Goal: Complete application form

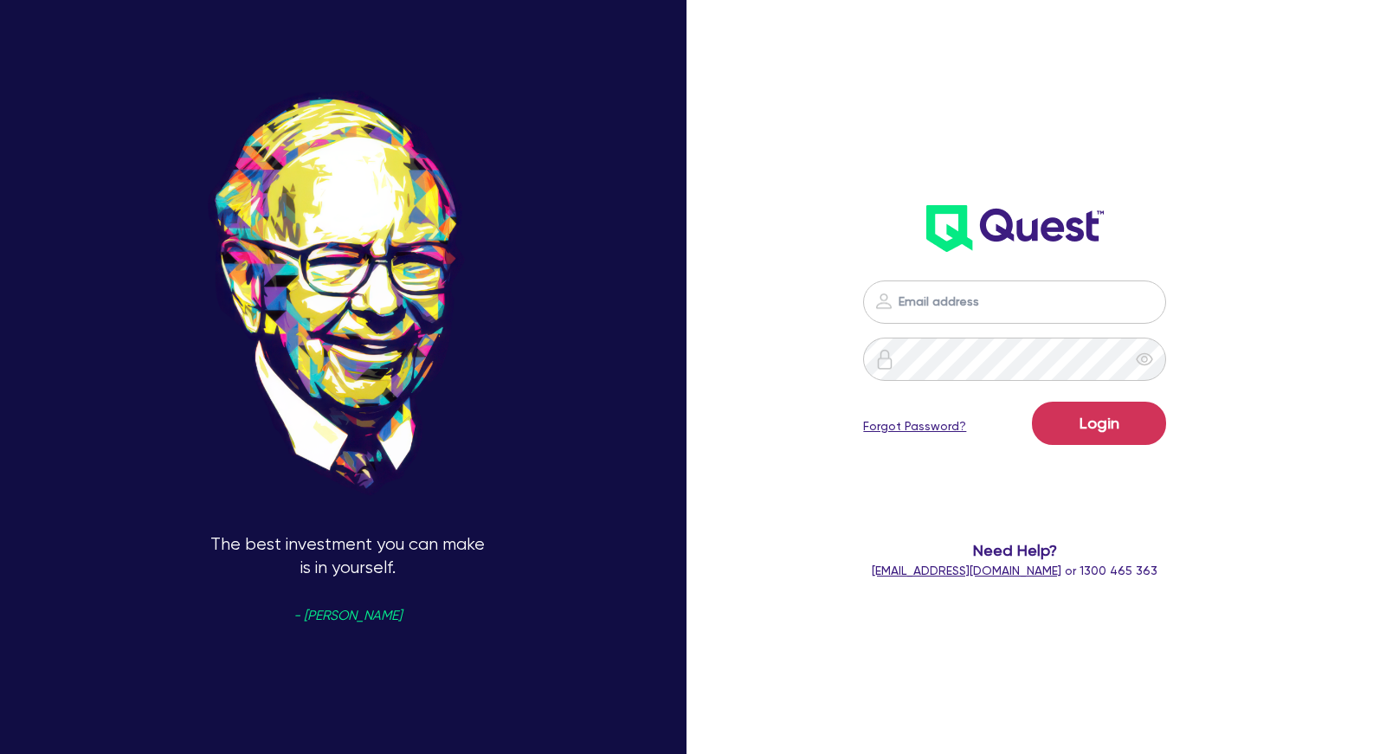
type input "[PERSON_NAME][EMAIL_ADDRESS][PERSON_NAME][DOMAIN_NAME]"
click at [1116, 420] on button "Login" at bounding box center [1099, 423] width 134 height 43
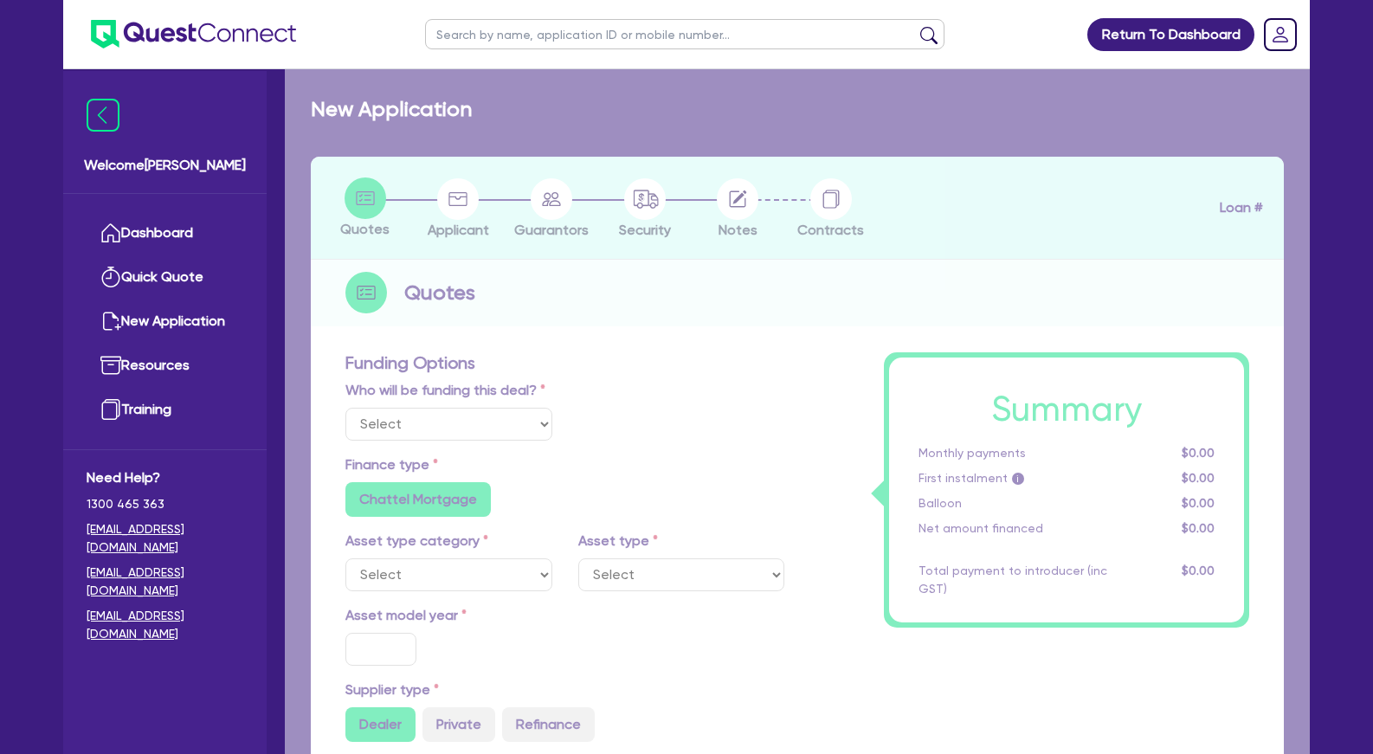
select select "Other"
select select "SECONDARY_ASSETS"
type input "2025"
radio input "true"
type input "226,050"
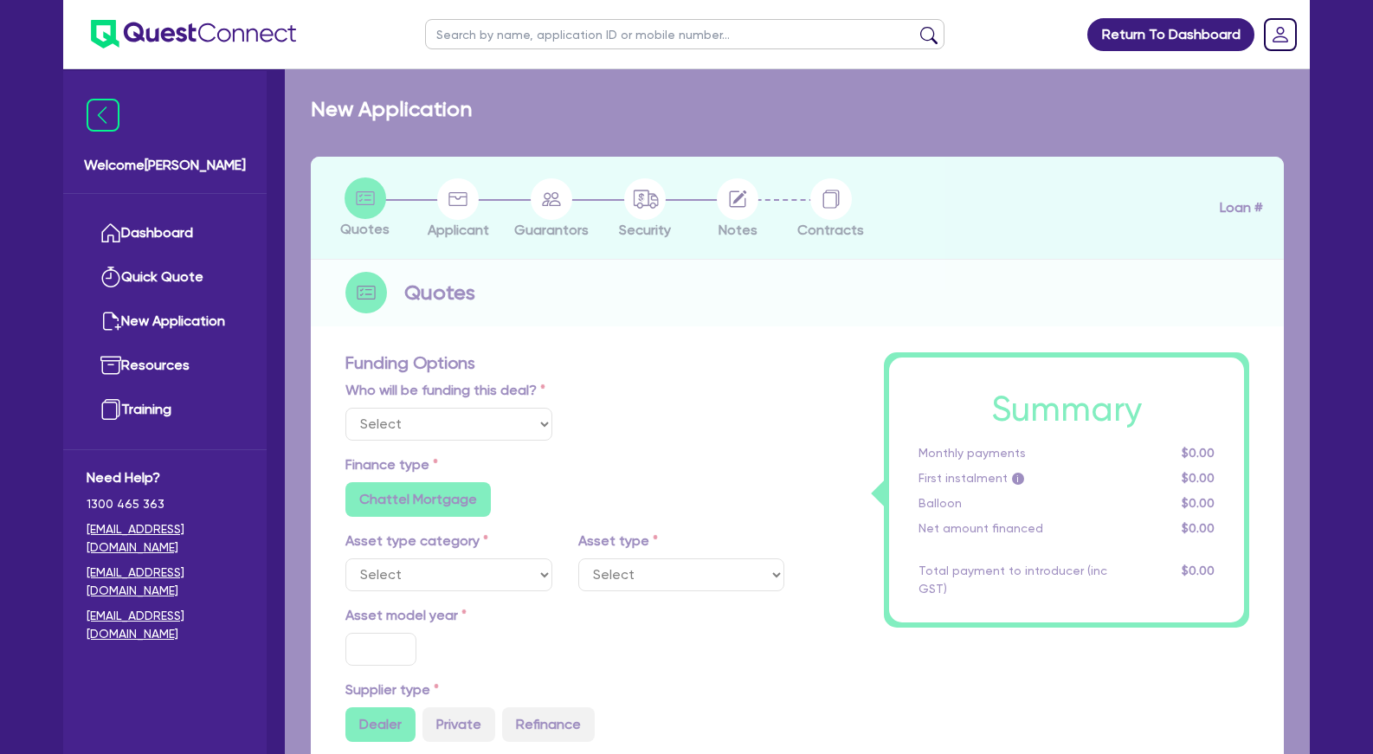
type input "3.99"
type input "9,062"
type input "11.39"
radio input "false"
type input "454.55"
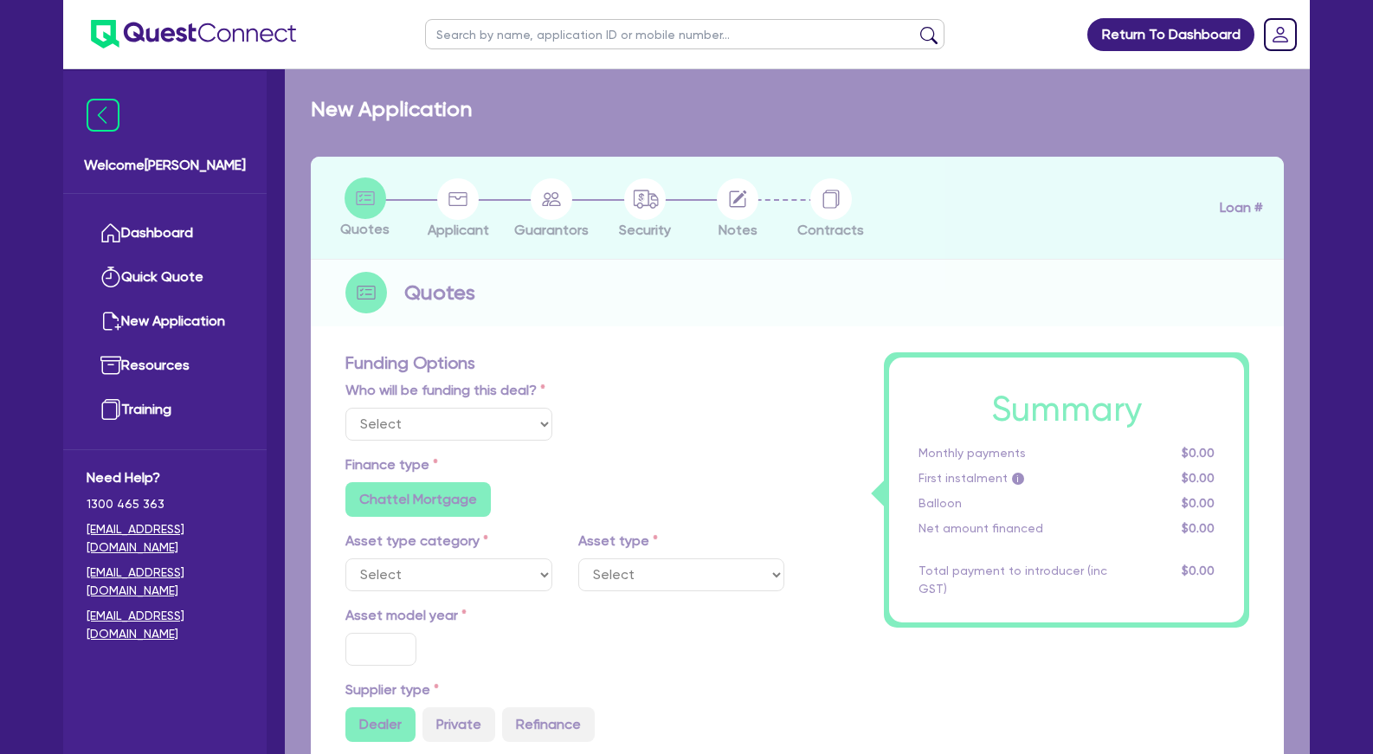
type input "159.09"
radio input "true"
select select "MEDICAL_DENTAL_LABORATORY_EQUIPMENT"
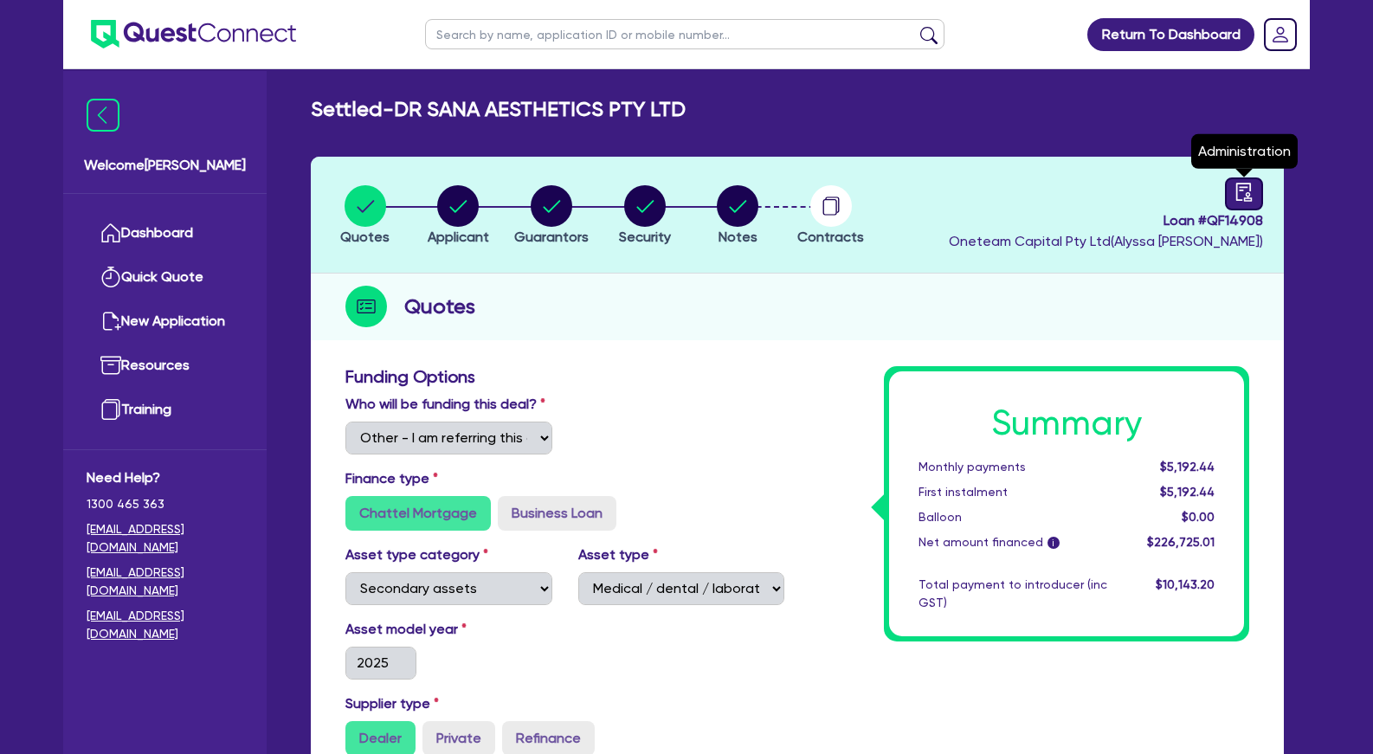
click at [1248, 194] on icon "audit" at bounding box center [1243, 192] width 19 height 19
select select "SETTLED"
select select "Westpac"
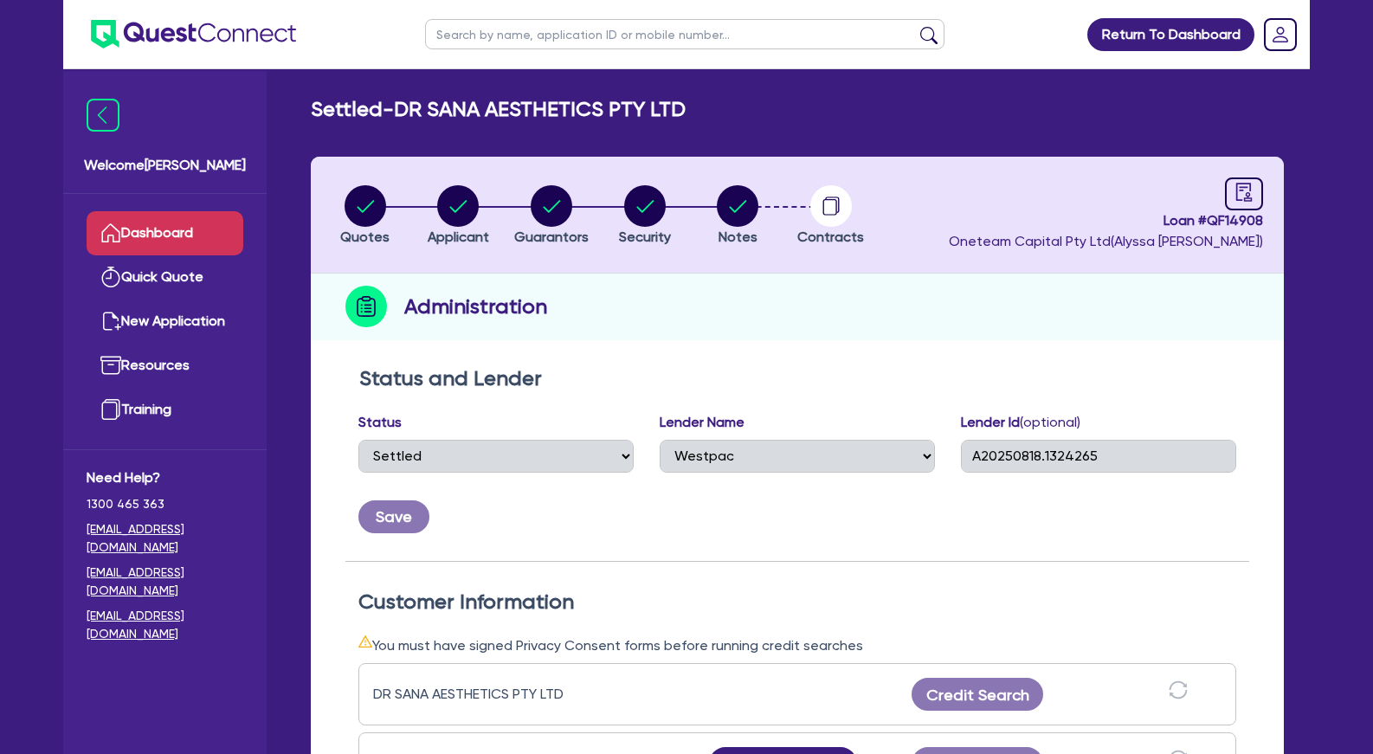
click at [180, 232] on link "Dashboard" at bounding box center [165, 233] width 157 height 44
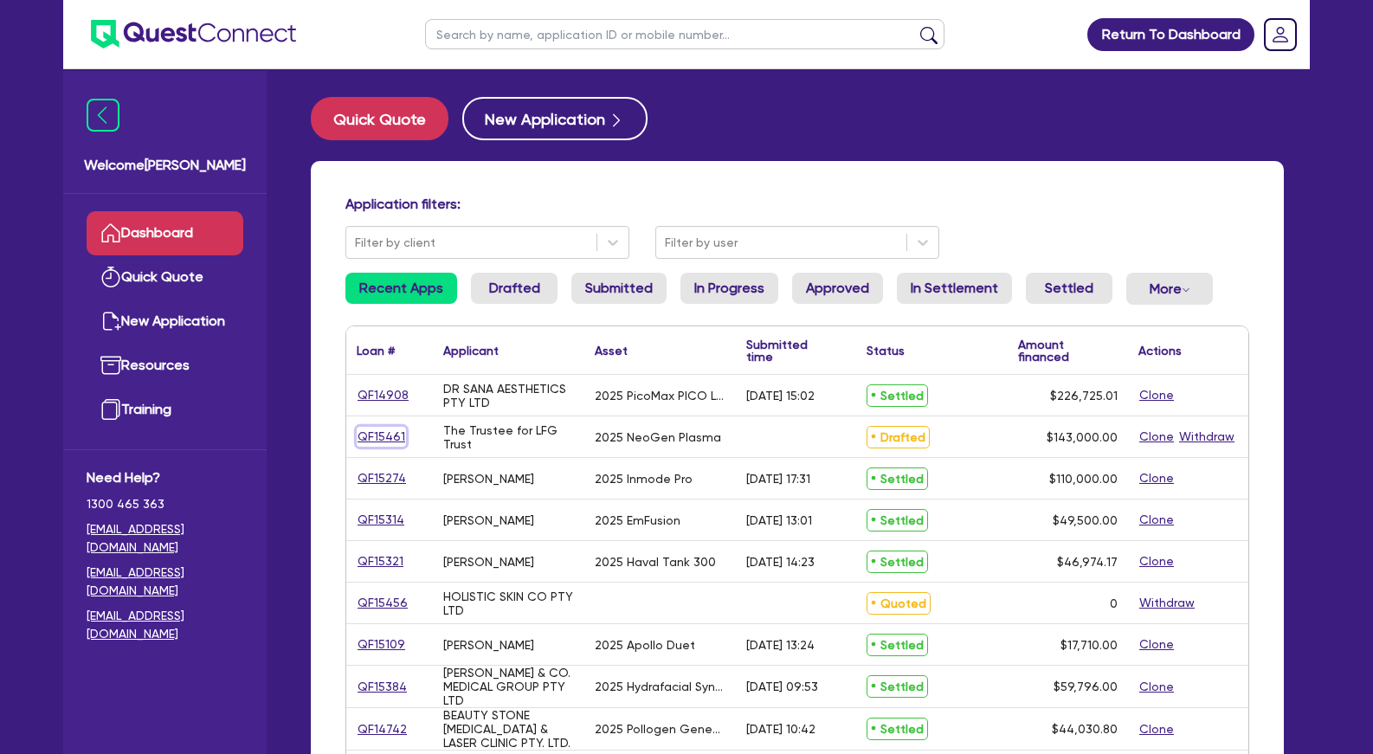
click at [374, 435] on link "QF15461" at bounding box center [381, 437] width 49 height 20
select select "Other"
select select "SECONDARY_ASSETS"
select select "MEDICAL_DENTAL_LABORATORY_EQUIPMENT"
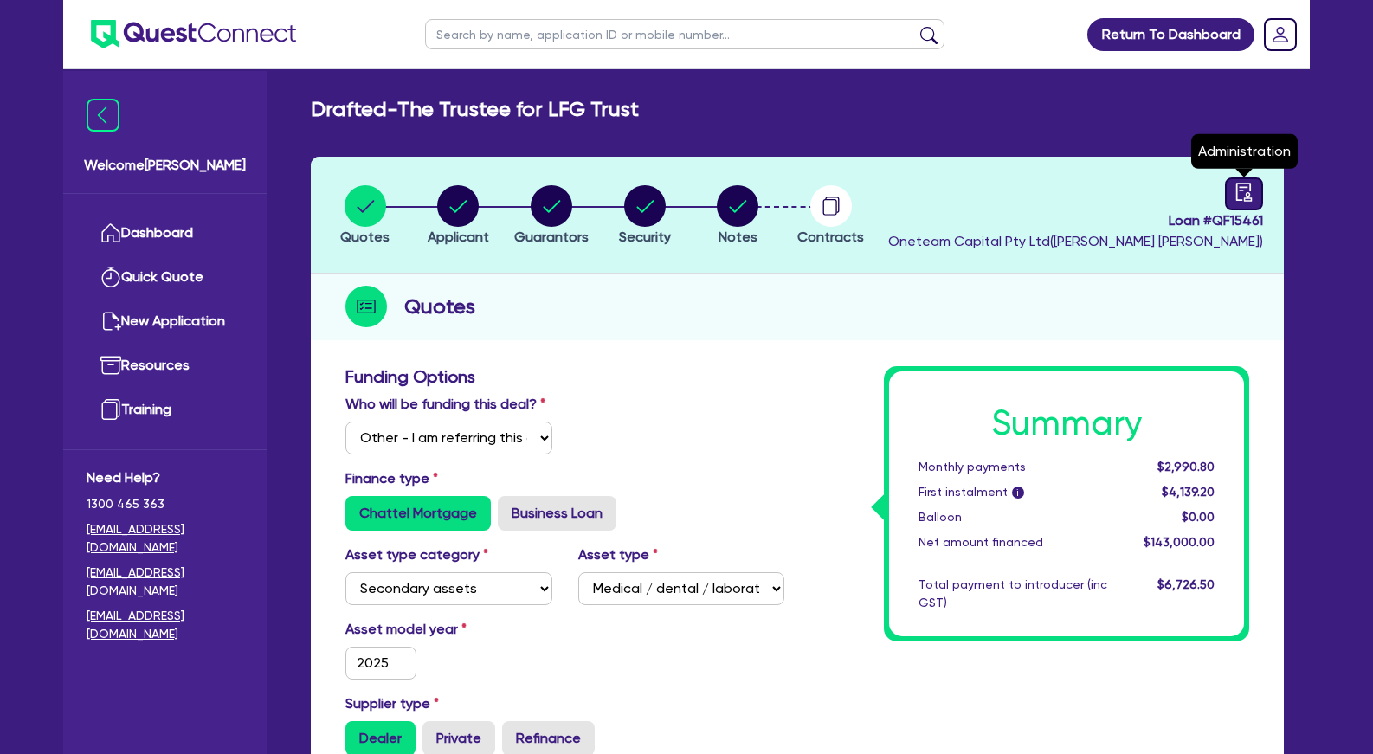
click at [1243, 188] on icon "audit" at bounding box center [1244, 192] width 16 height 18
select select "DRAFTED_NEW"
select select "Other"
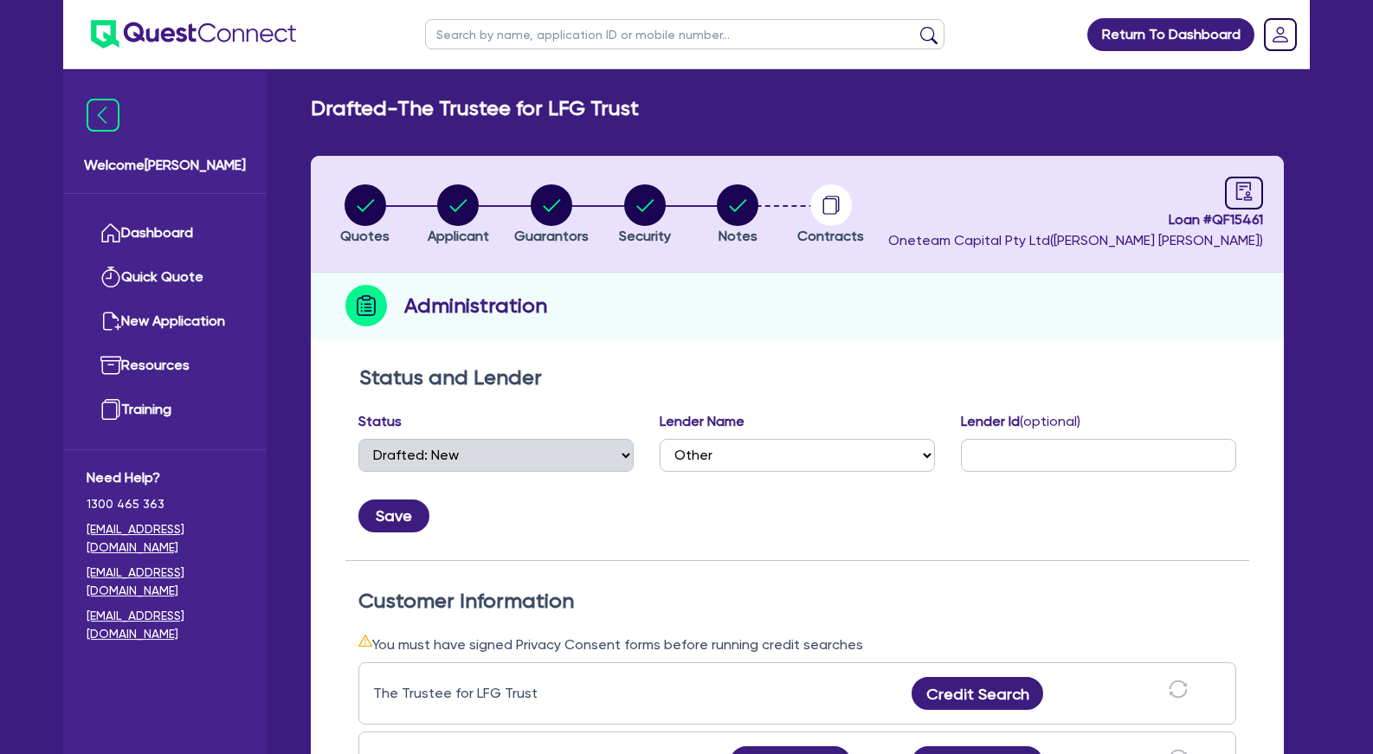
scroll to position [265, 0]
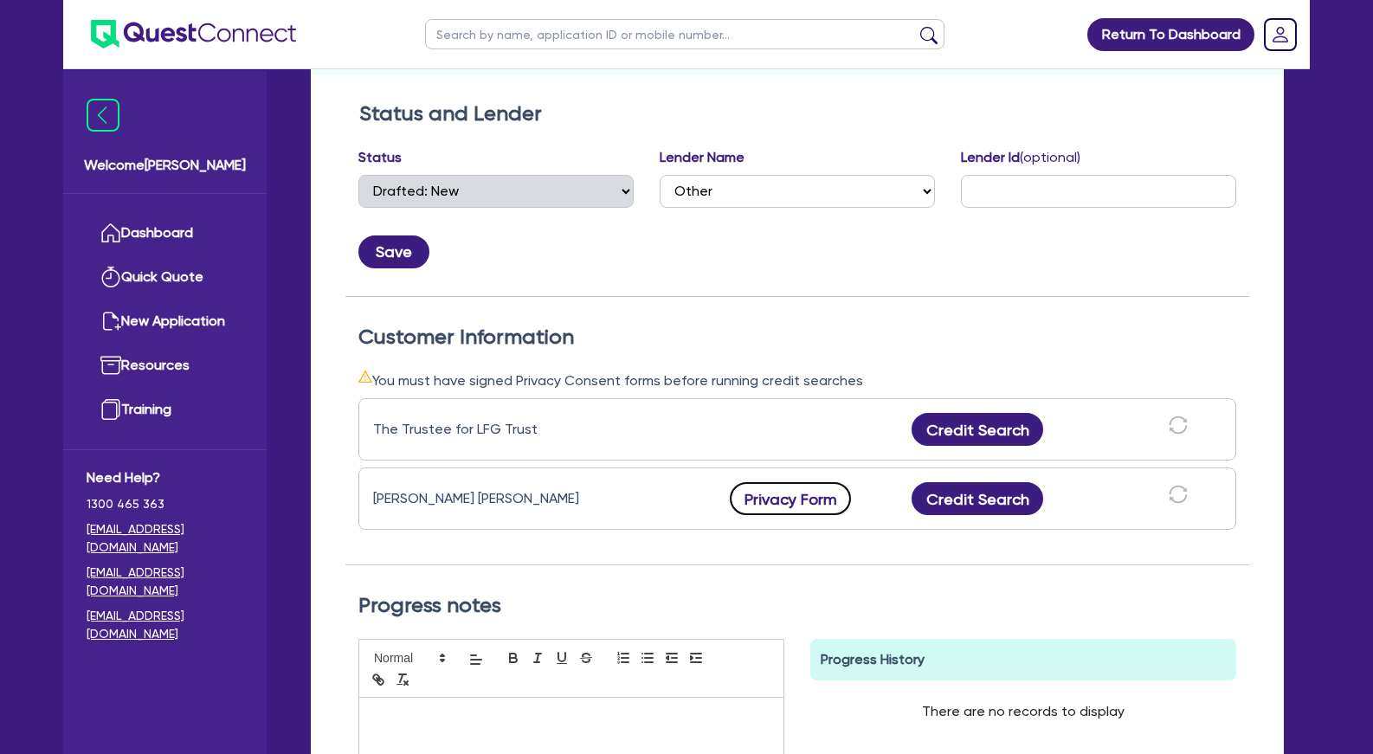
click at [799, 494] on button "Privacy Form" at bounding box center [790, 498] width 121 height 33
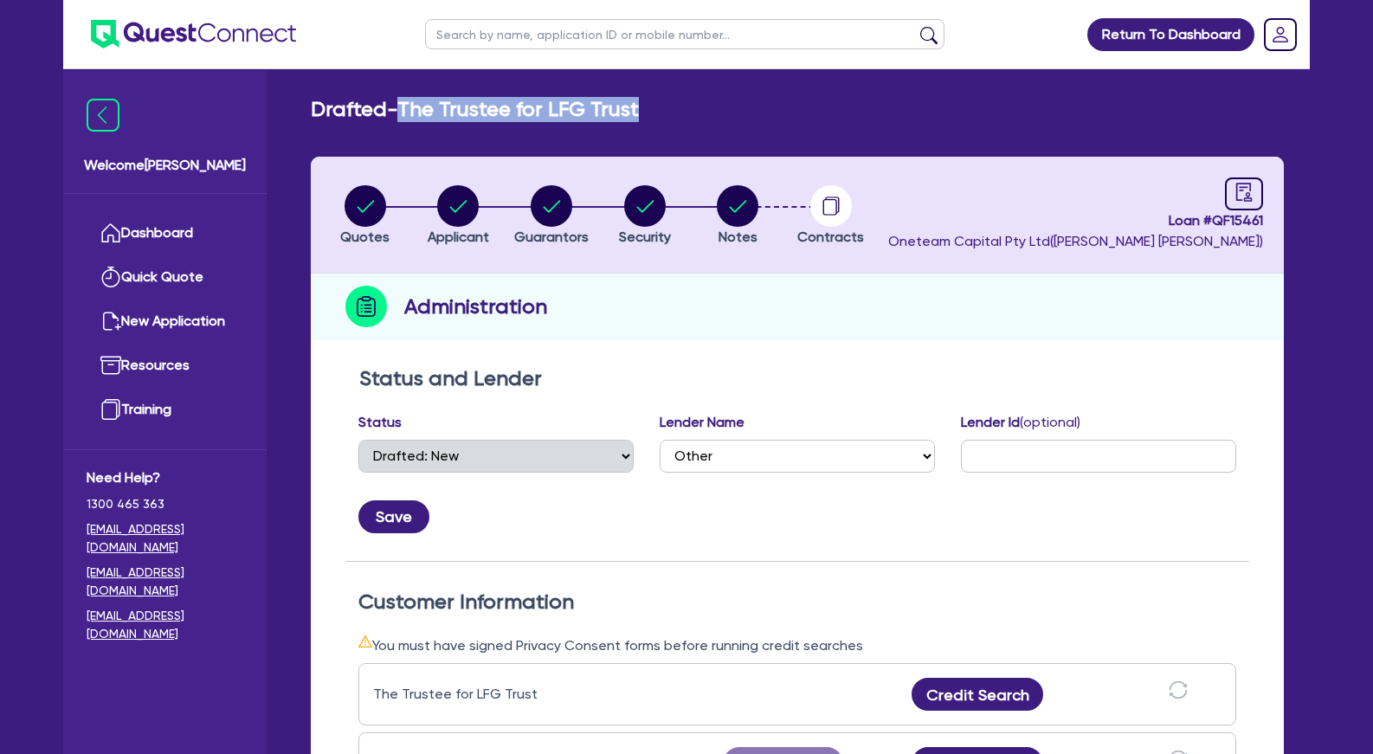
drag, startPoint x: 497, startPoint y: 111, endPoint x: 415, endPoint y: 103, distance: 82.6
click at [415, 103] on div "Drafted - The Trustee for LFG Trust" at bounding box center [797, 109] width 999 height 25
drag, startPoint x: 707, startPoint y: 123, endPoint x: 788, endPoint y: 0, distance: 146.9
click at [707, 119] on div "Drafted - The Trustee for LFG Trust Quotes Applicant Guarantors Security Notes …" at bounding box center [797, 667] width 1025 height 1140
click at [448, 208] on circle "button" at bounding box center [458, 206] width 42 height 42
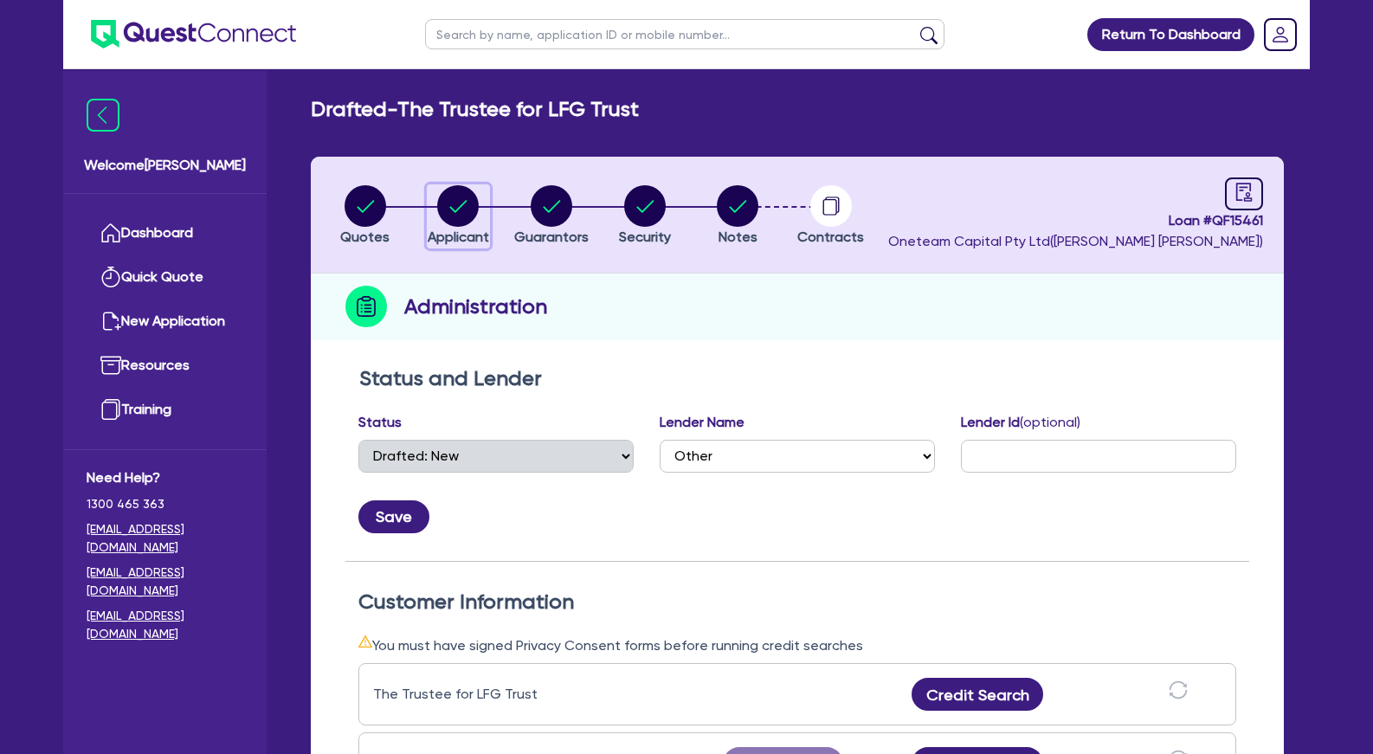
select select "TRUST"
select select "COMPANY"
select select "HEALTH_BEAUTY"
select select "HAIR_BEAUTY_SALONS"
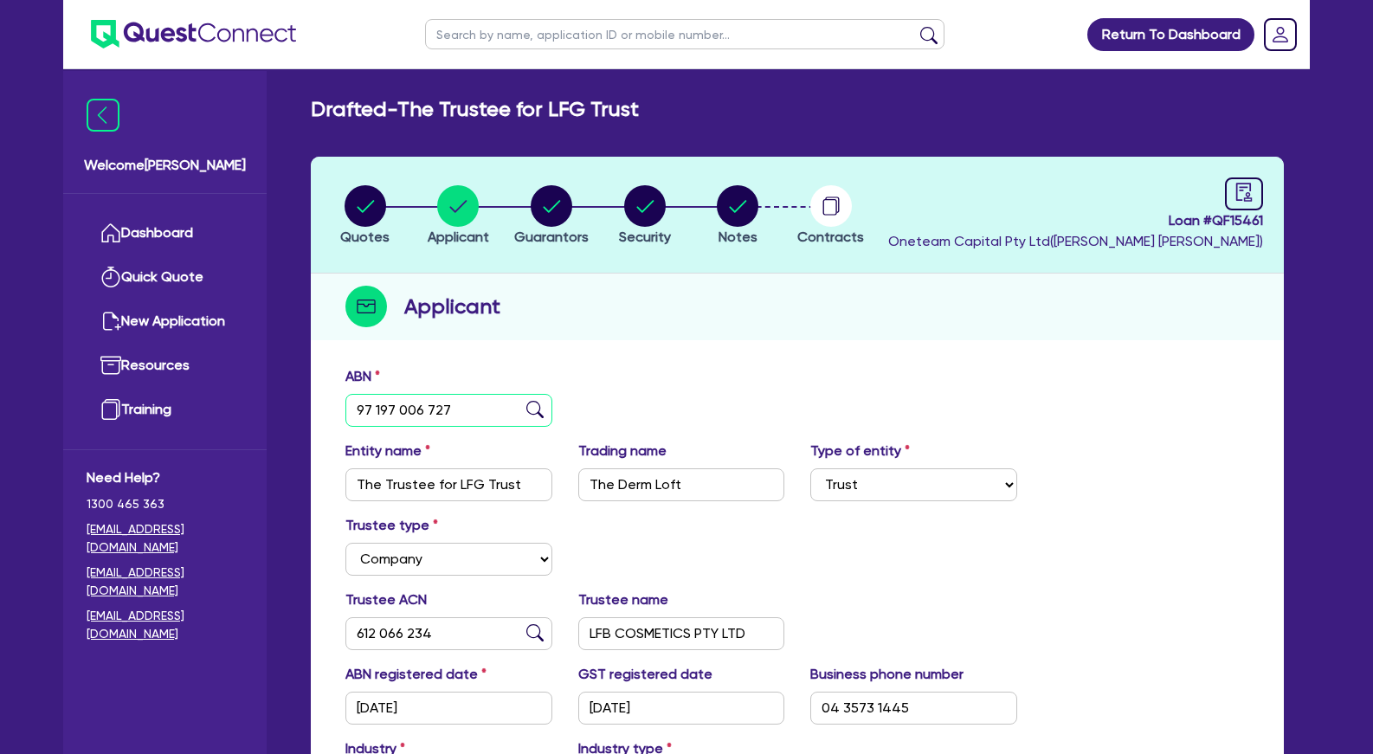
click at [461, 415] on input "97 197 006 727" at bounding box center [448, 410] width 207 height 33
click at [558, 201] on circle "button" at bounding box center [552, 206] width 42 height 42
select select "MRS"
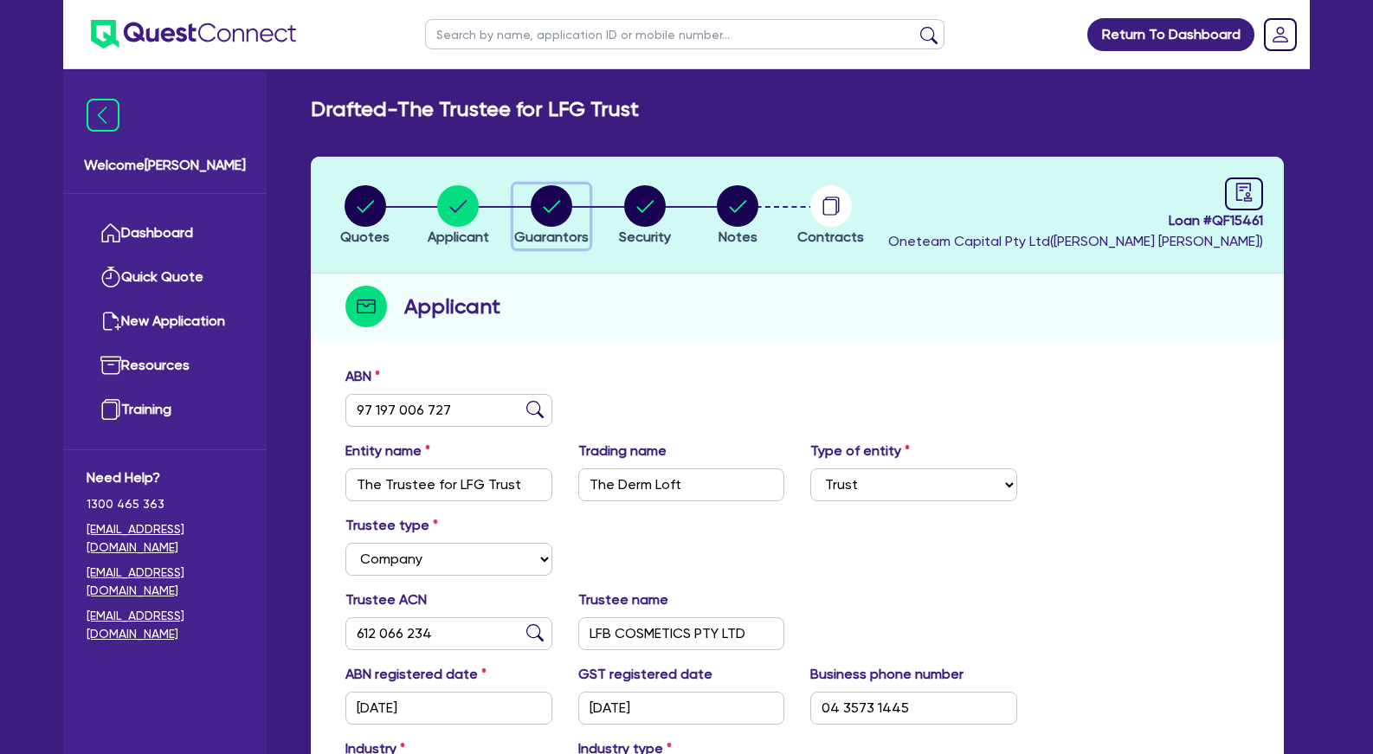
select select "VIC"
select select "MARRIED"
select select "PROPERTY"
select select "CASH"
select select "VEHICLE"
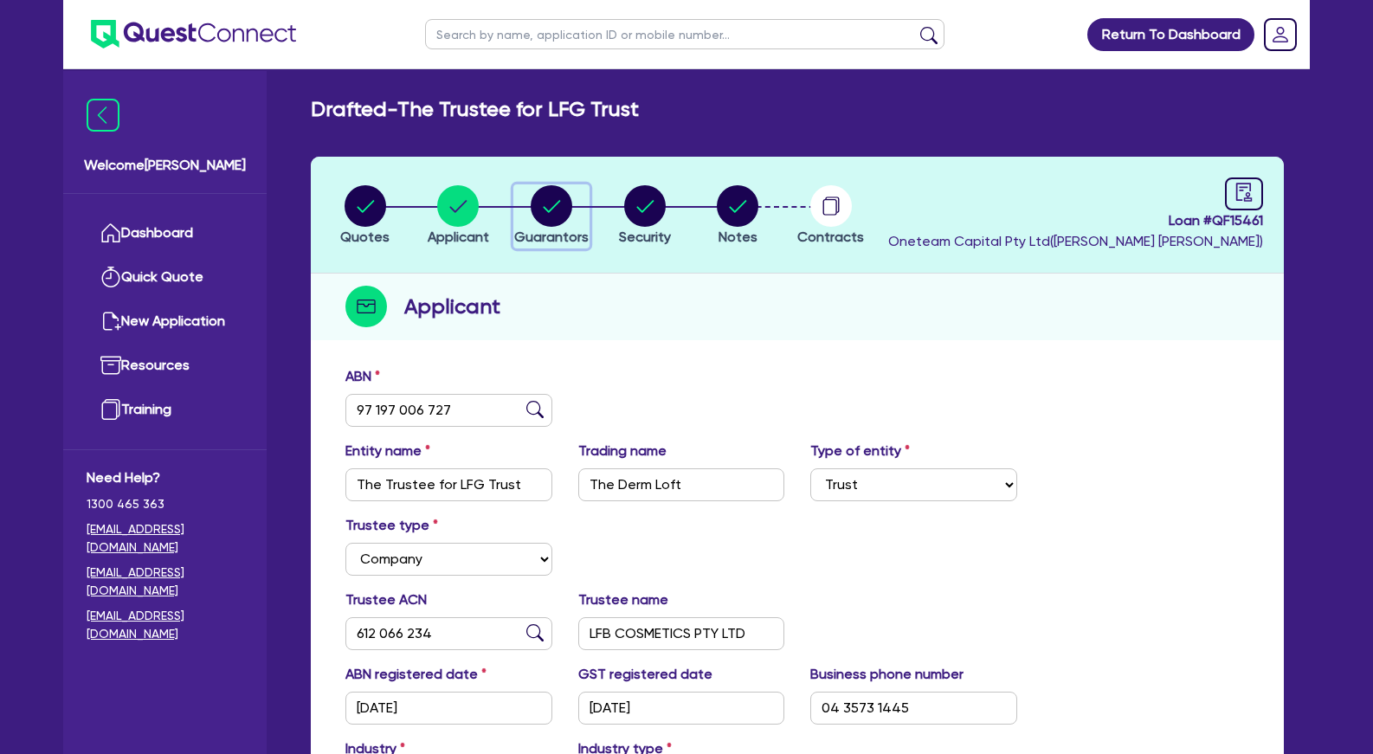
select select "HOUSEHOLD_PERSONAL"
select select "CASH"
select select "OTHER"
select select "MORTGAGE"
select select "VEHICLE_LOAN"
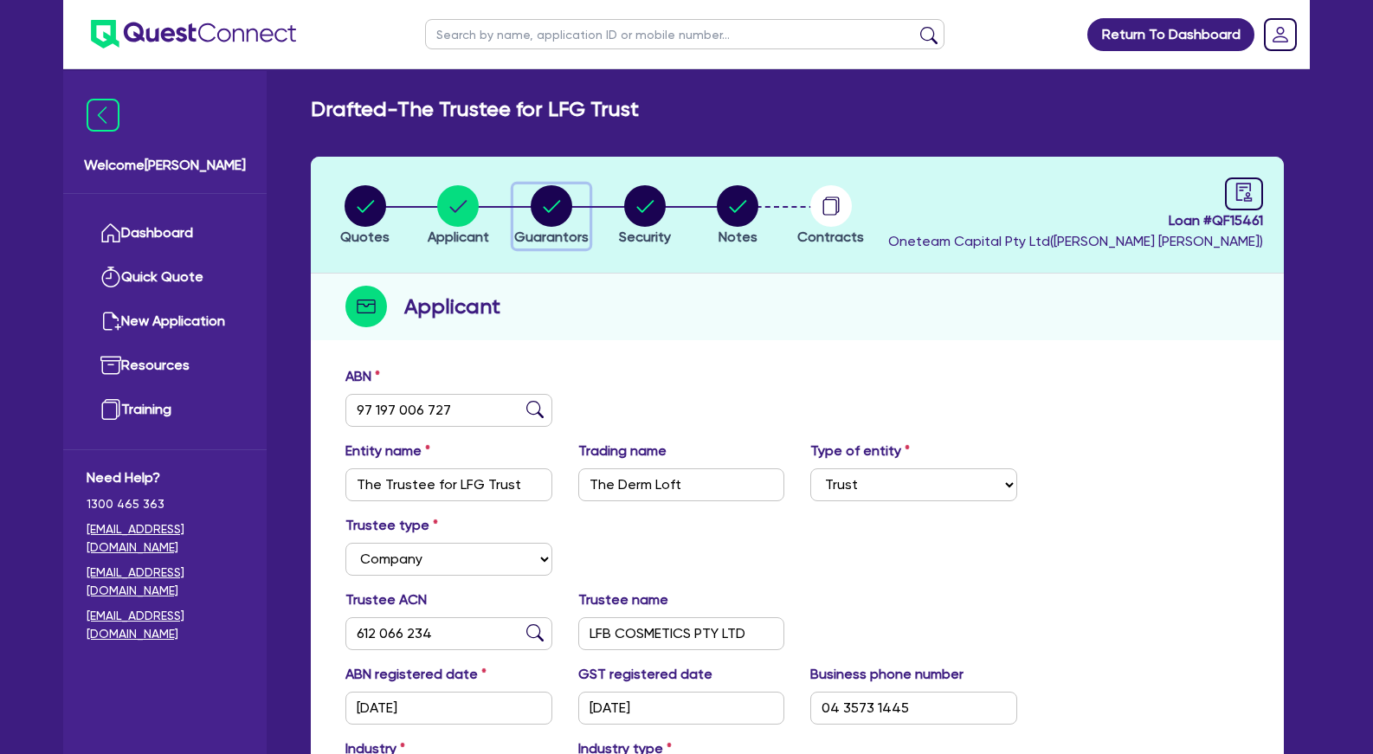
select select "VEHICLE_LOAN"
select select "EQUIPMENT_LOAN"
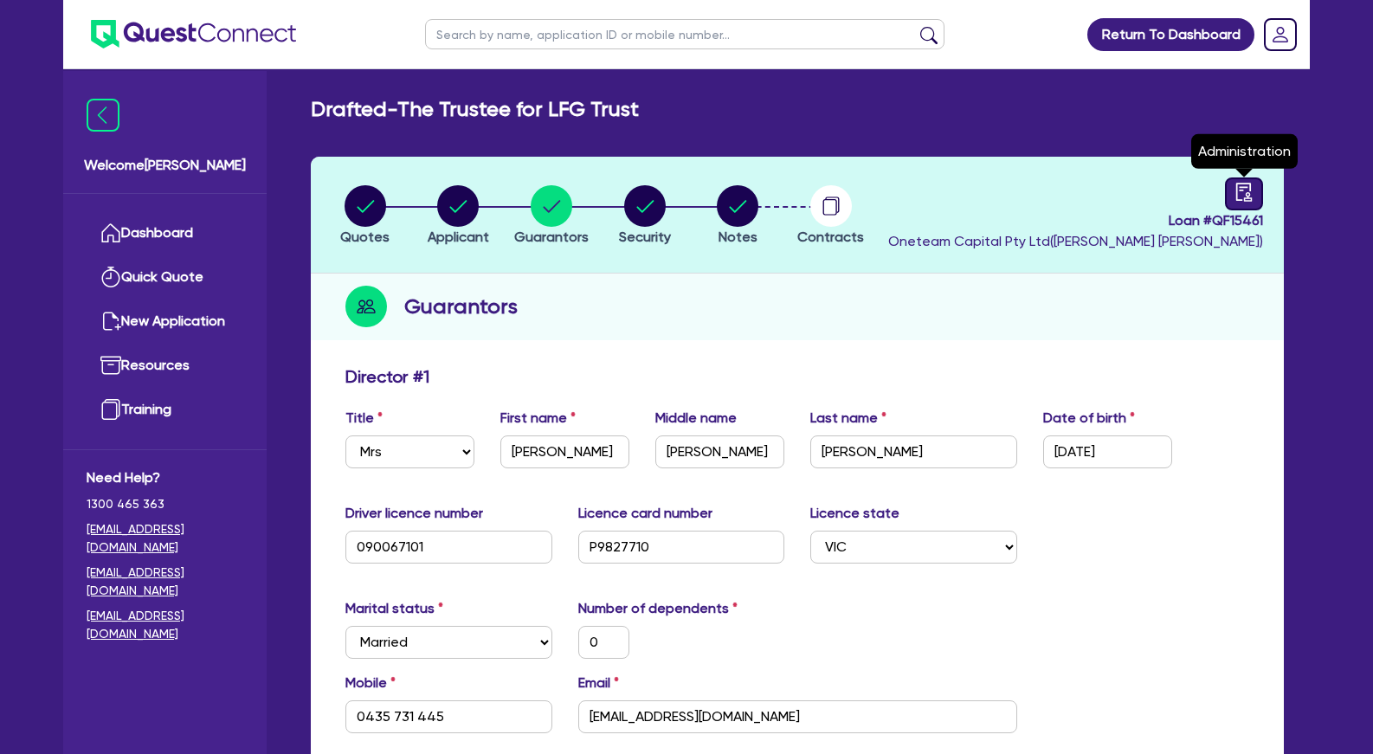
click at [1248, 190] on icon "audit" at bounding box center [1243, 192] width 19 height 19
select select "DRAFTED_NEW"
select select "Other"
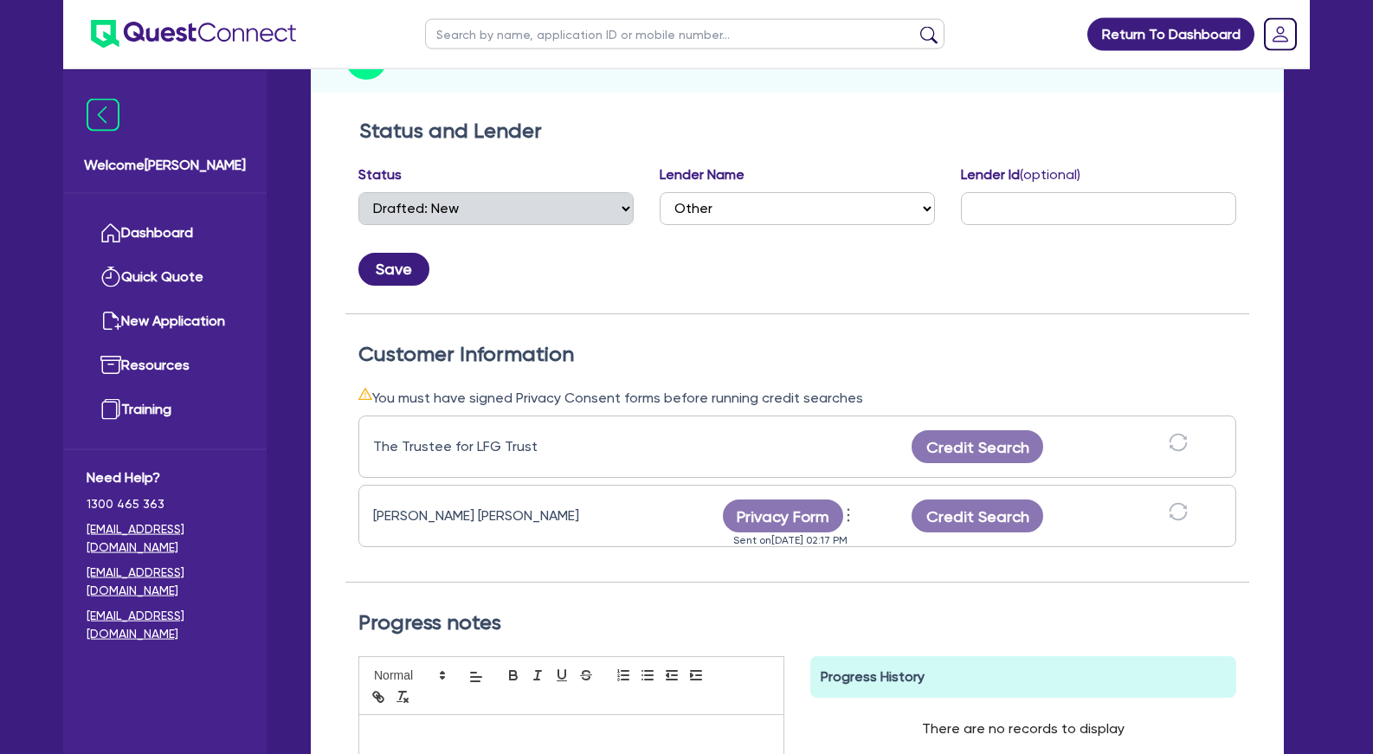
scroll to position [265, 0]
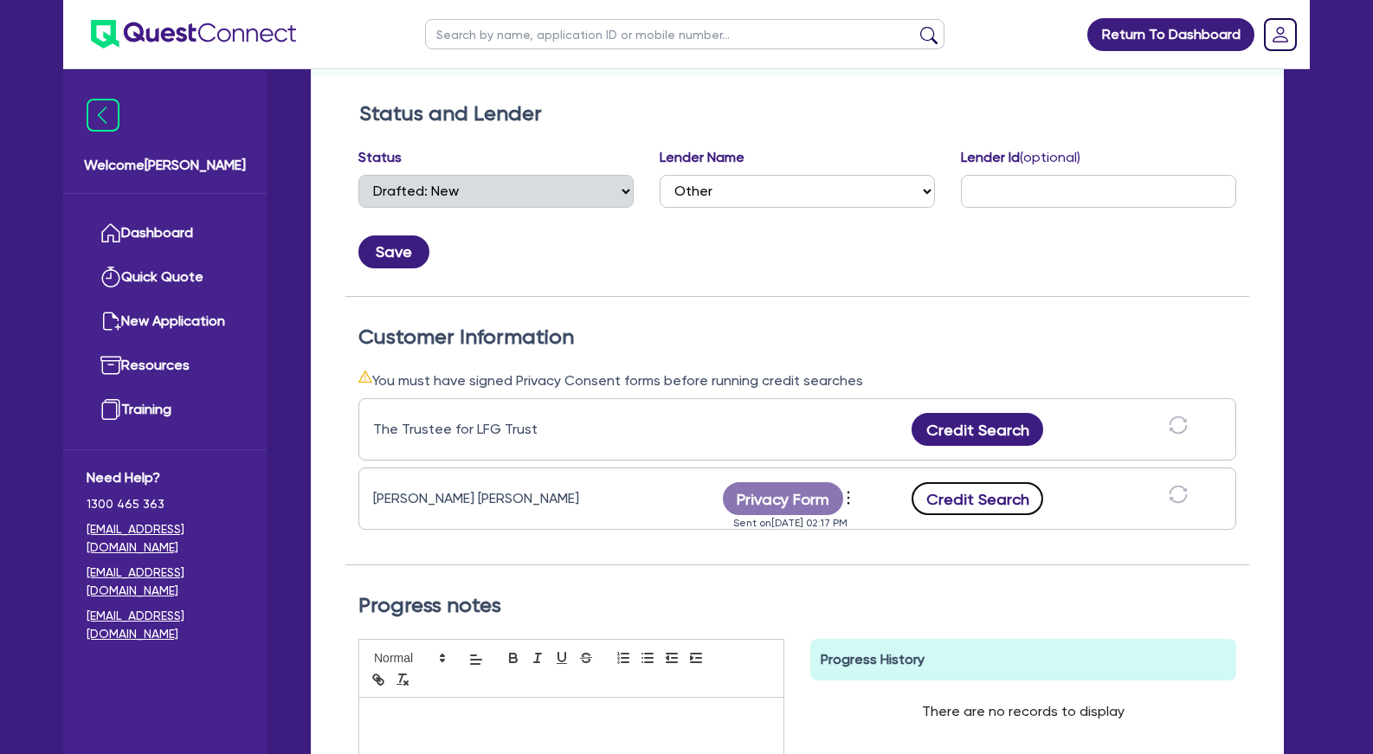
click at [963, 499] on button "Credit Search" at bounding box center [977, 498] width 132 height 33
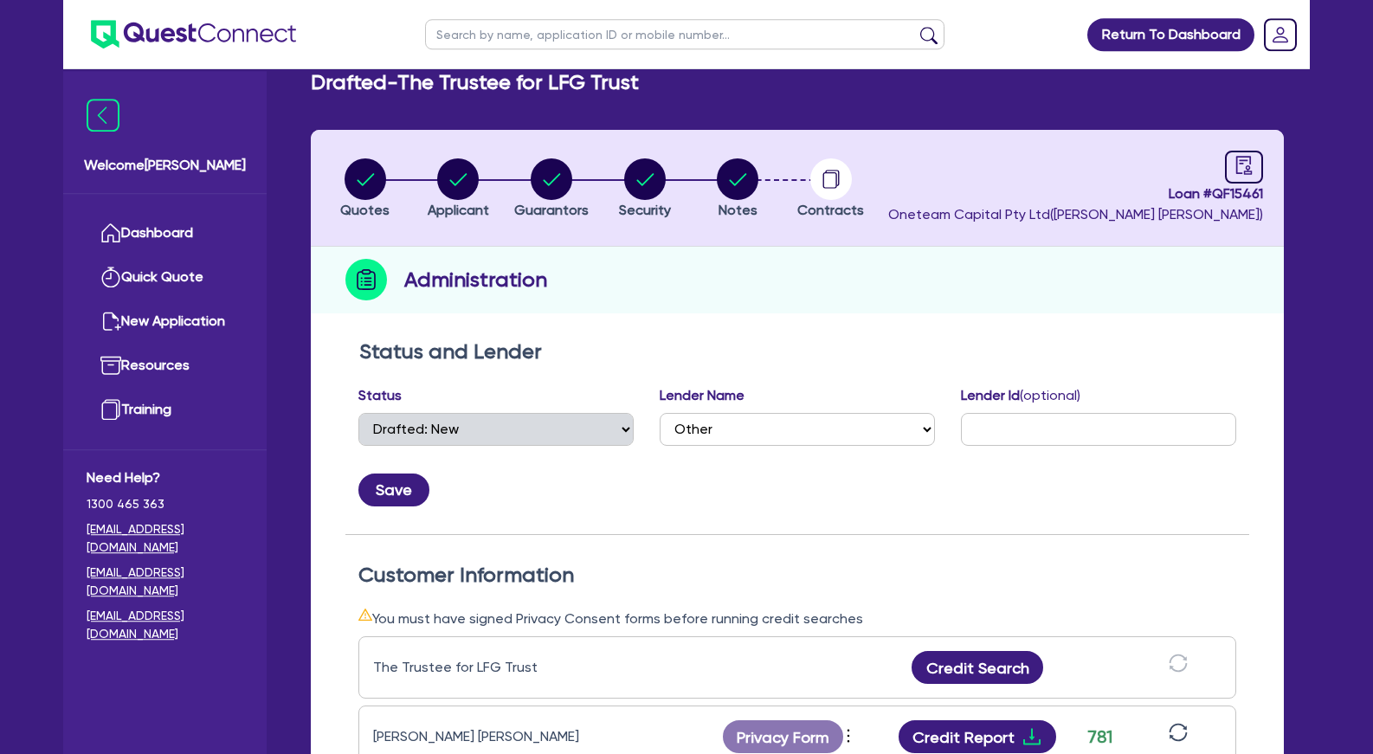
scroll to position [0, 0]
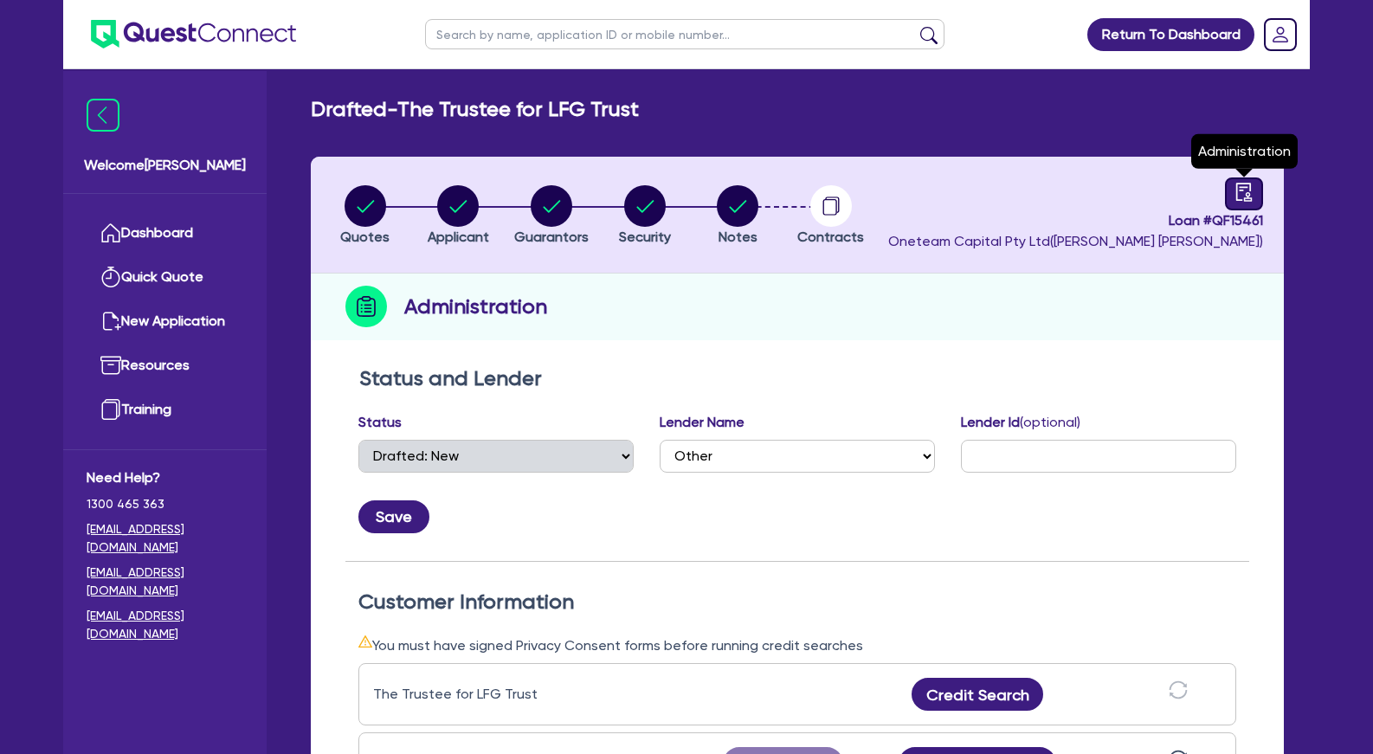
click at [1247, 190] on icon "audit" at bounding box center [1243, 192] width 19 height 19
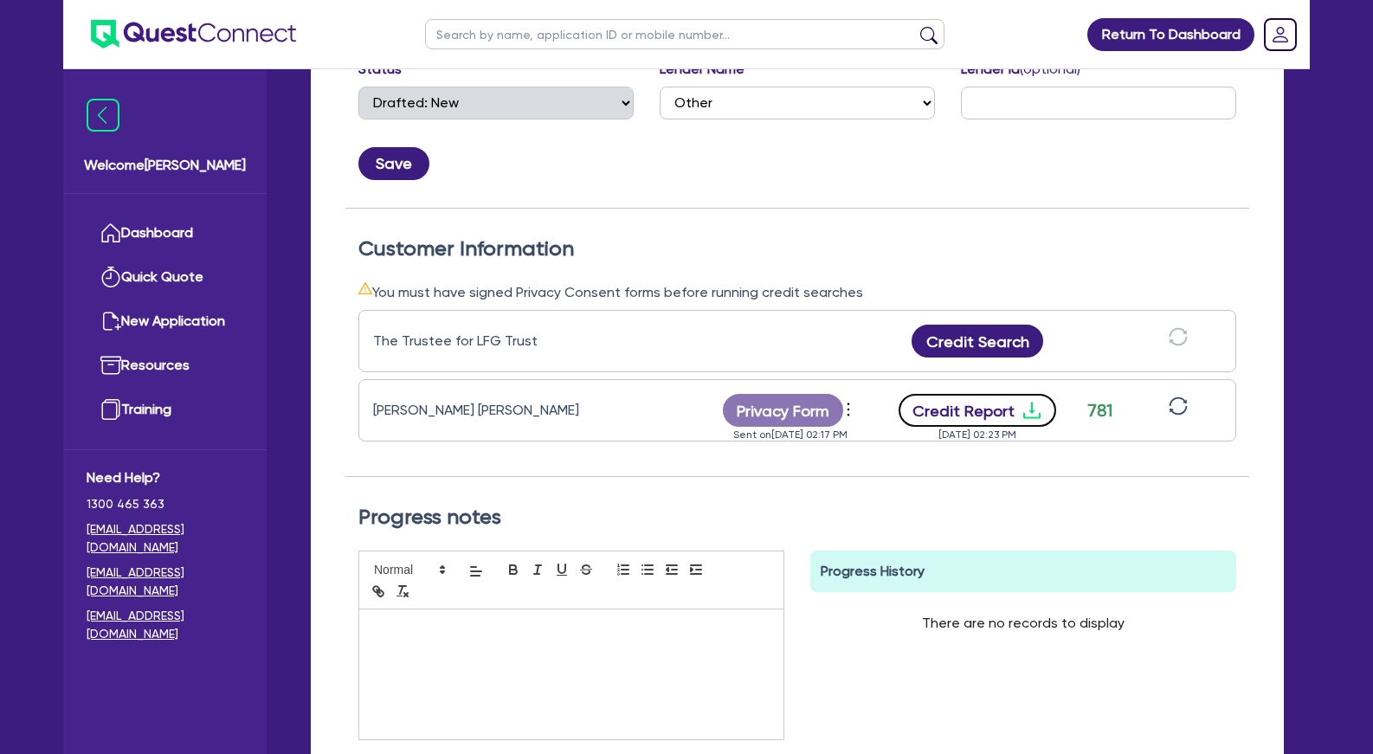
click at [1040, 418] on icon "download" at bounding box center [1031, 410] width 21 height 21
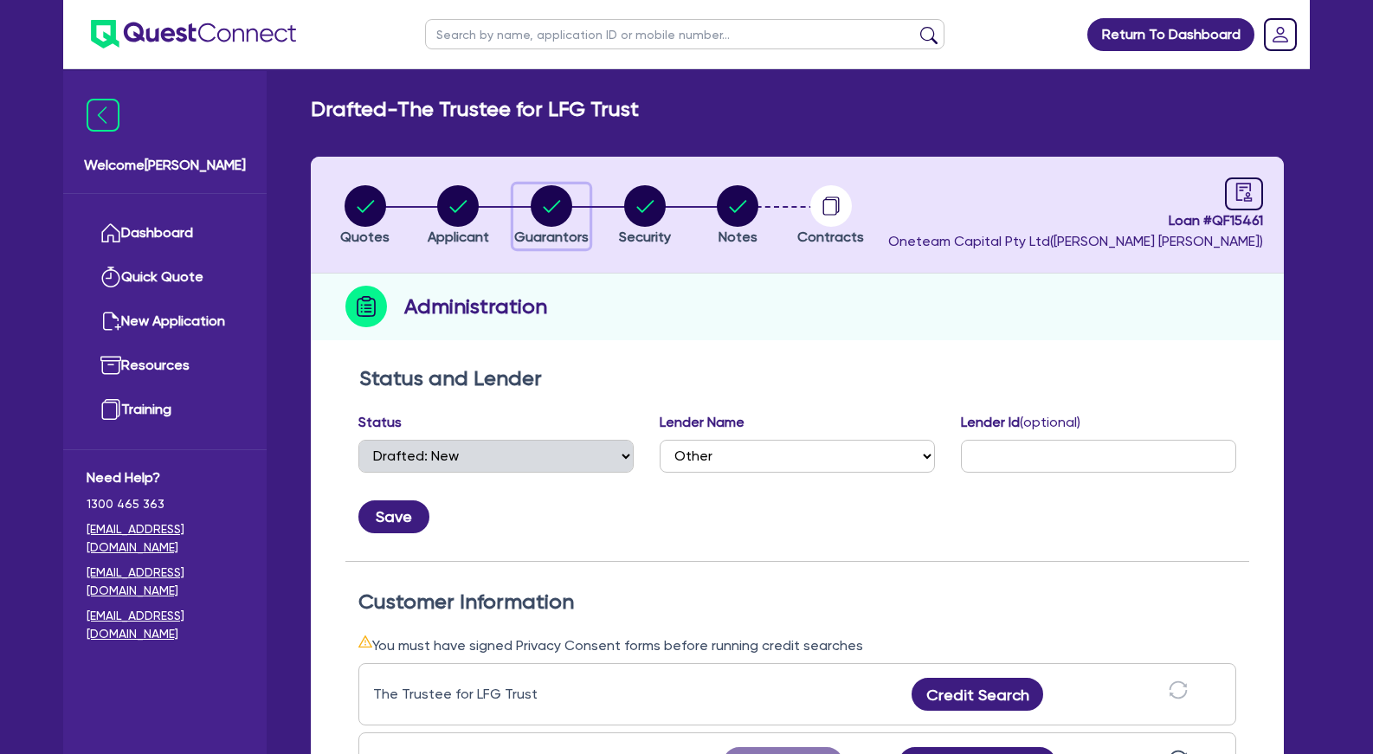
click at [556, 206] on circle "button" at bounding box center [552, 206] width 42 height 42
select select "MRS"
select select "VIC"
select select "MARRIED"
select select "PROPERTY"
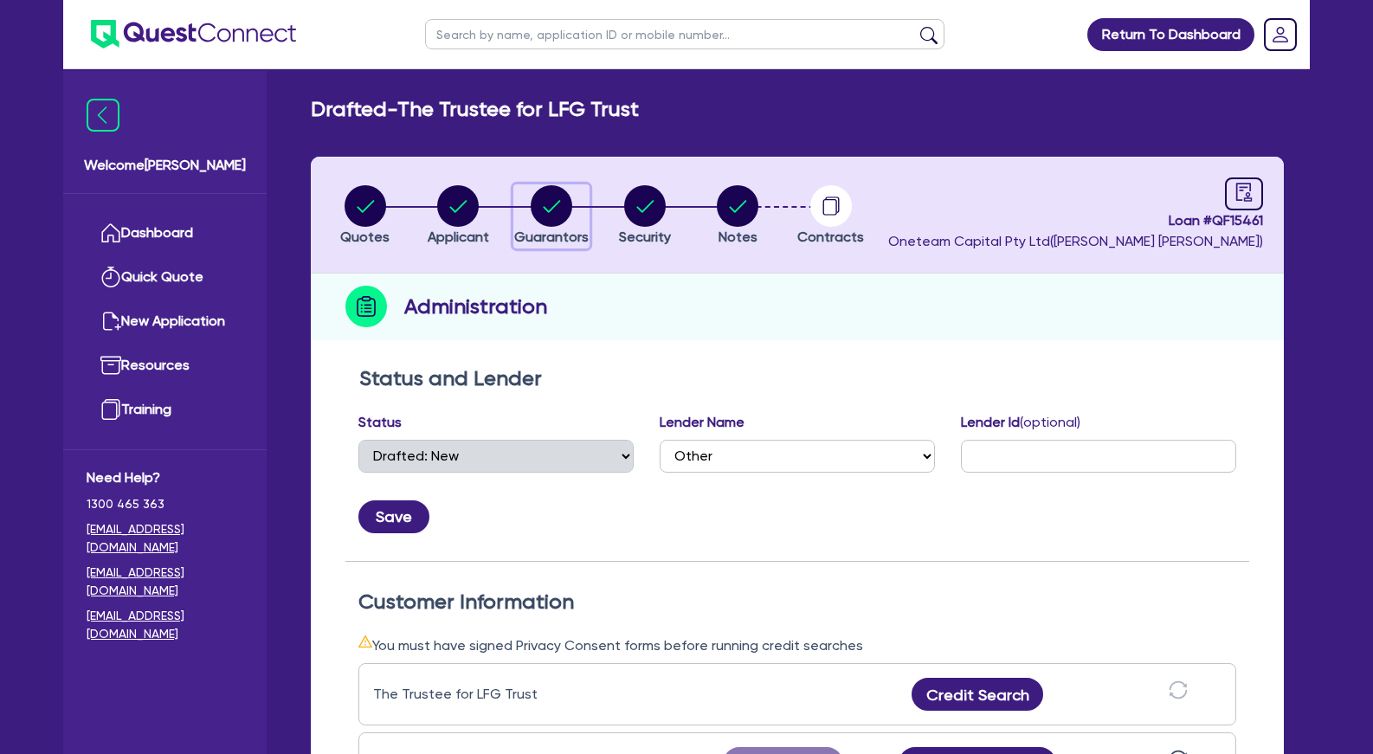
select select "CASH"
select select "VEHICLE"
select select "HOUSEHOLD_PERSONAL"
select select "CASH"
select select "OTHER"
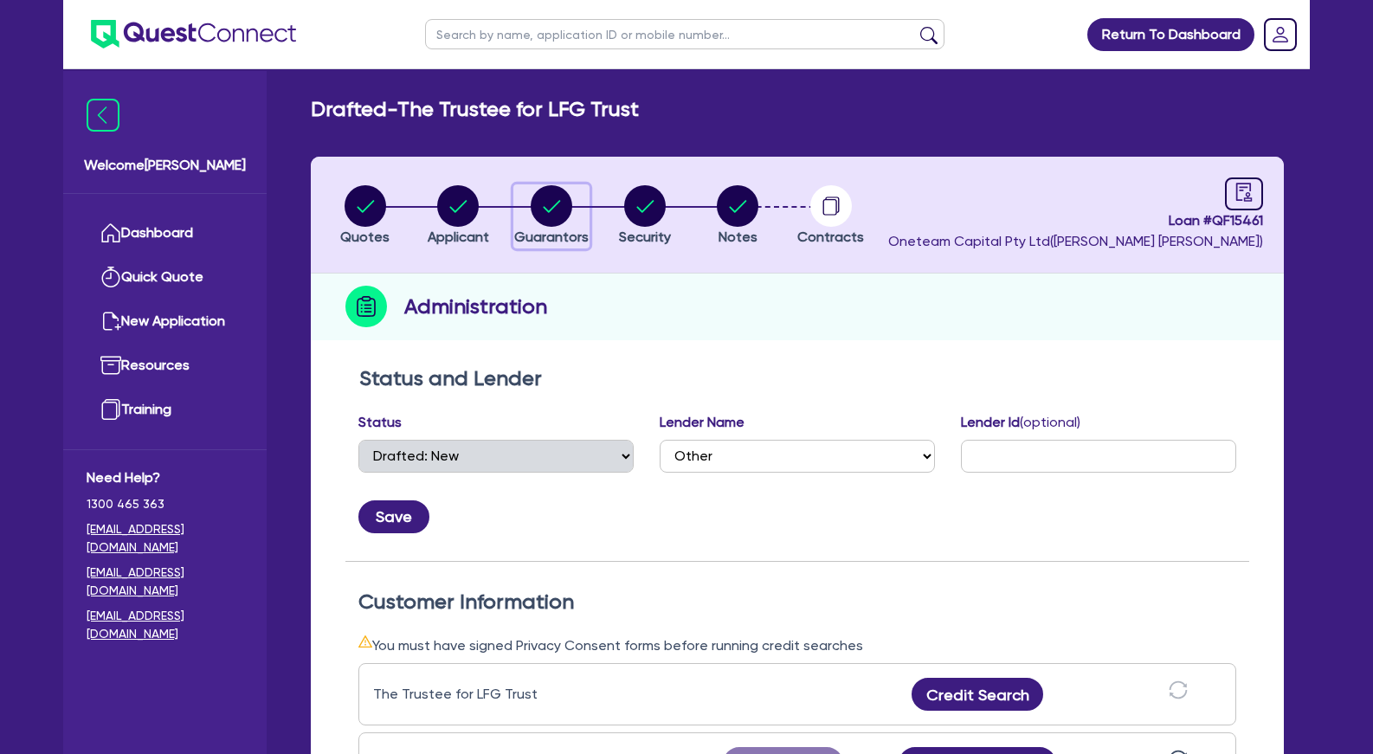
select select "MORTGAGE"
select select "VEHICLE_LOAN"
select select "EQUIPMENT_LOAN"
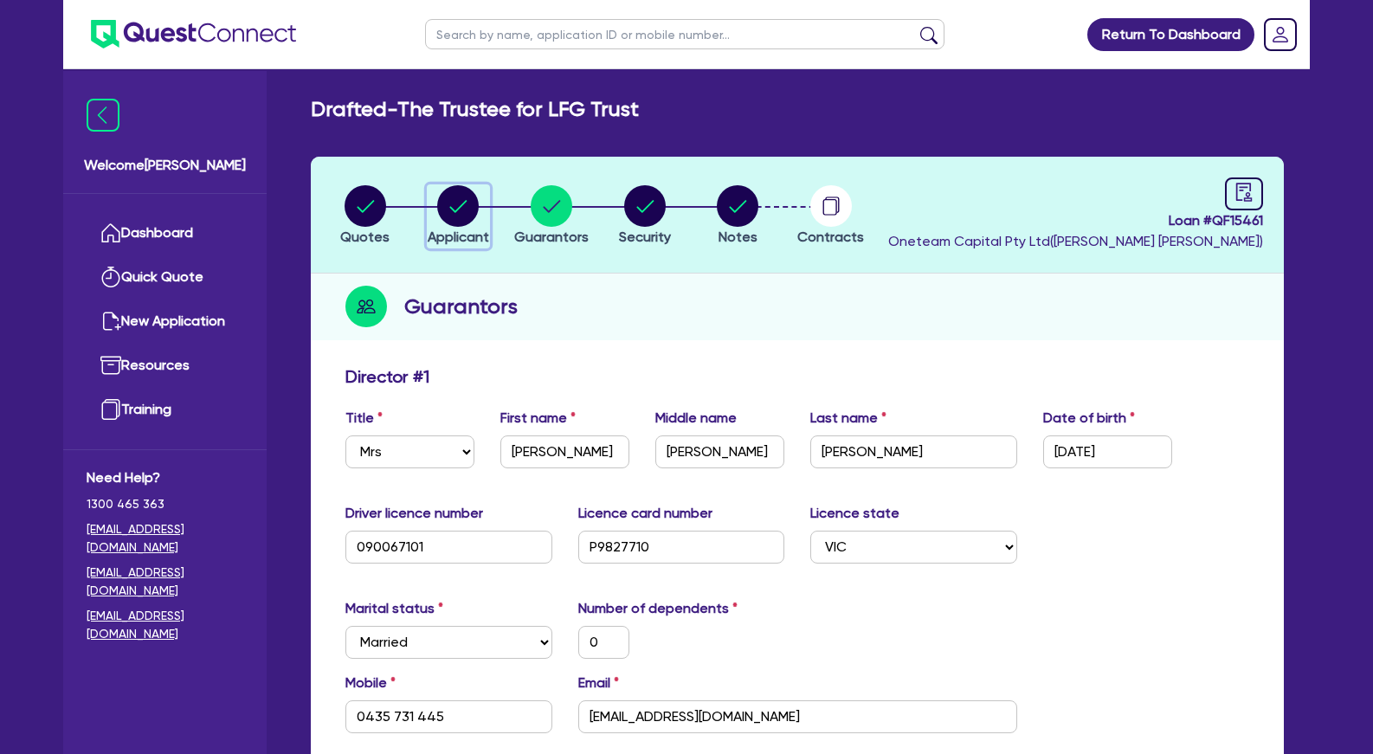
click at [461, 204] on circle "button" at bounding box center [458, 206] width 42 height 42
select select "TRUST"
select select "COMPANY"
select select "HEALTH_BEAUTY"
select select "HAIR_BEAUTY_SALONS"
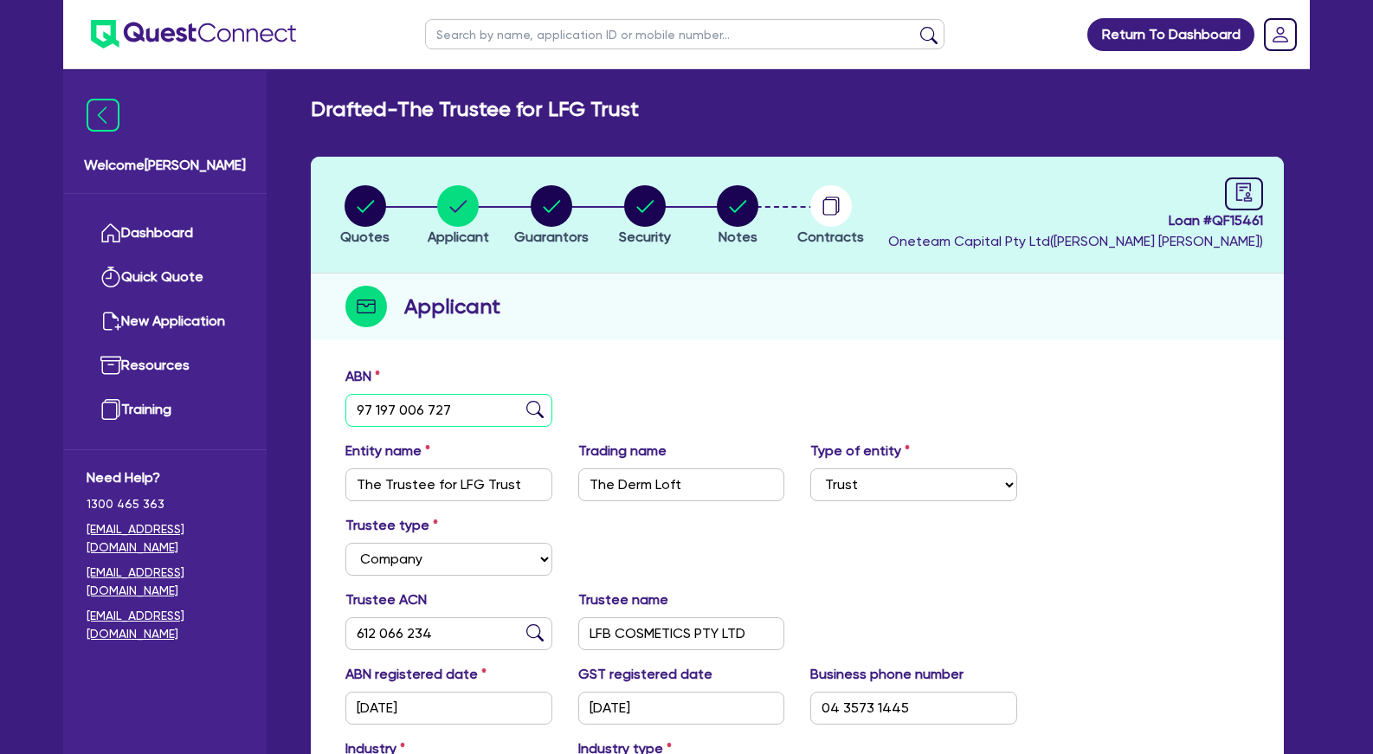
click at [409, 409] on input "97 197 006 727" at bounding box center [448, 410] width 207 height 33
click at [744, 211] on circle "button" at bounding box center [738, 206] width 42 height 42
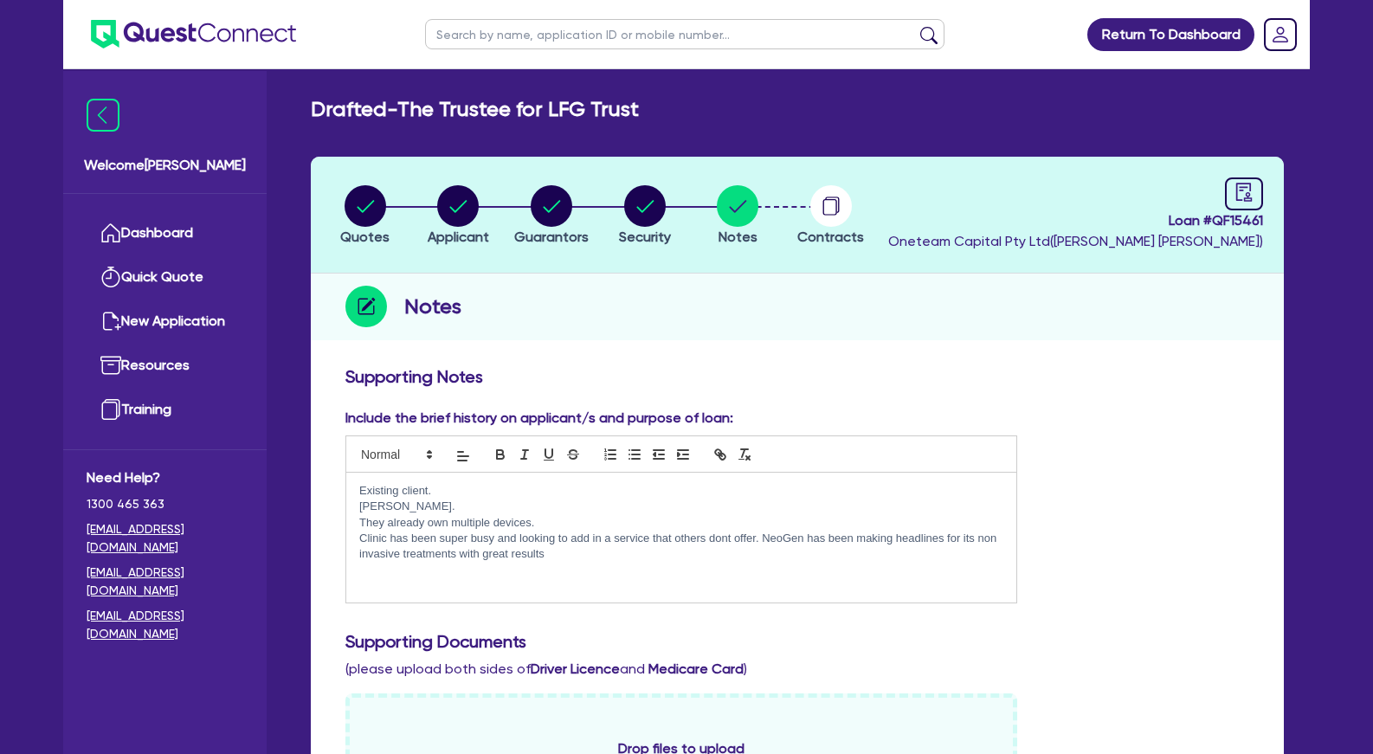
click at [581, 557] on p "Clinic has been super busy and looking to add in a service that others dont off…" at bounding box center [681, 547] width 644 height 32
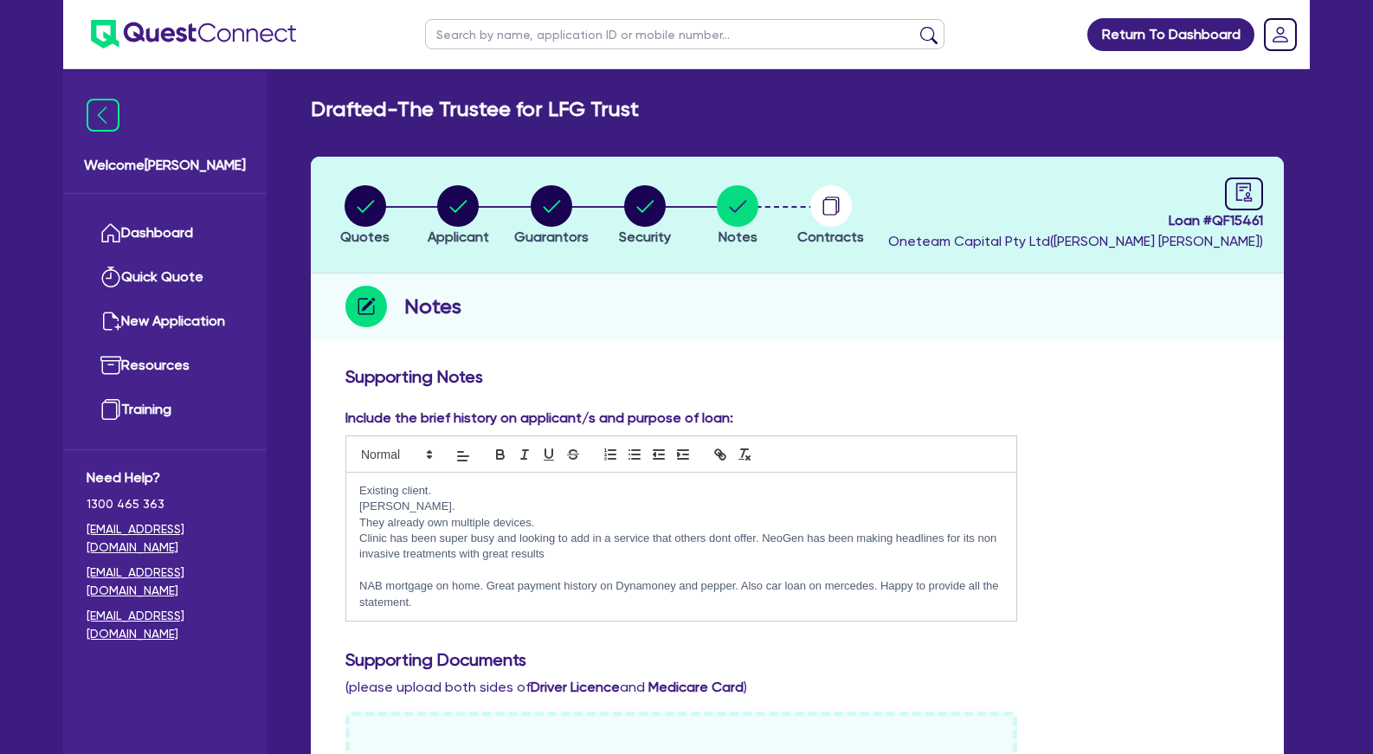
click at [1109, 519] on div "Include the brief history on applicant/s and purpose of loan: Existing client. …" at bounding box center [797, 522] width 930 height 228
click at [655, 209] on circle "button" at bounding box center [645, 206] width 42 height 42
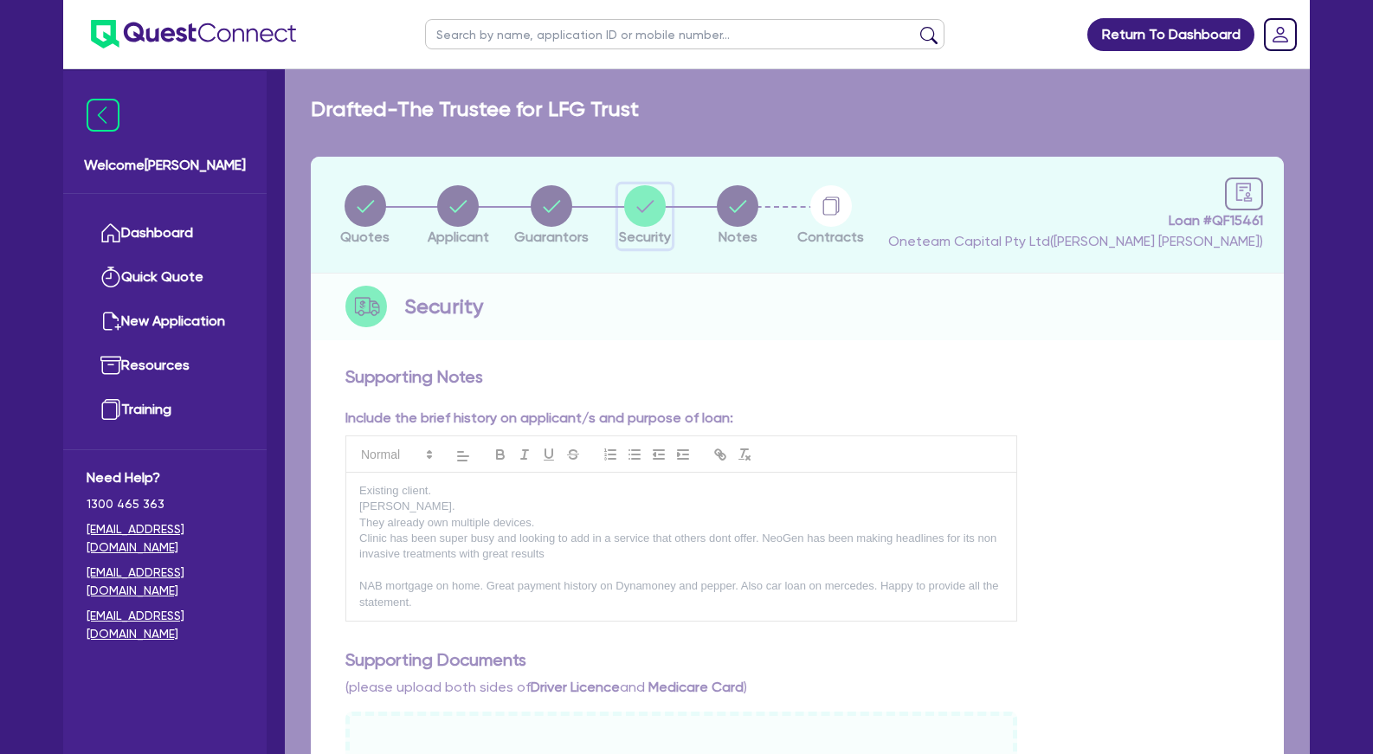
select select "SECONDARY_ASSETS"
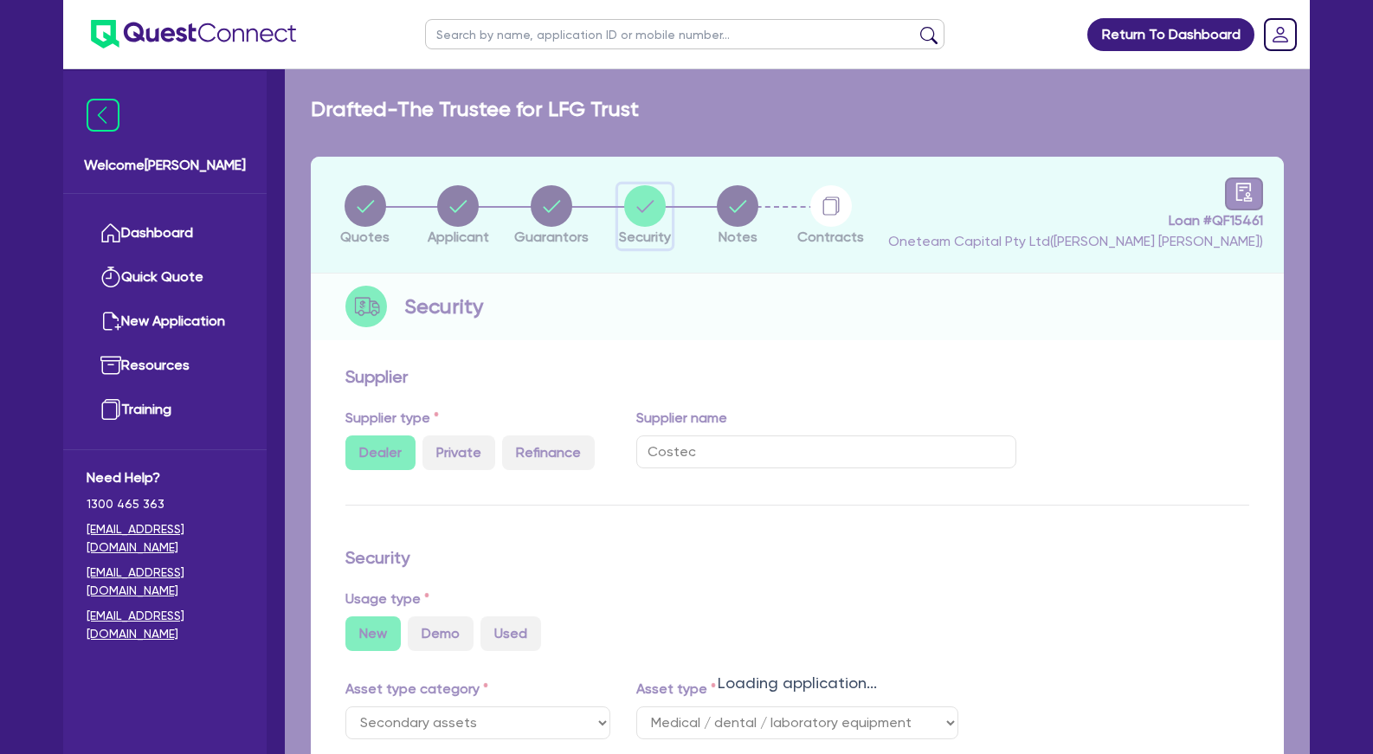
select select "MEDICAL_DENTAL_LABORATORY_EQUIPMENT"
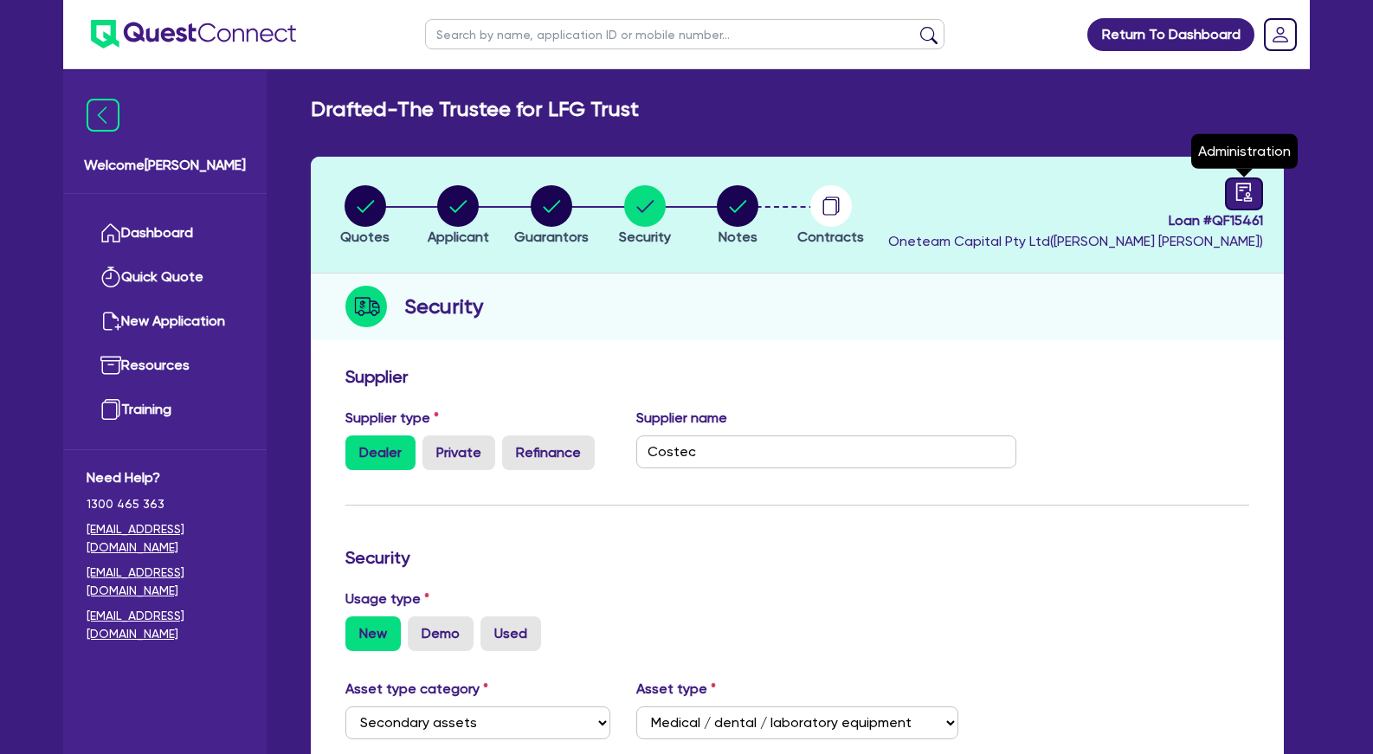
click at [1246, 196] on icon "audit" at bounding box center [1243, 192] width 19 height 19
select select "DRAFTED_NEW"
select select "Other"
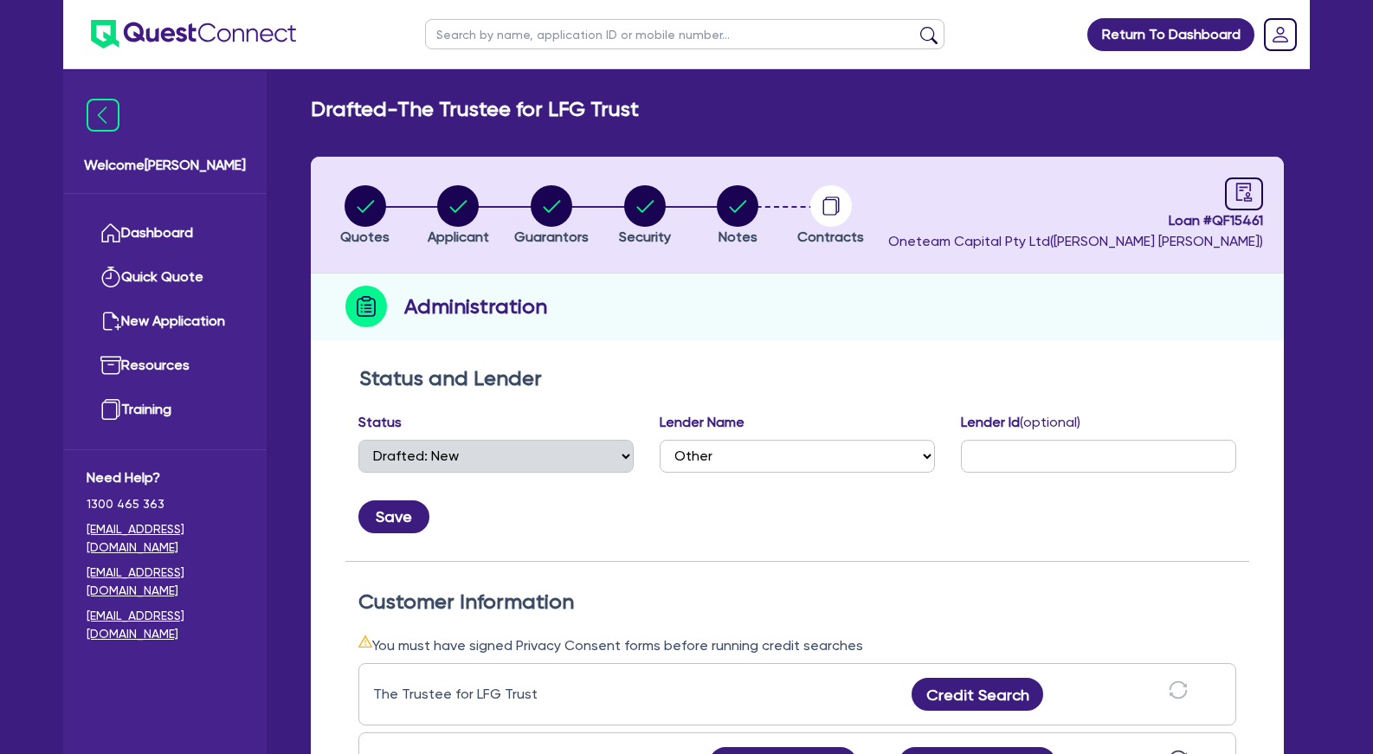
scroll to position [441, 0]
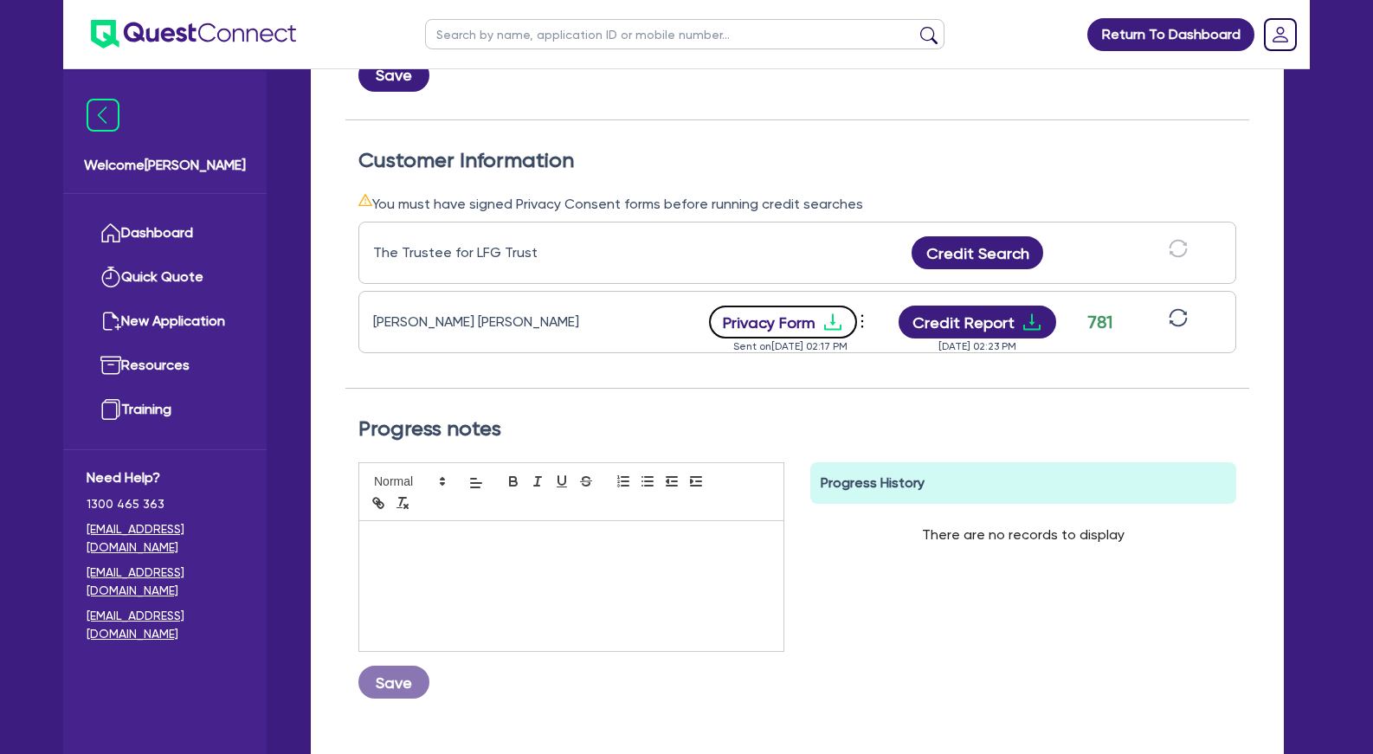
click at [783, 322] on button "Privacy Form" at bounding box center [783, 322] width 149 height 33
click at [810, 117] on div "Status and Lender Status Select Quoted Drafted: New Drafted: Amended Submitted:…" at bounding box center [797, 23] width 904 height 196
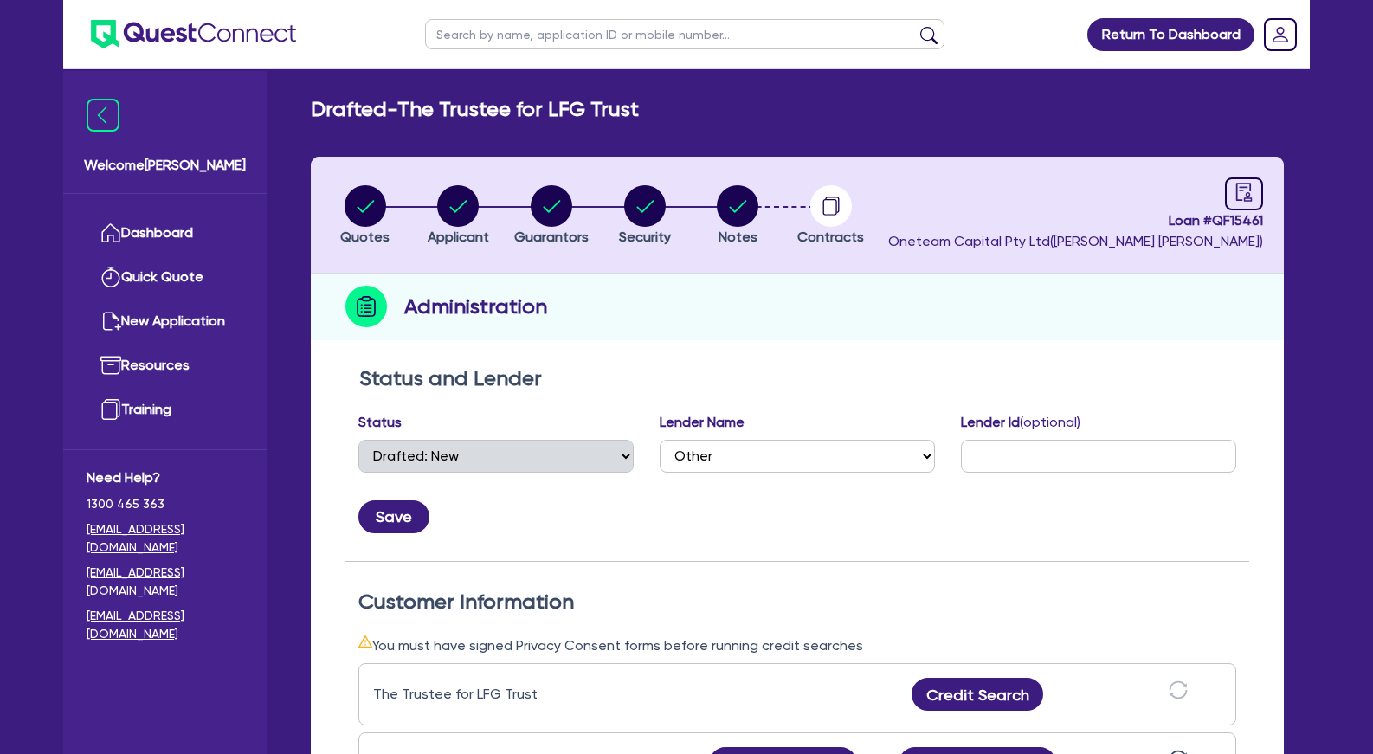
click at [583, 37] on input "text" at bounding box center [684, 34] width 519 height 30
type input "lisa"
click button "submit" at bounding box center [929, 38] width 28 height 24
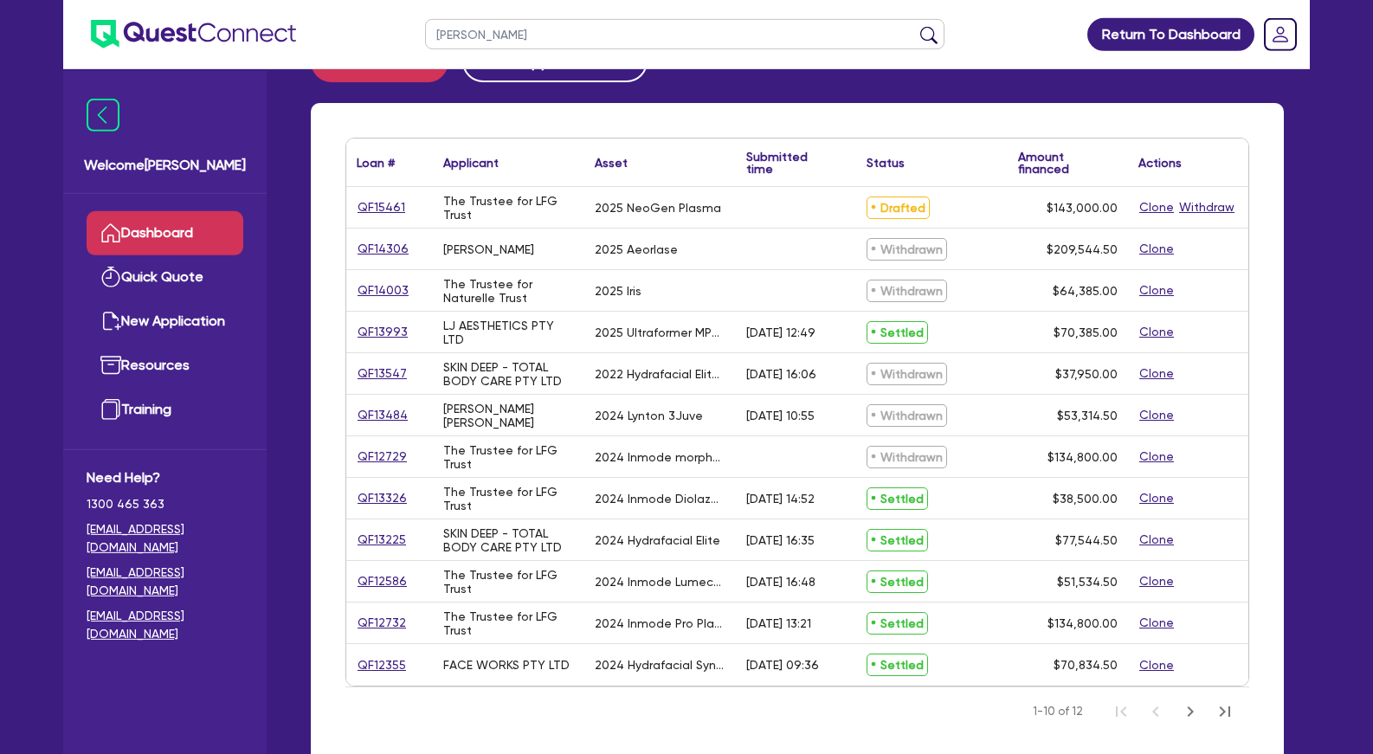
scroll to position [88, 0]
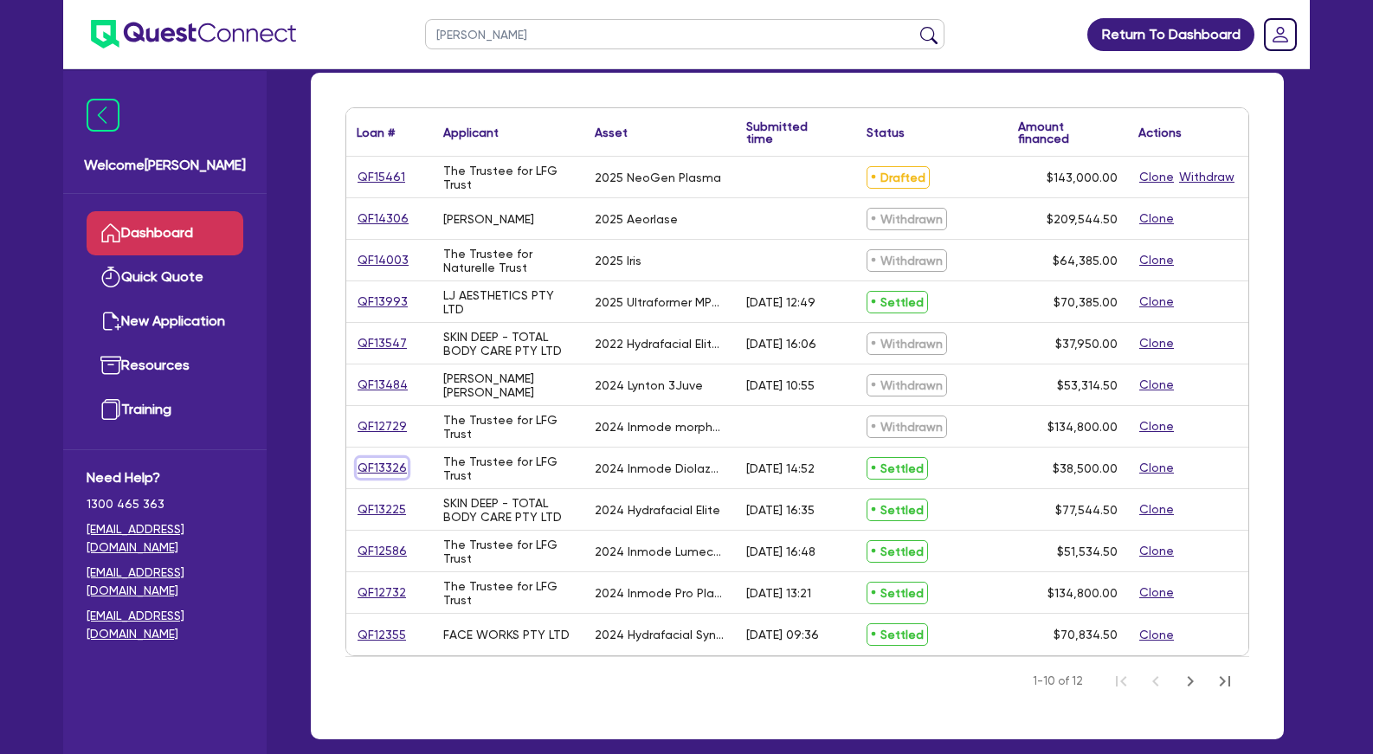
click at [391, 470] on link "QF13326" at bounding box center [382, 468] width 51 height 20
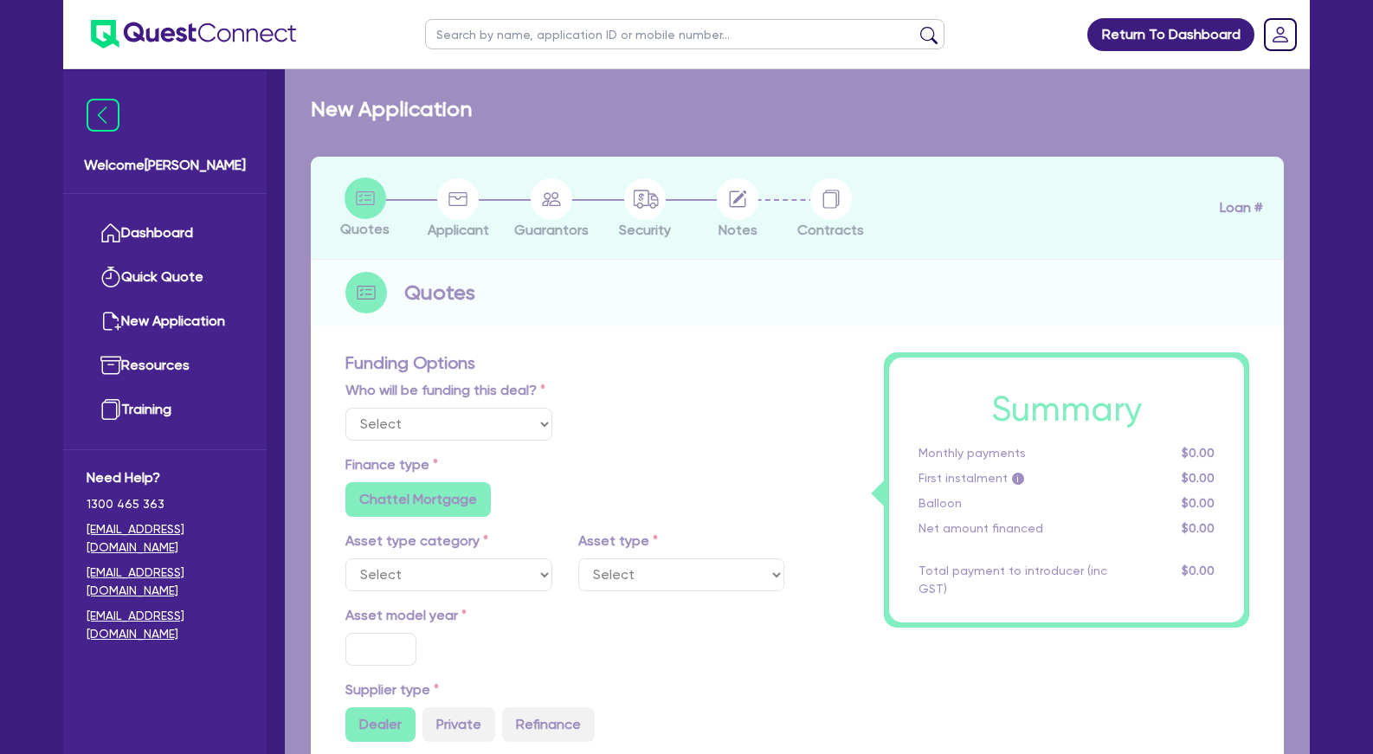
select select "Other"
select select "TERTIARY_ASSETS"
type input "2024"
radio input "true"
type input "38,500"
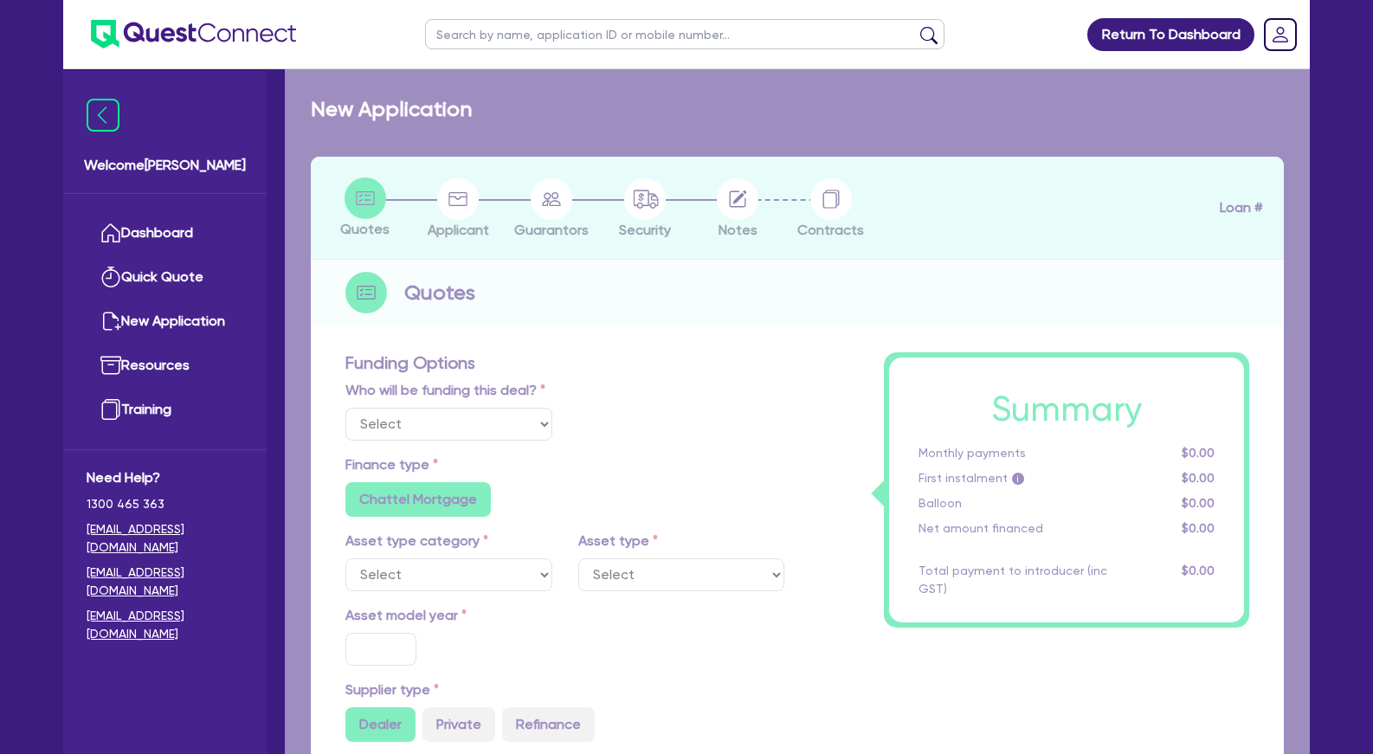
type input "4"
type input "1,540"
type input "11.5"
type input "395"
type input "300"
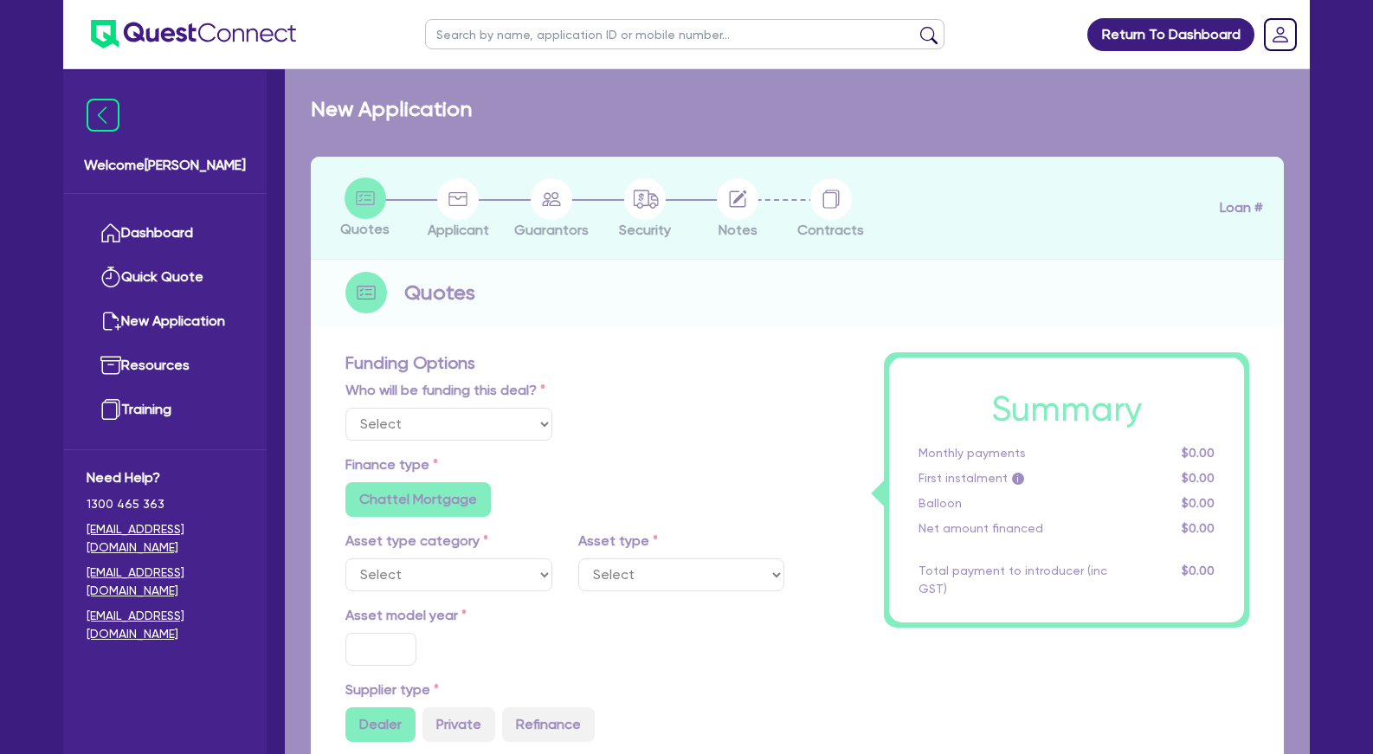
radio input "false"
select select "BEAUTY_EQUIPMENT"
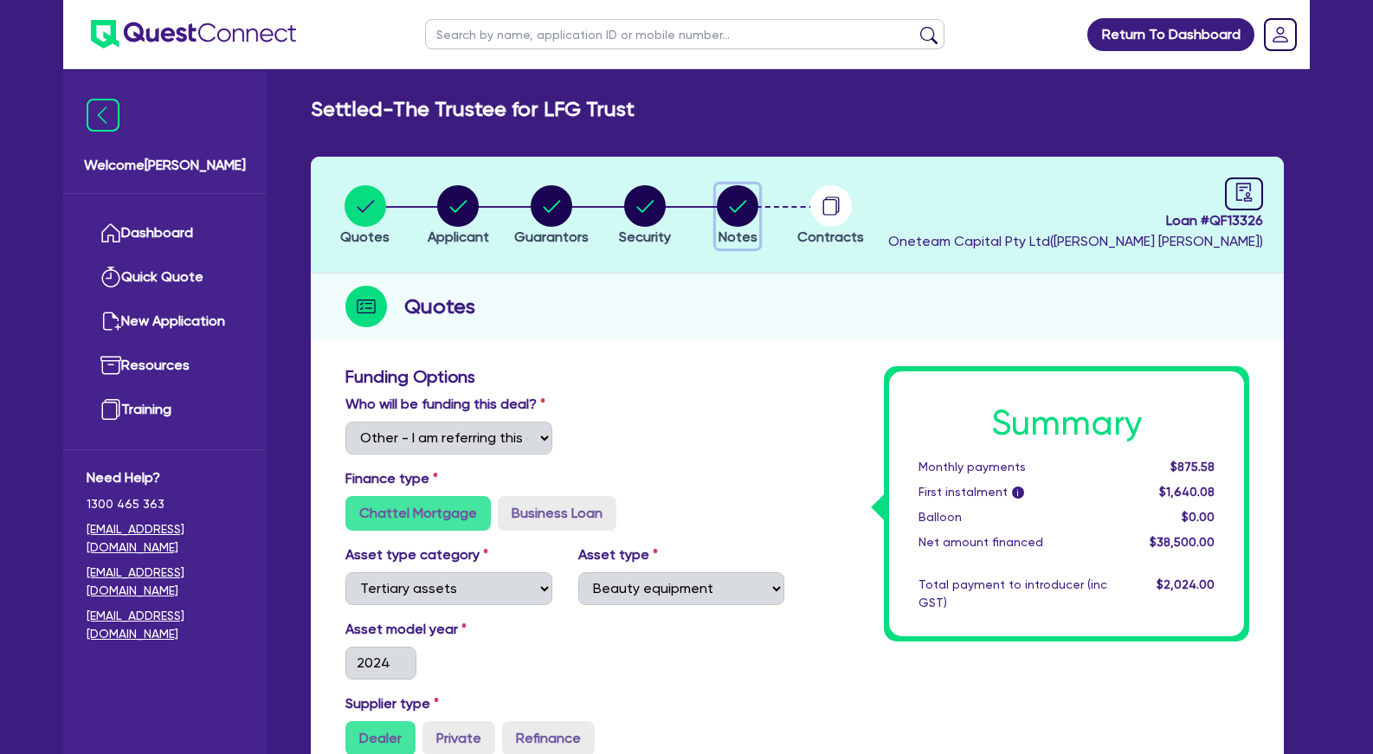
click at [737, 209] on circle "button" at bounding box center [738, 206] width 42 height 42
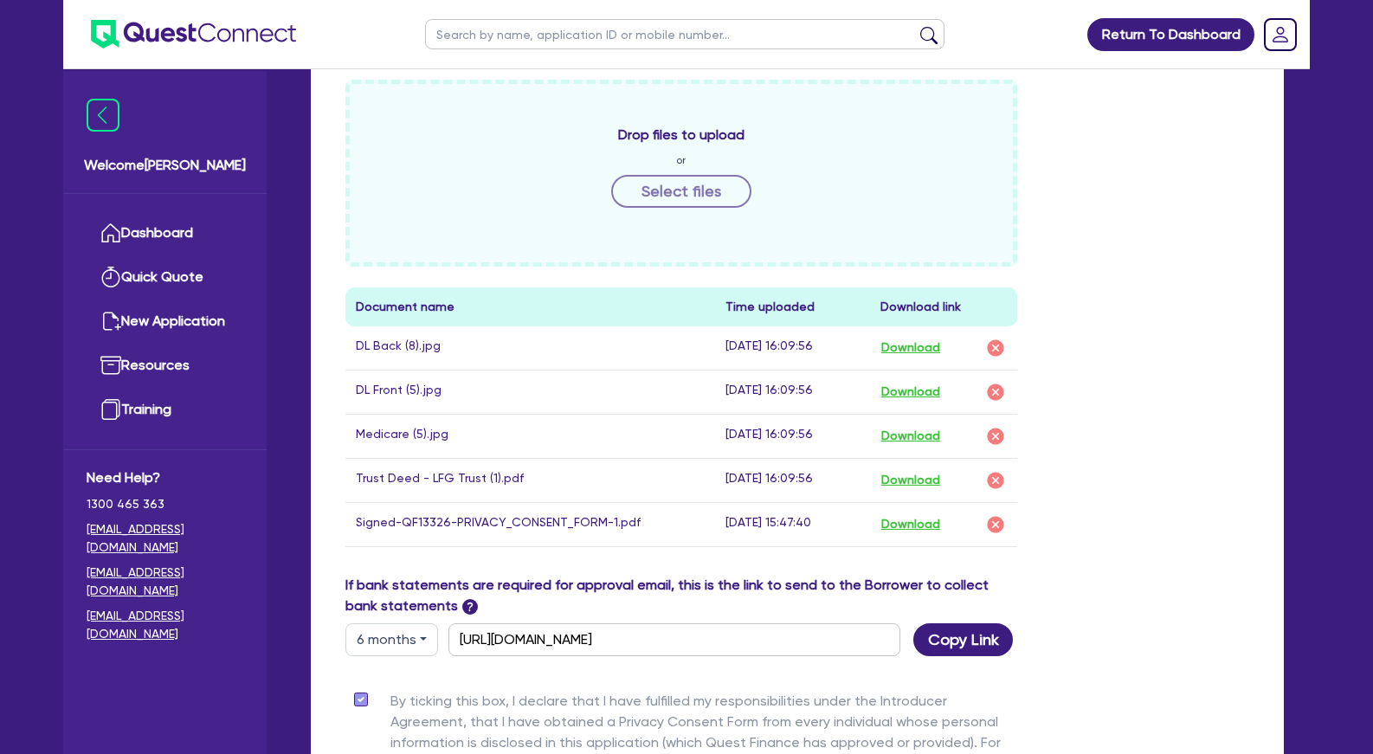
scroll to position [618, 0]
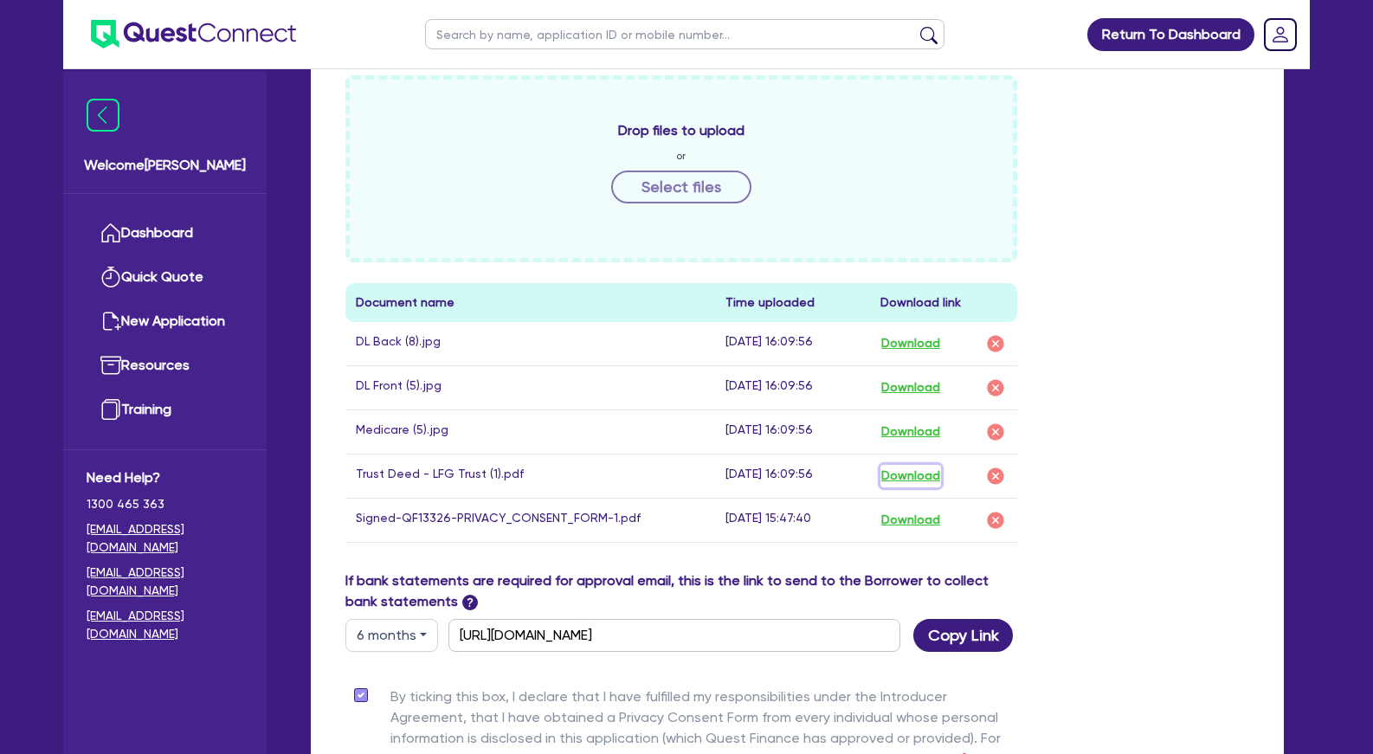
click at [924, 480] on button "Download" at bounding box center [910, 476] width 61 height 23
click at [1071, 267] on div "Drop files to upload or Select files Document name Time uploaded Download link …" at bounding box center [797, 322] width 930 height 495
click at [906, 343] on button "Download" at bounding box center [910, 343] width 61 height 23
click at [914, 385] on button "Download" at bounding box center [910, 388] width 61 height 23
click at [916, 430] on button "Download" at bounding box center [910, 432] width 61 height 23
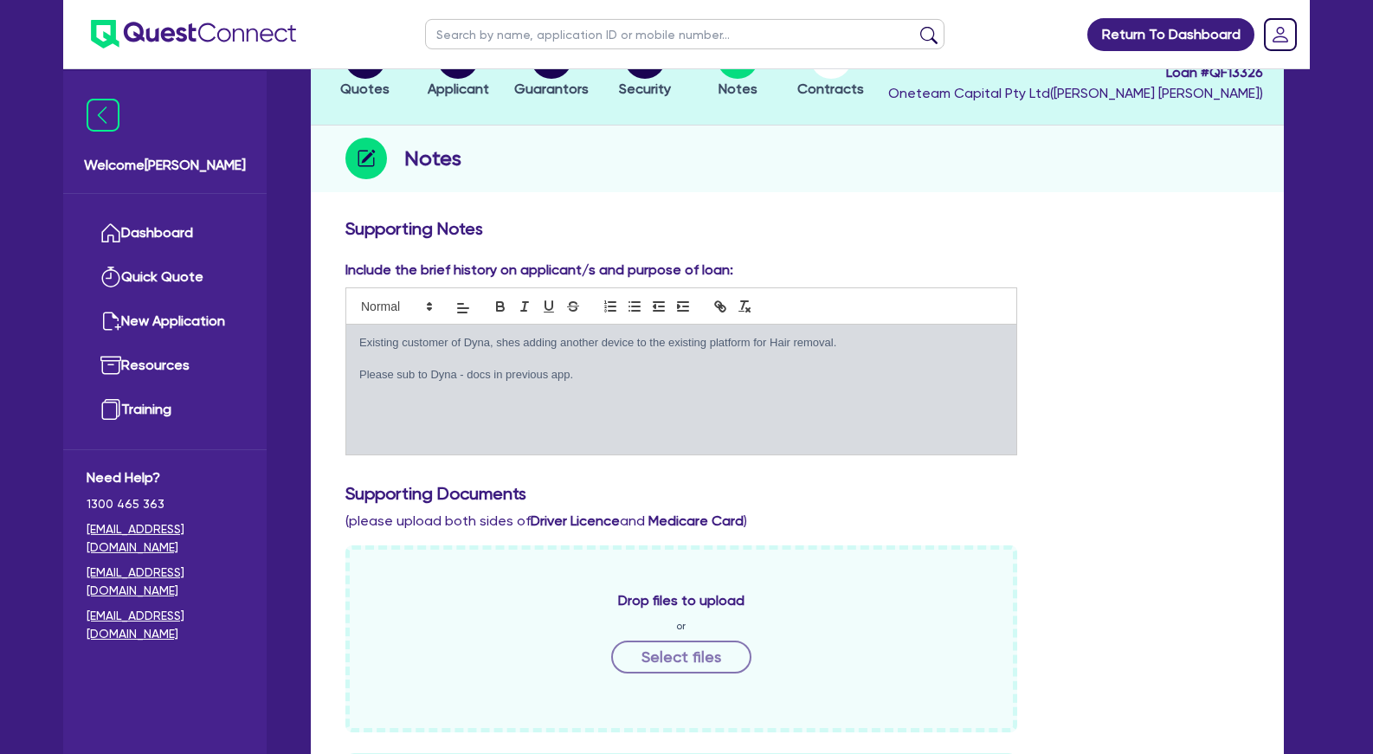
scroll to position [0, 0]
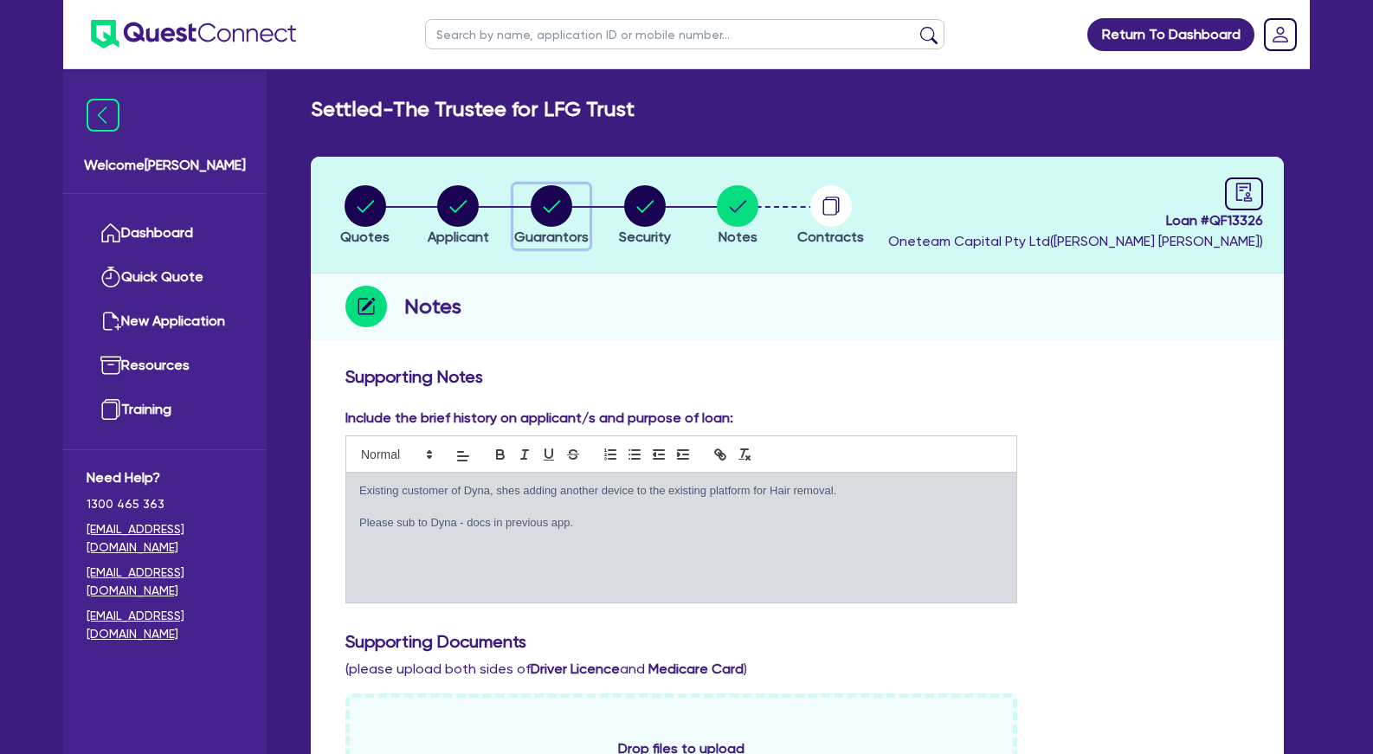
click at [563, 206] on circle "button" at bounding box center [552, 206] width 42 height 42
select select "MRS"
select select "VIC"
select select "MARRIED"
select select "PROPERTY"
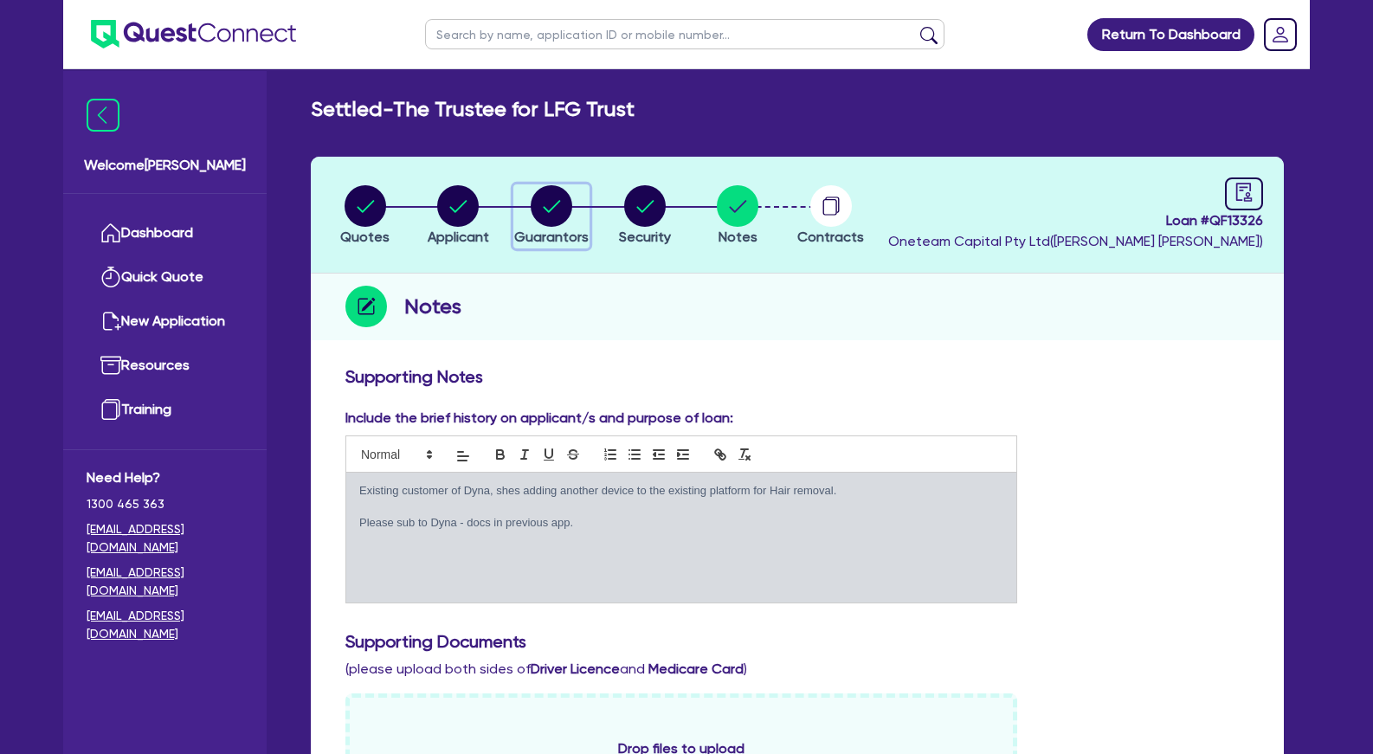
select select "CASH"
select select "VEHICLE"
select select "HOUSEHOLD_PERSONAL"
select select "CASH"
select select "OTHER"
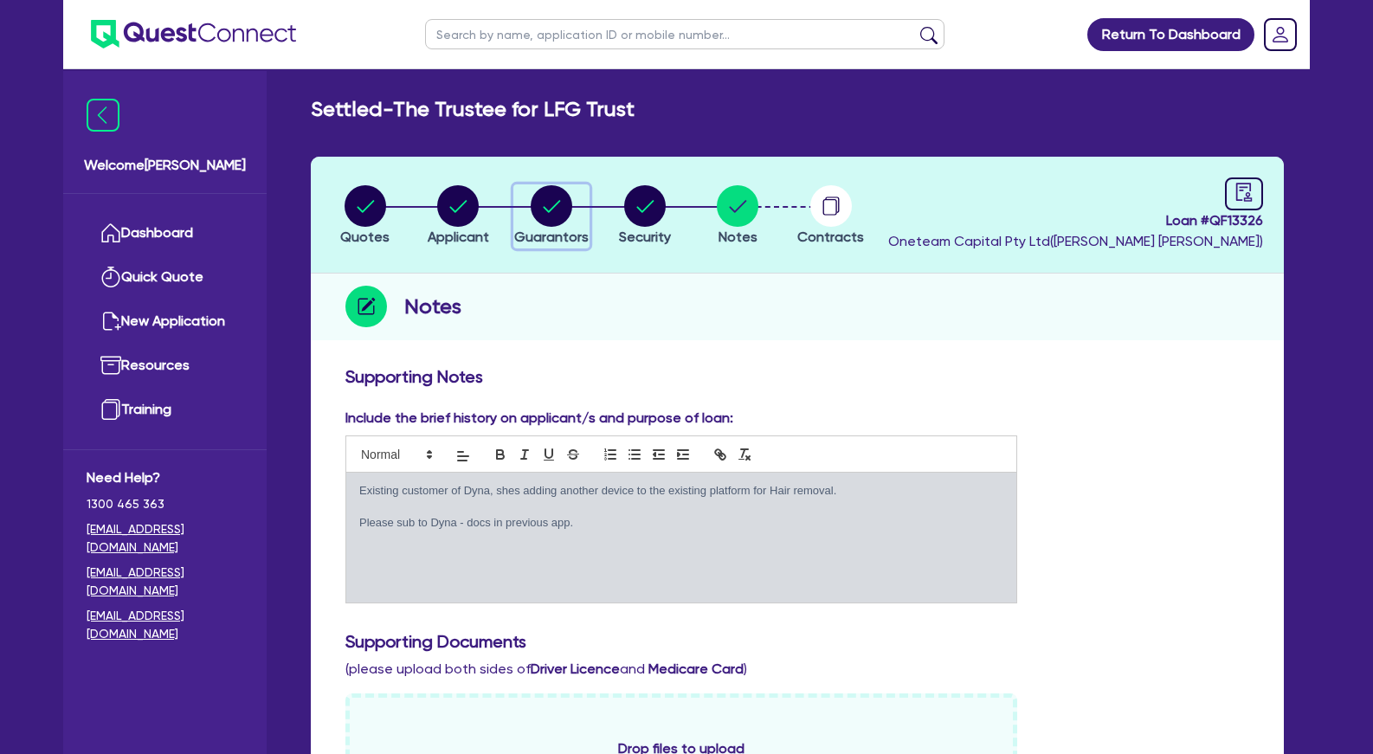
select select "MORTGAGE"
select select "VEHICLE_LOAN"
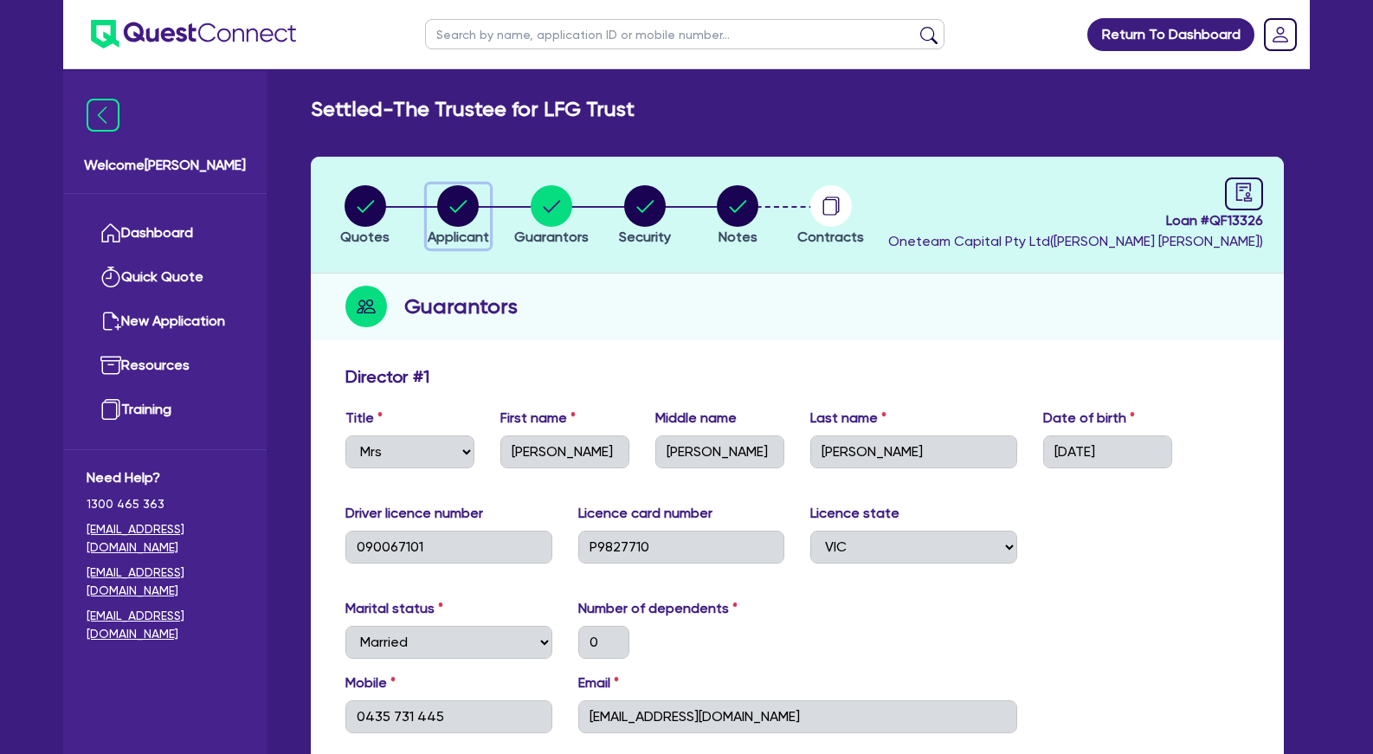
click at [445, 214] on circle "button" at bounding box center [458, 206] width 42 height 42
select select "TRUST"
select select "COMPANY"
select select "HEALTH_BEAUTY"
select select "HAIR_BEAUTY_SALONS"
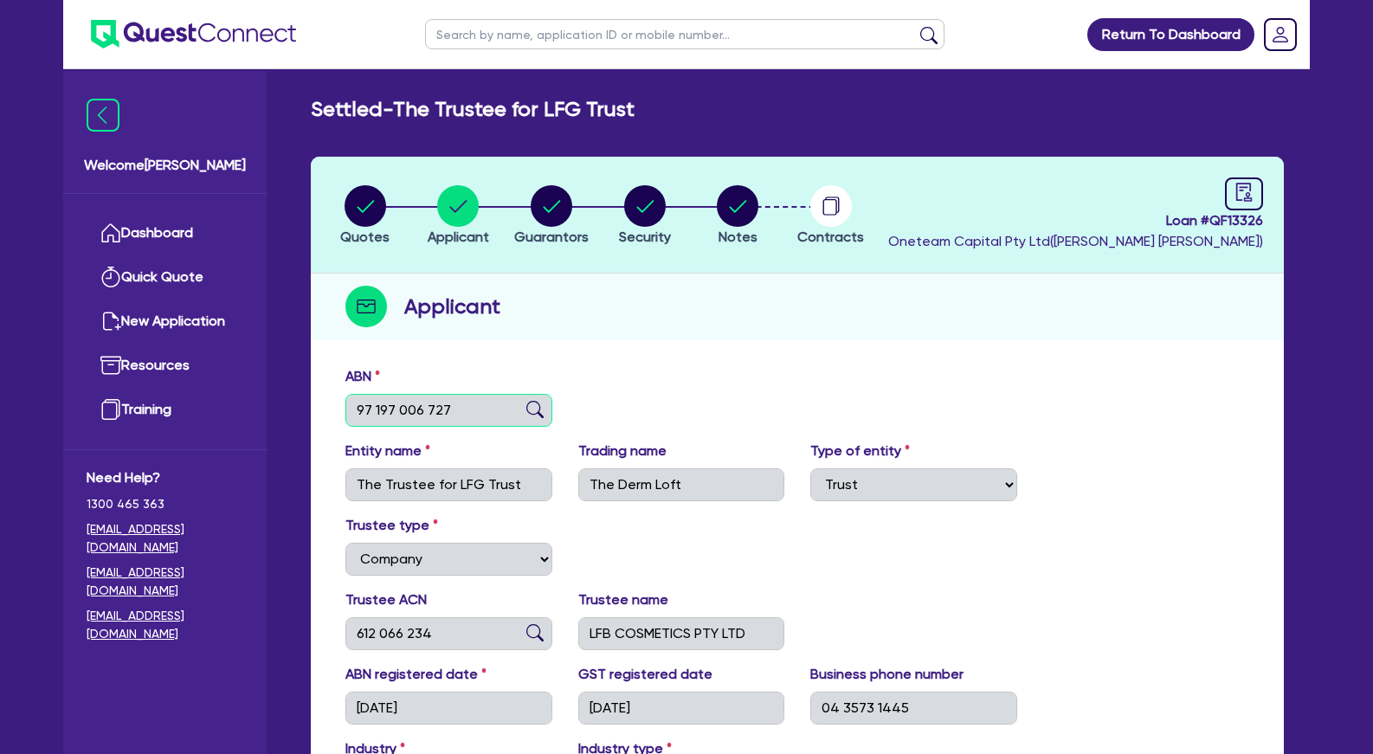
click at [449, 412] on input "97 197 006 727" at bounding box center [448, 410] width 207 height 33
click at [546, 318] on div "Applicant" at bounding box center [797, 307] width 973 height 67
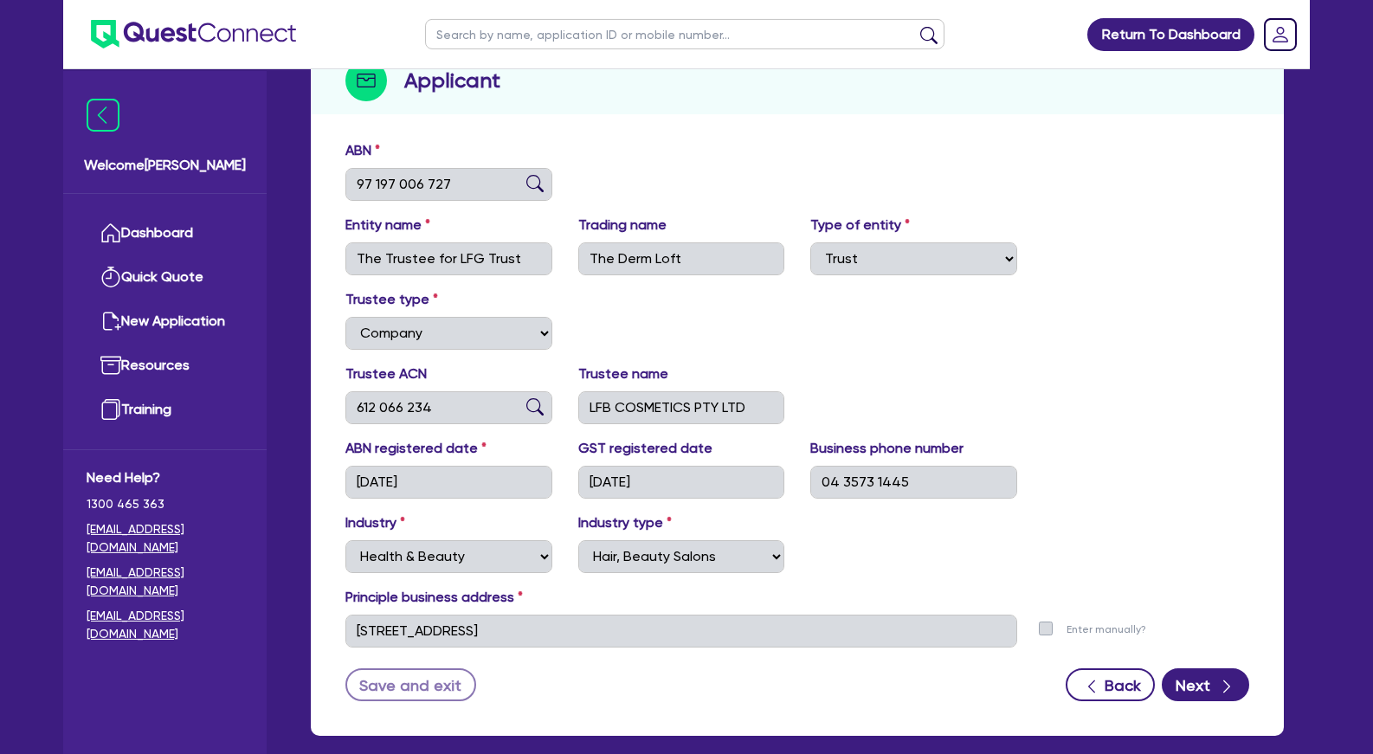
scroll to position [265, 0]
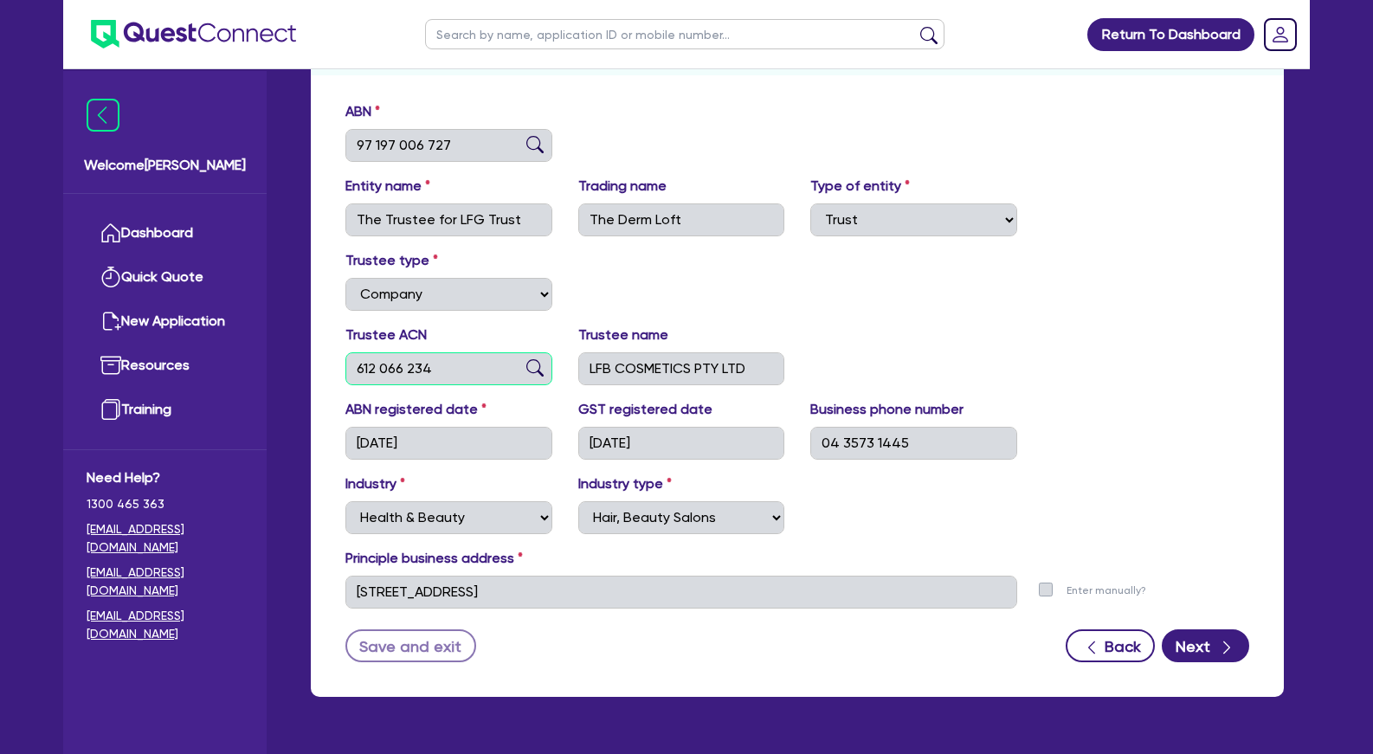
click at [422, 362] on input "612 066 234" at bounding box center [448, 368] width 207 height 33
click at [685, 370] on input "LFB COSMETICS PTY LTD" at bounding box center [681, 368] width 207 height 33
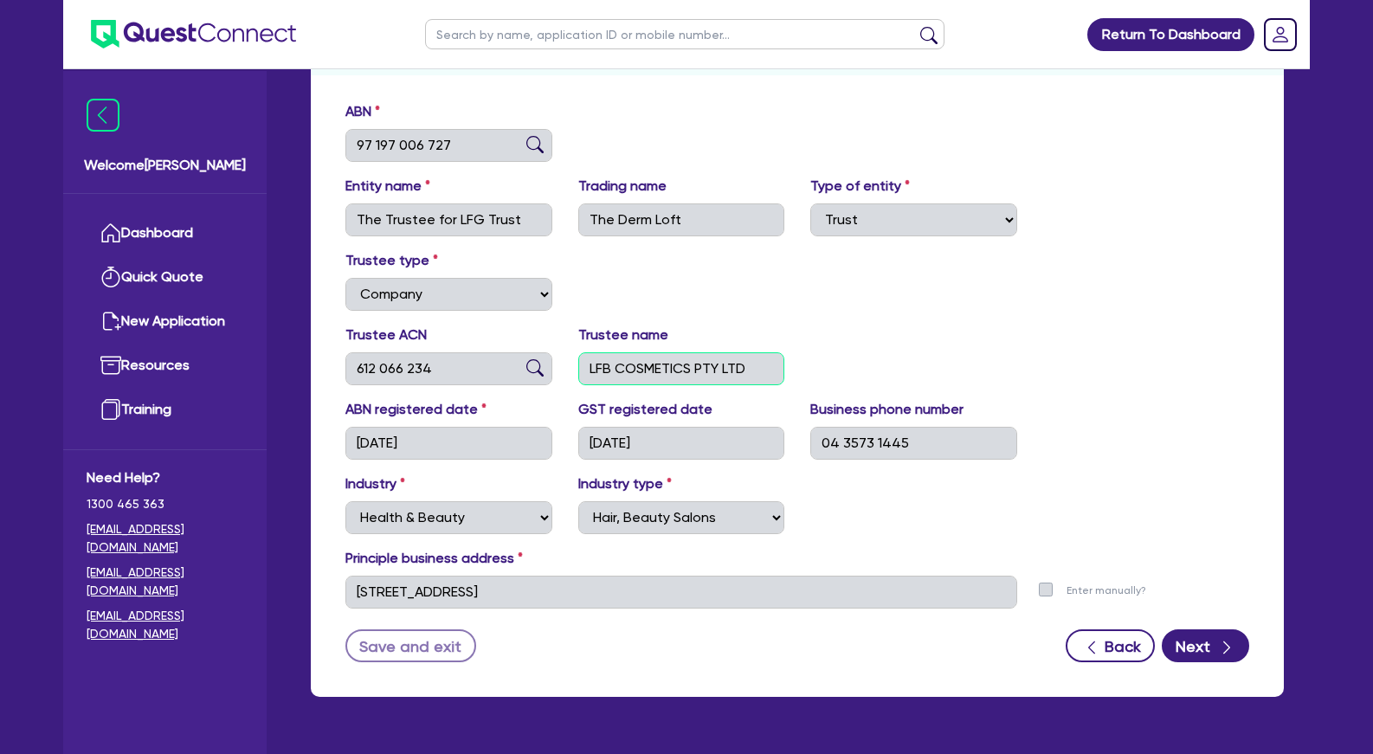
click at [685, 370] on input "LFB COSMETICS PTY LTD" at bounding box center [681, 368] width 207 height 33
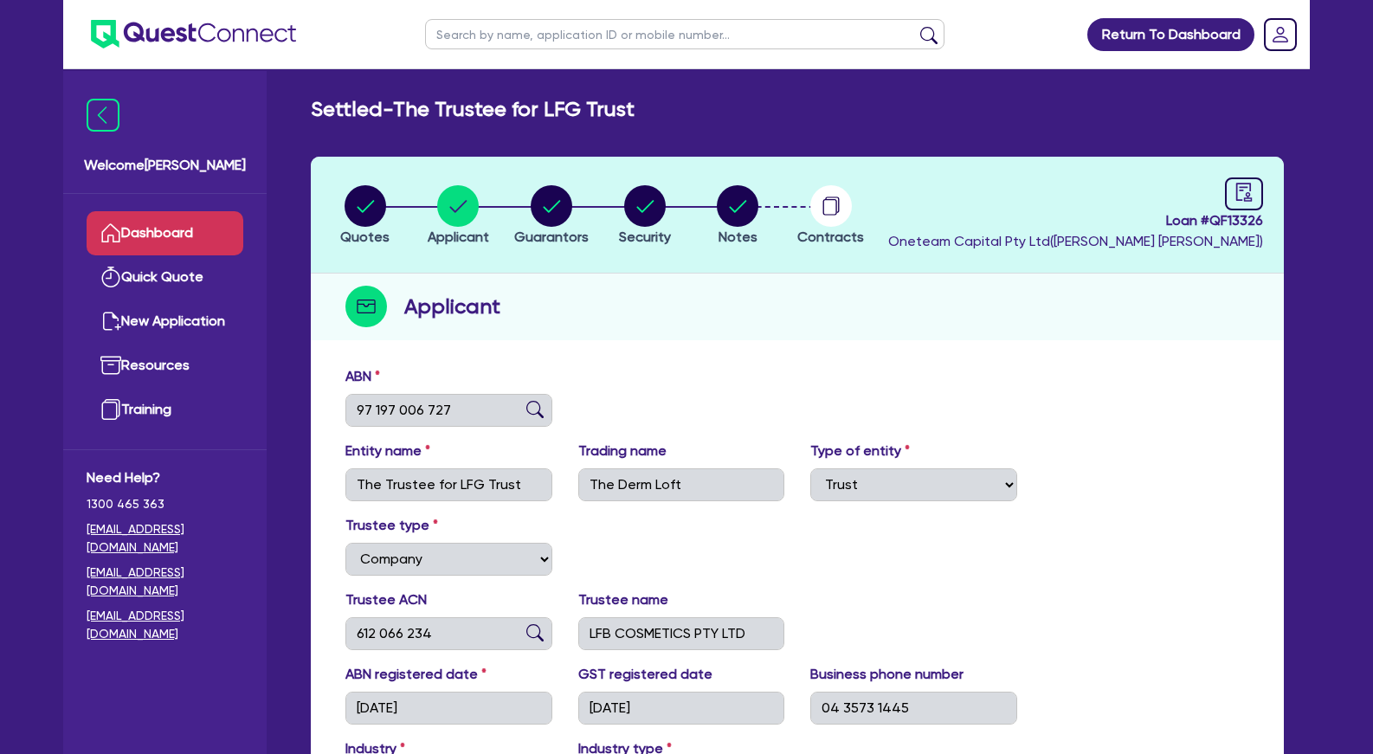
drag, startPoint x: 184, startPoint y: 230, endPoint x: 196, endPoint y: 224, distance: 13.5
click at [196, 224] on link "Dashboard" at bounding box center [165, 233] width 157 height 44
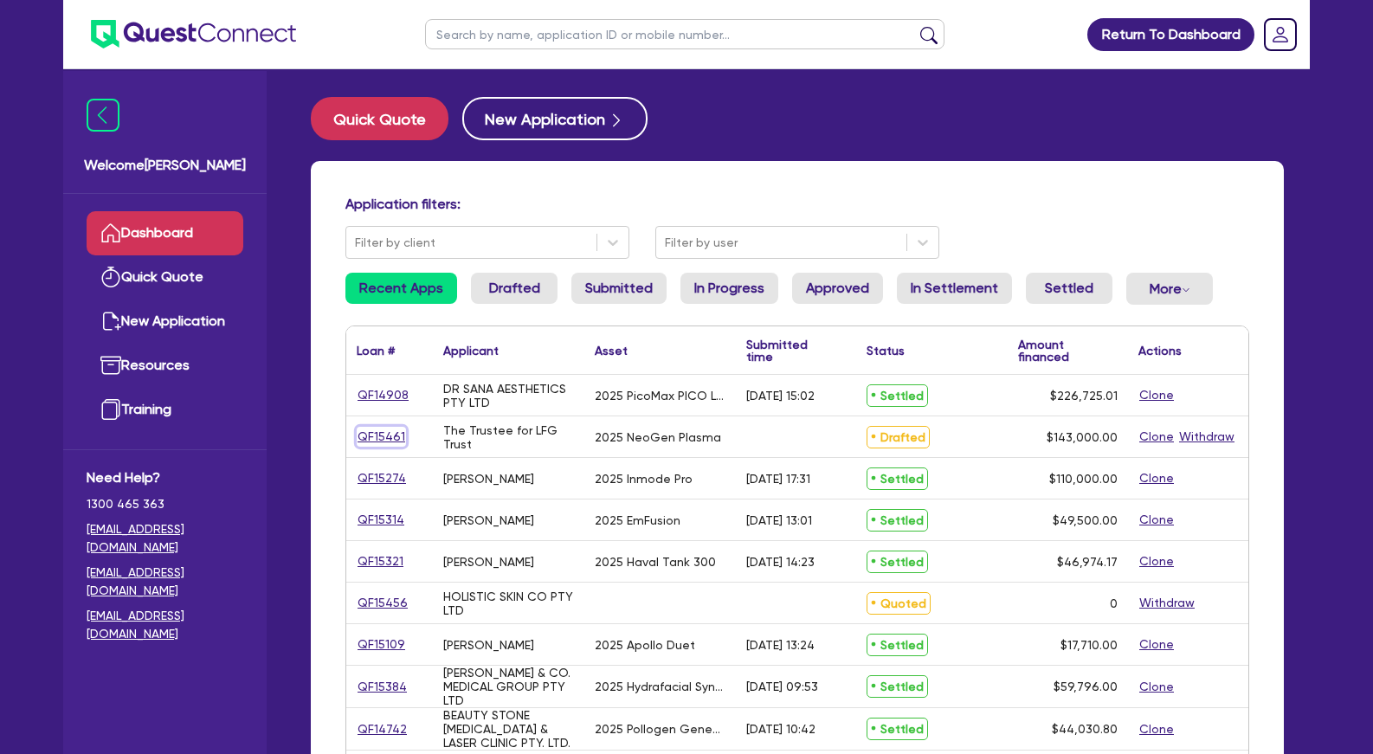
click at [390, 432] on link "QF15461" at bounding box center [381, 437] width 49 height 20
select select "Other"
select select "SECONDARY_ASSETS"
select select "MEDICAL_DENTAL_LABORATORY_EQUIPMENT"
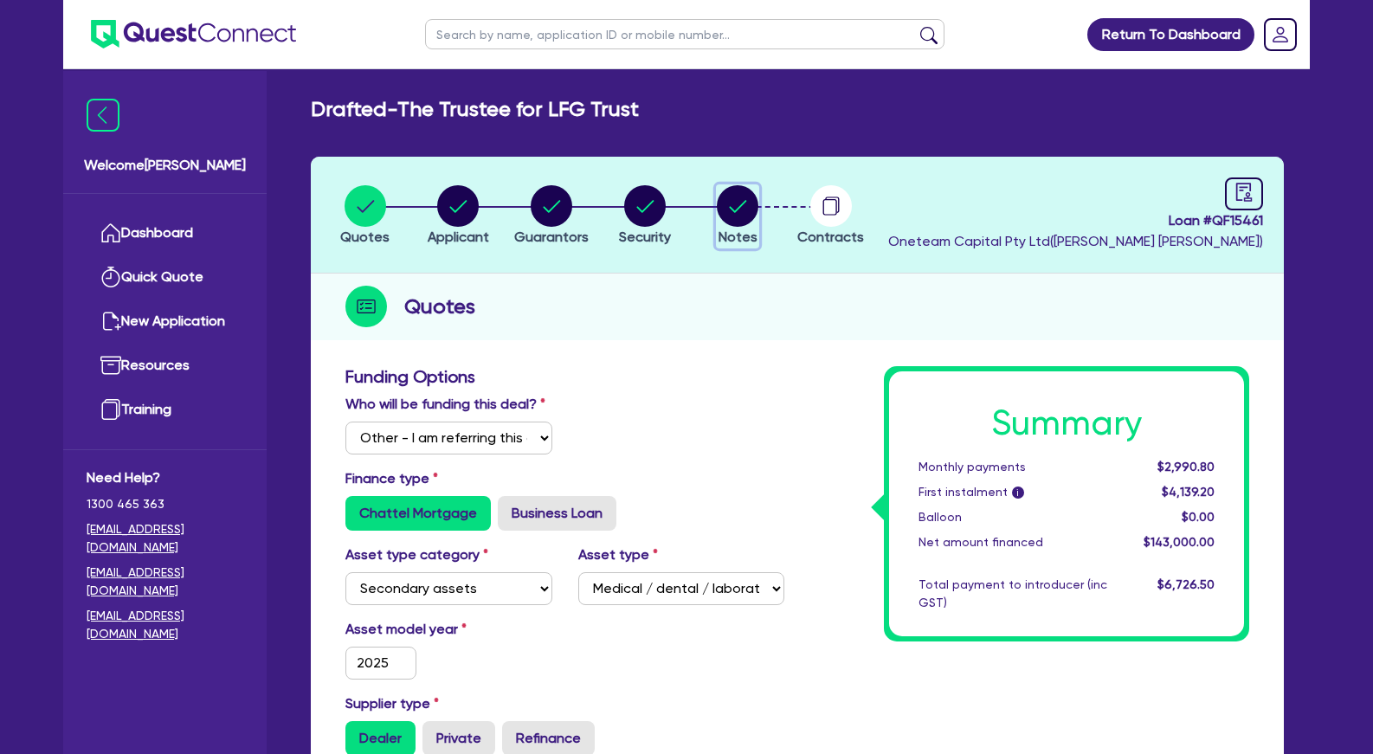
click at [742, 206] on circle "button" at bounding box center [738, 206] width 42 height 42
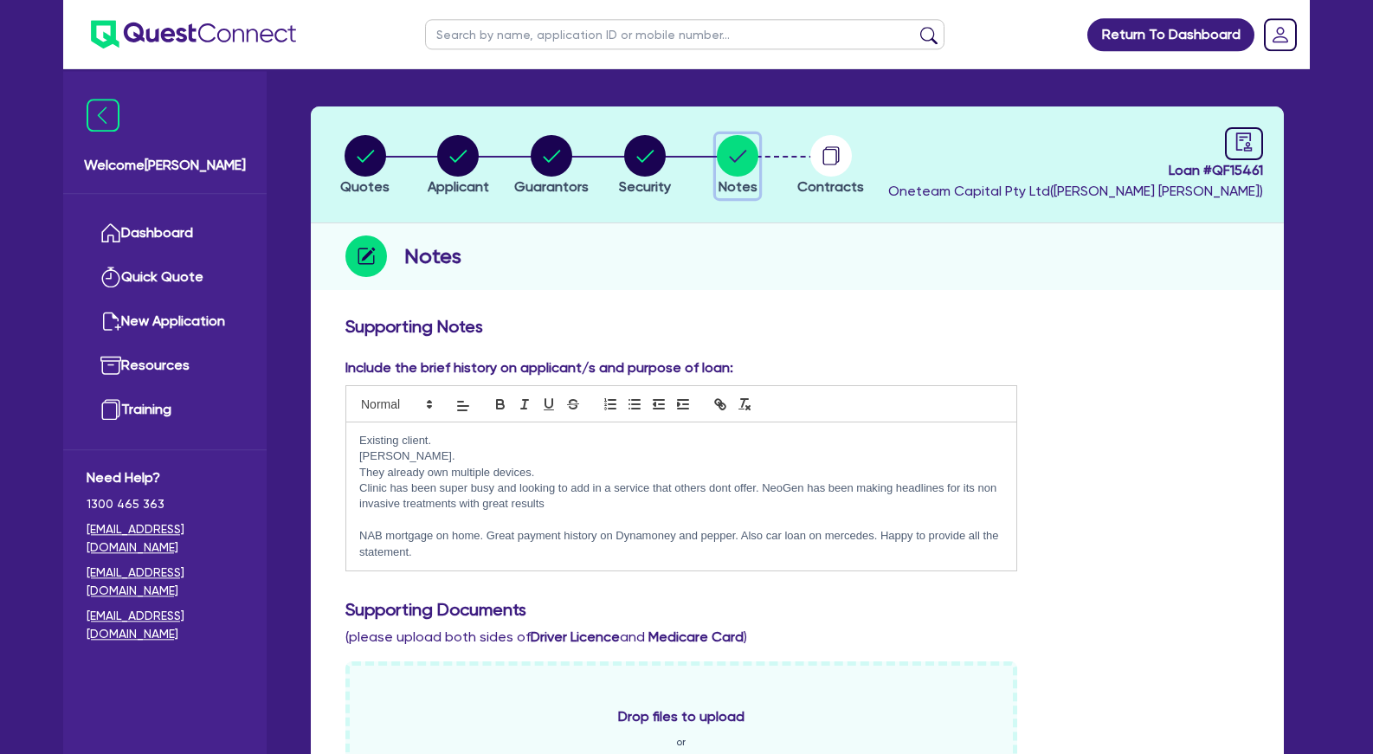
scroll to position [265, 0]
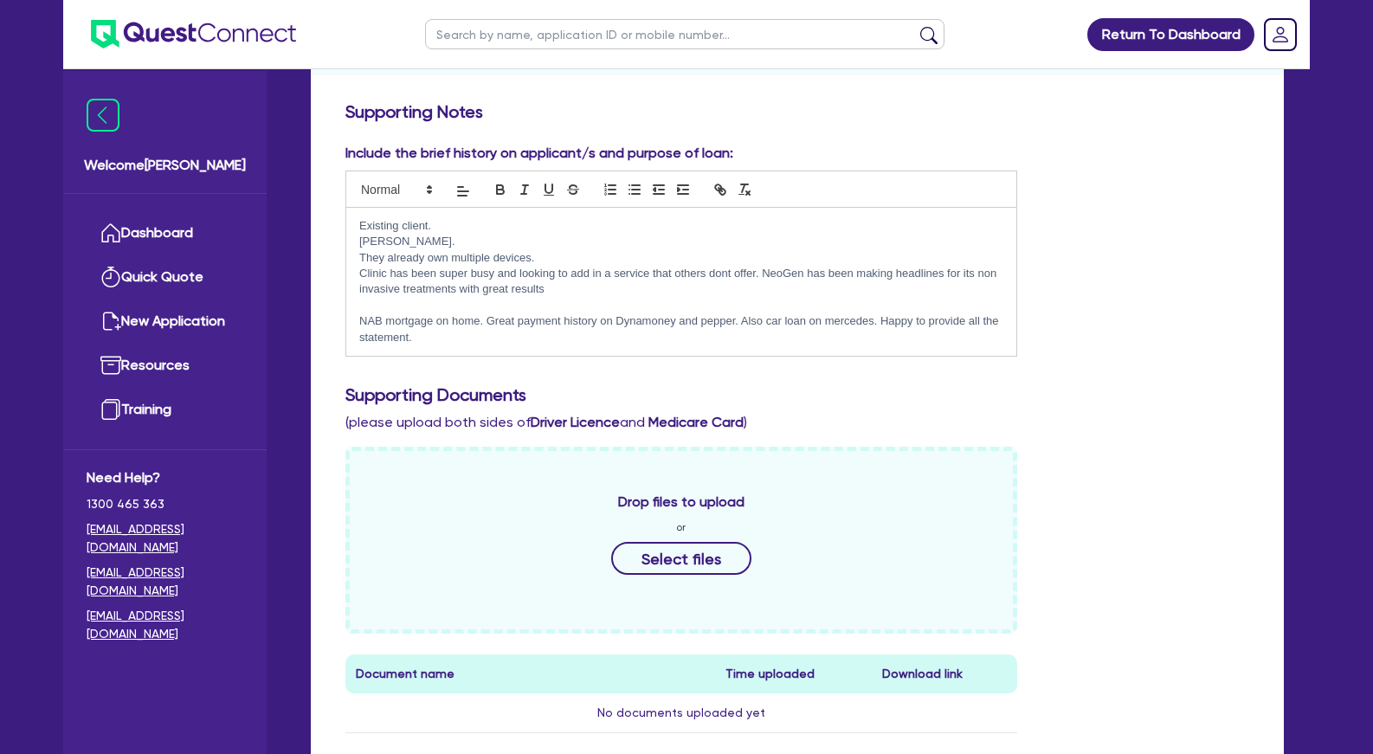
drag, startPoint x: 434, startPoint y: 338, endPoint x: 362, endPoint y: 319, distance: 74.1
click at [362, 319] on p "NAB mortgage on home. Great payment history on Dynamoney and pepper. Also car l…" at bounding box center [681, 329] width 644 height 32
copy p "NAB mortgage on home. Great payment history on Dynamoney and pepper. Also car l…"
click at [602, 279] on p "Clinic has been super busy and looking to add in a service that others dont off…" at bounding box center [681, 282] width 644 height 32
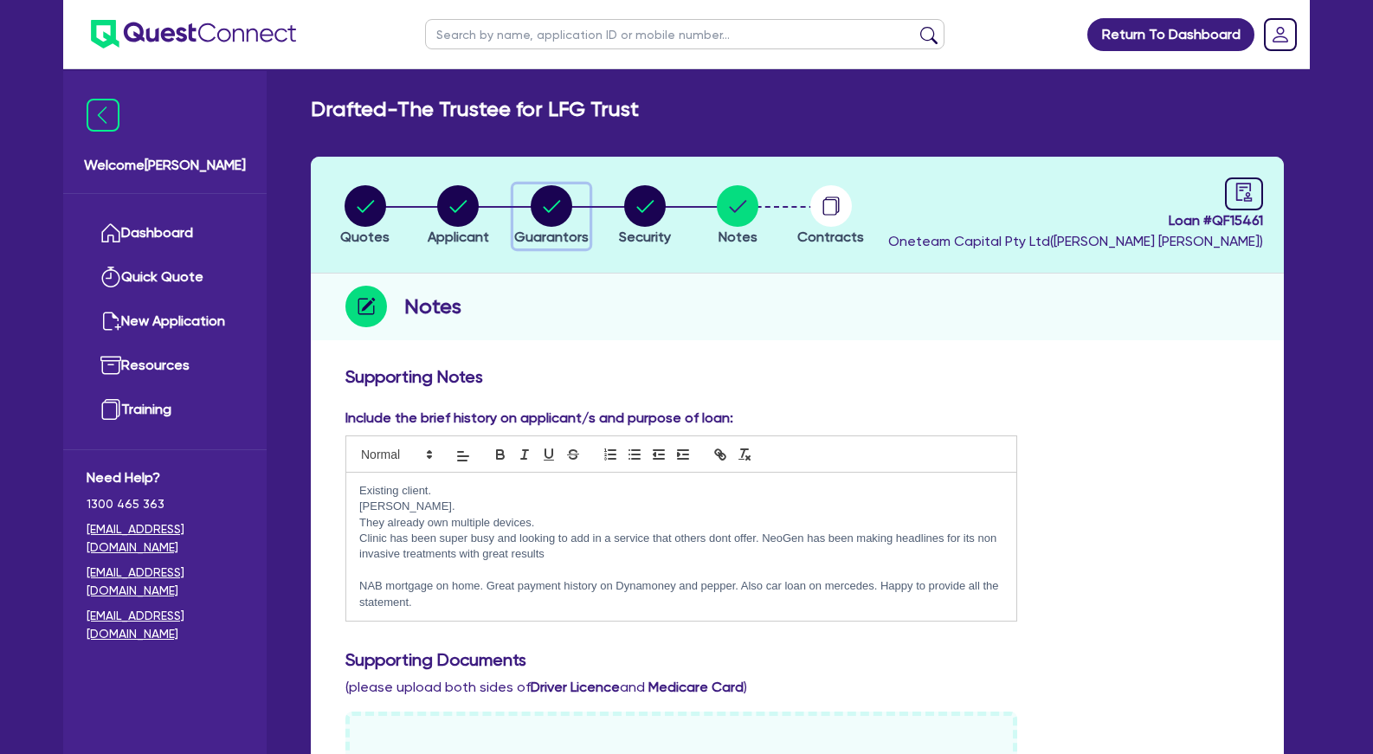
click at [559, 206] on circle "button" at bounding box center [552, 206] width 42 height 42
select select "MRS"
select select "VIC"
select select "MARRIED"
select select "PROPERTY"
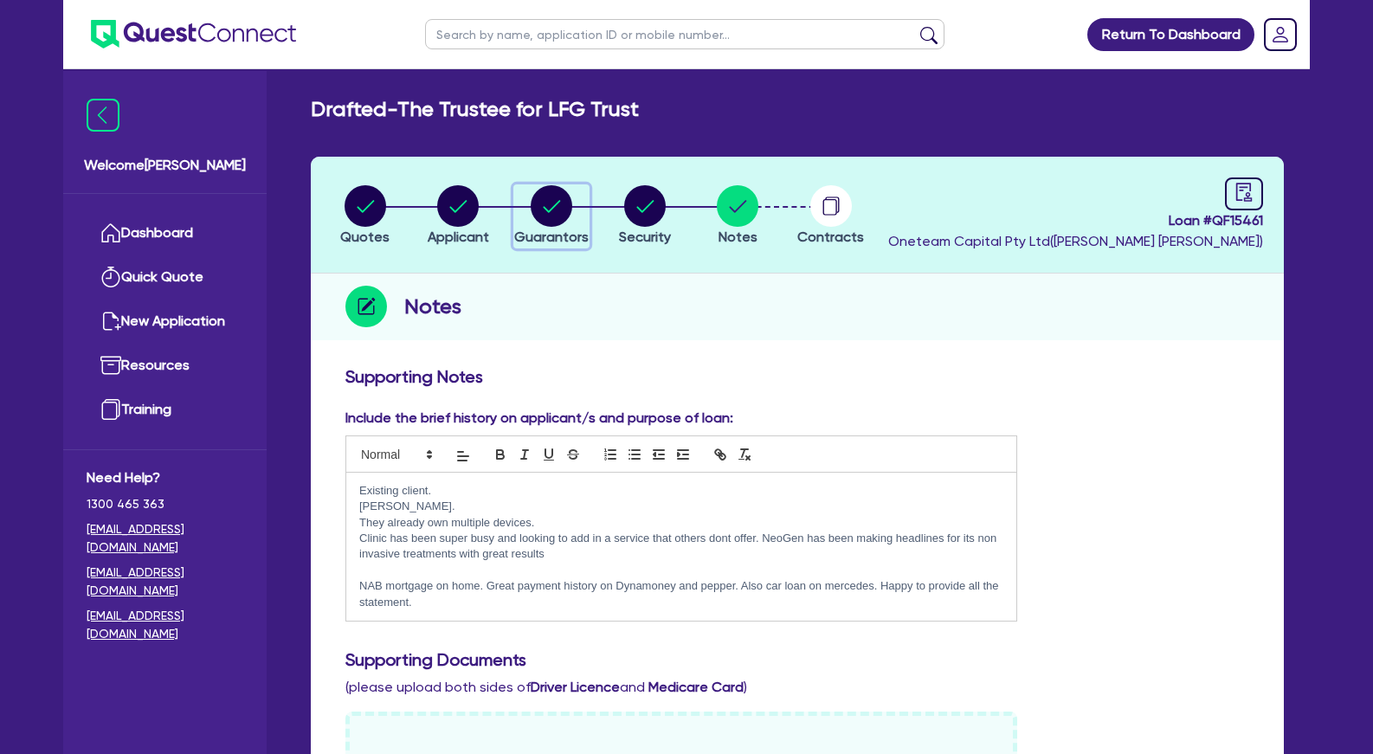
select select "CASH"
select select "VEHICLE"
select select "HOUSEHOLD_PERSONAL"
select select "CASH"
select select "OTHER"
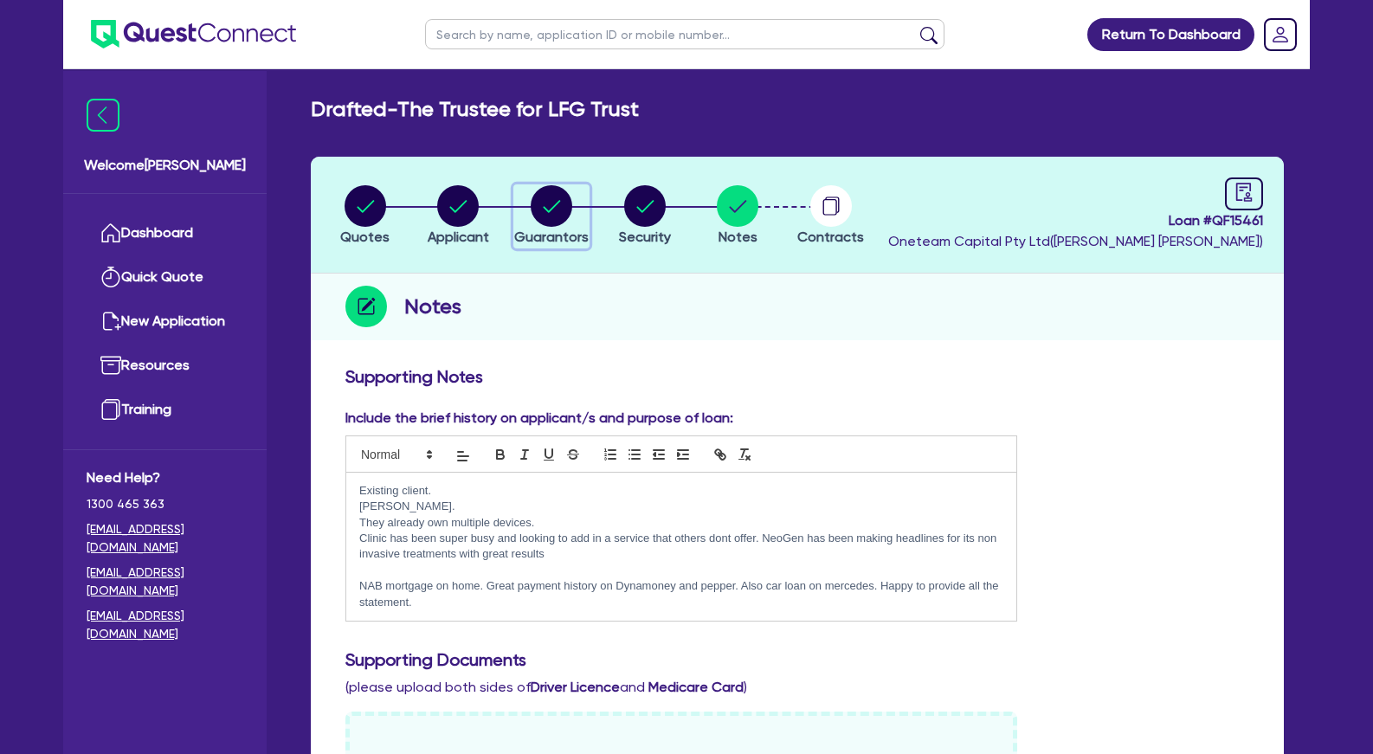
select select "MORTGAGE"
select select "VEHICLE_LOAN"
select select "EQUIPMENT_LOAN"
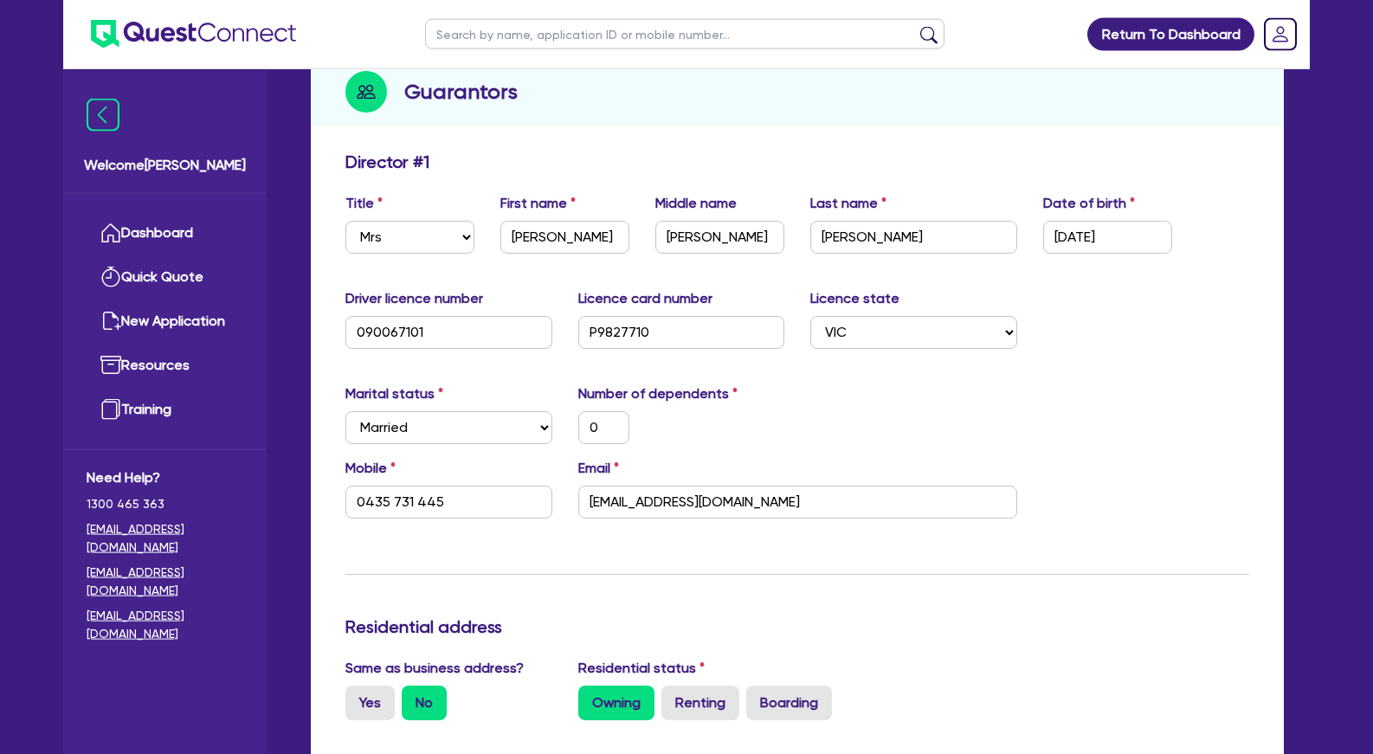
scroll to position [265, 0]
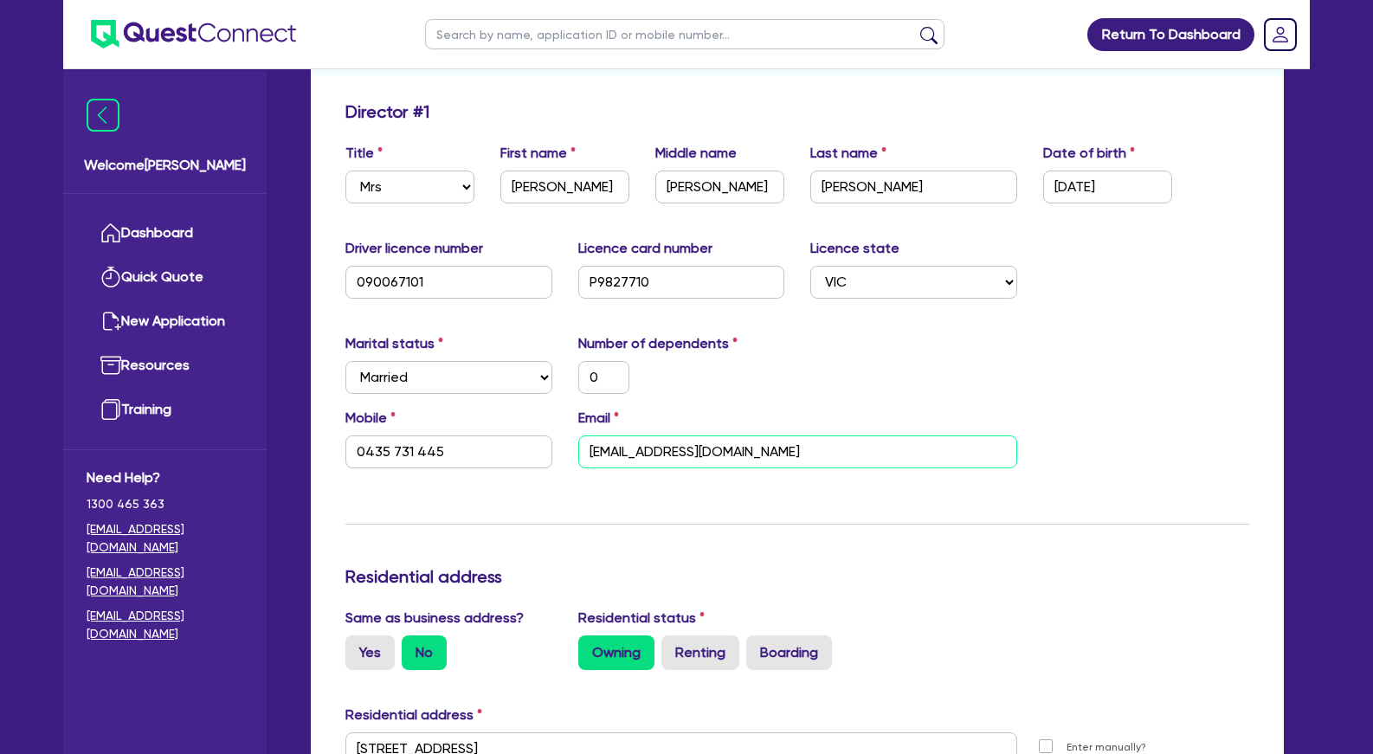
click at [667, 451] on input "info@thedermloft.com.au" at bounding box center [797, 451] width 439 height 33
drag, startPoint x: 455, startPoint y: 460, endPoint x: 279, endPoint y: 457, distance: 176.6
click at [345, 457] on input "0435 731 445" at bounding box center [448, 451] width 207 height 33
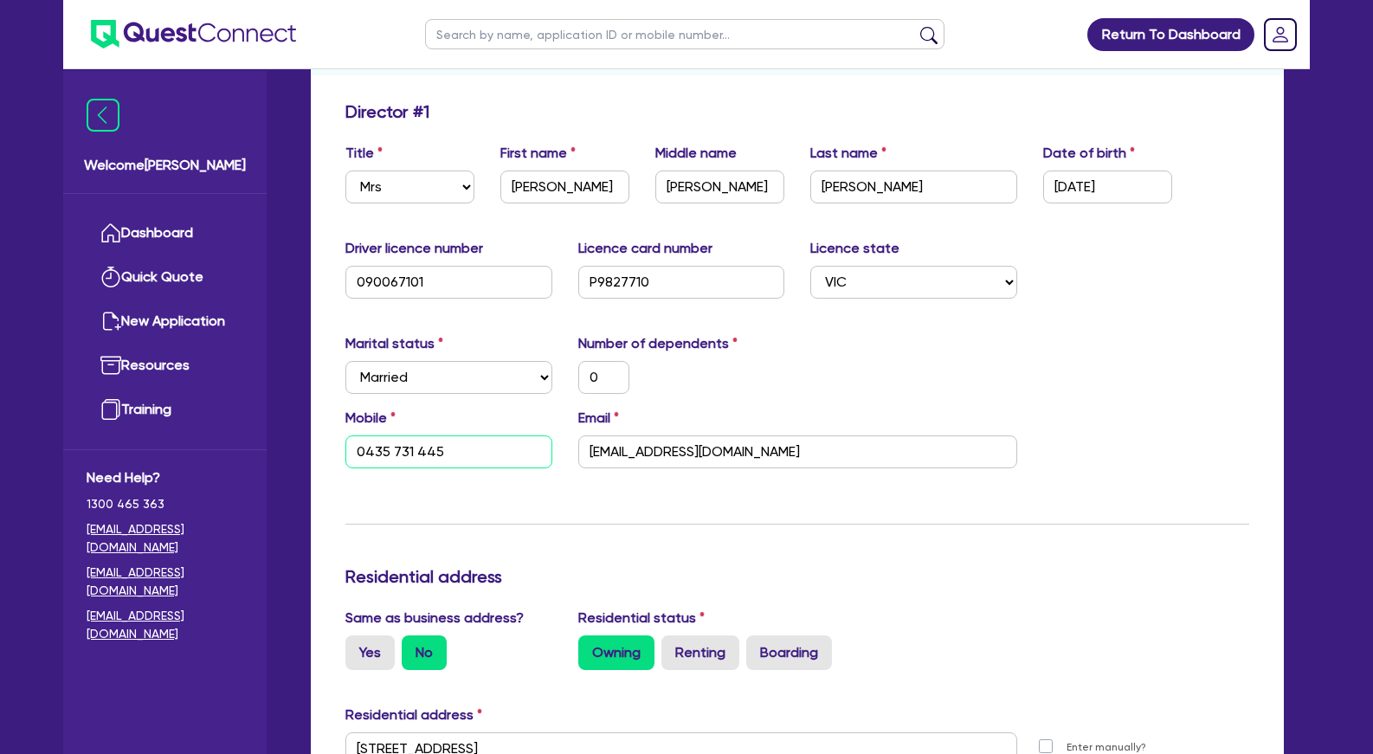
drag, startPoint x: 458, startPoint y: 461, endPoint x: 431, endPoint y: 461, distance: 26.8
click at [431, 461] on input "0435 731 445" at bounding box center [448, 451] width 207 height 33
drag, startPoint x: 457, startPoint y: 454, endPoint x: 334, endPoint y: 454, distance: 122.9
click at [345, 454] on input "0435 731 445" at bounding box center [448, 451] width 207 height 33
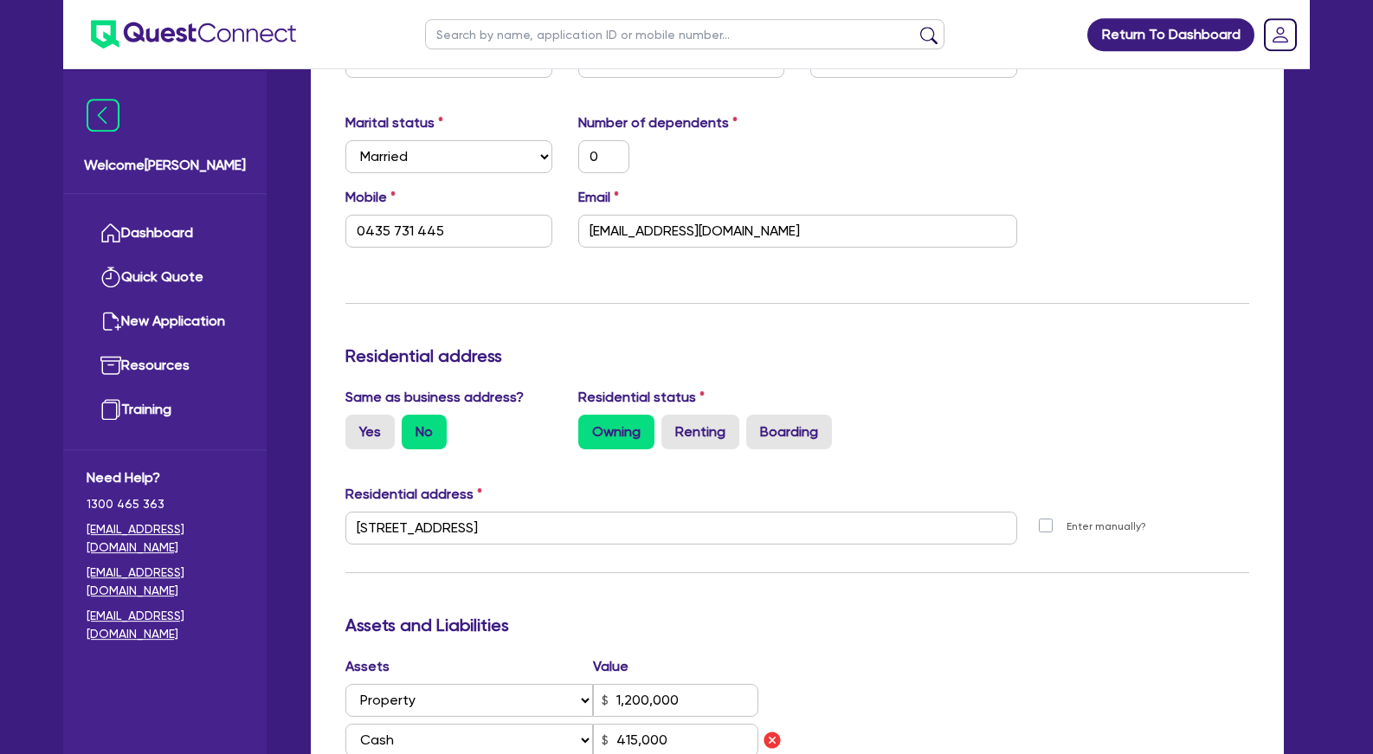
scroll to position [441, 0]
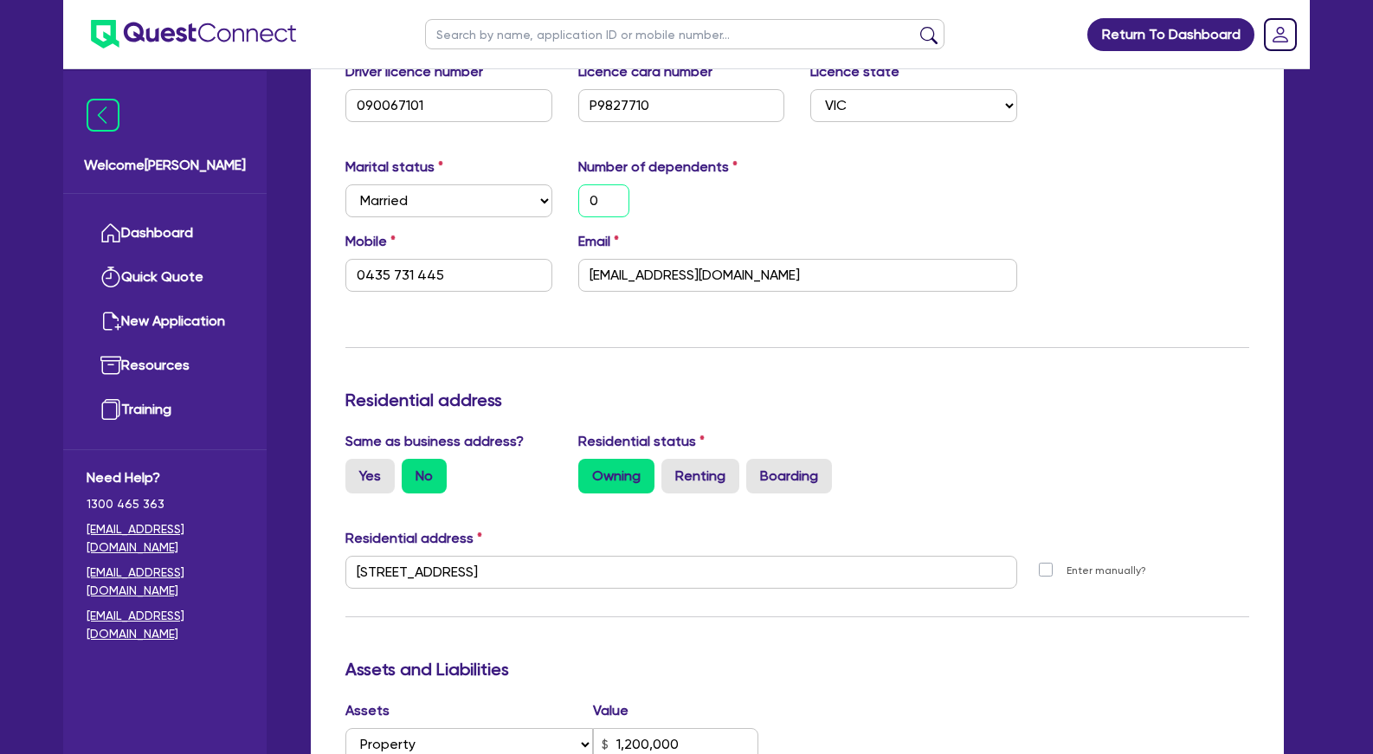
drag, startPoint x: 610, startPoint y: 199, endPoint x: 551, endPoint y: 199, distance: 59.7
click at [578, 199] on input "0" at bounding box center [603, 200] width 51 height 33
type input "1"
type input "0435 731 445"
type input "1,200,000"
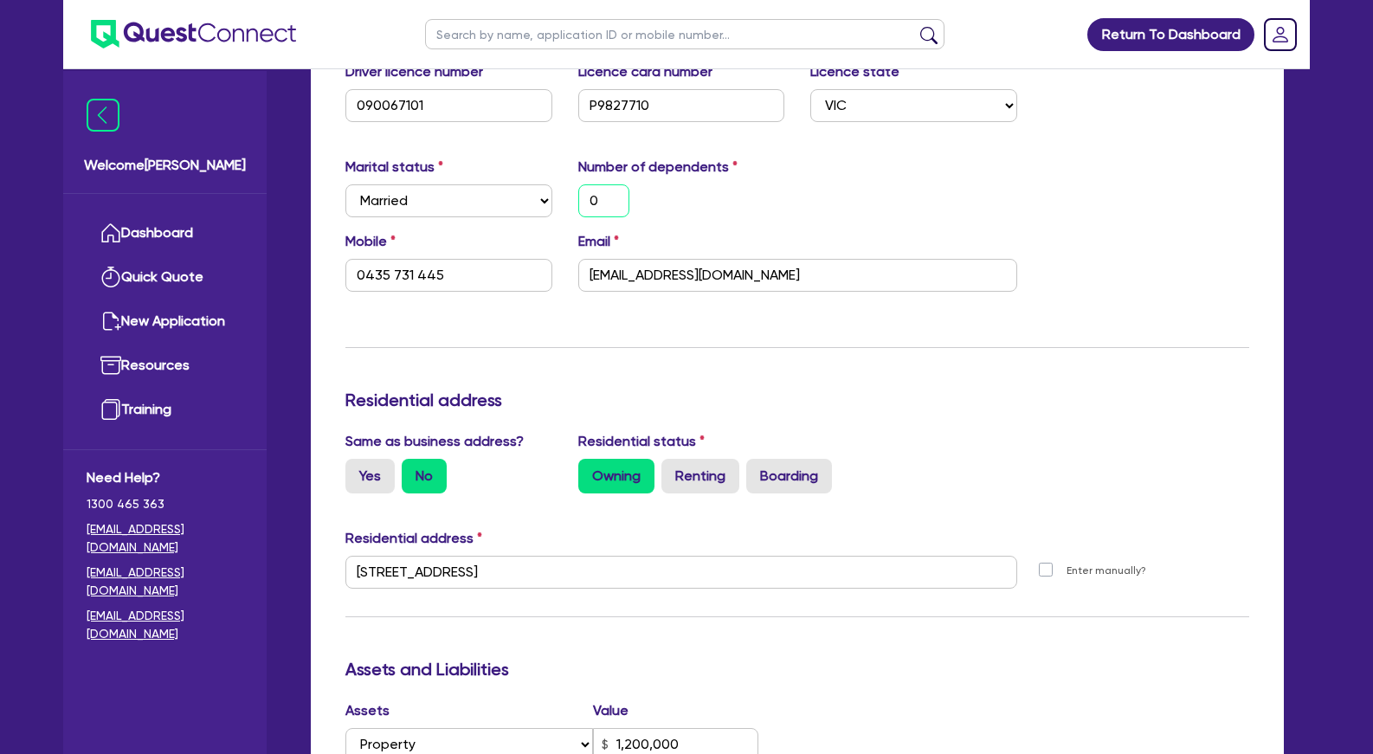
type input "415,000"
type input "400,000"
type input "120,000"
type input "38,000"
type input "62,000"
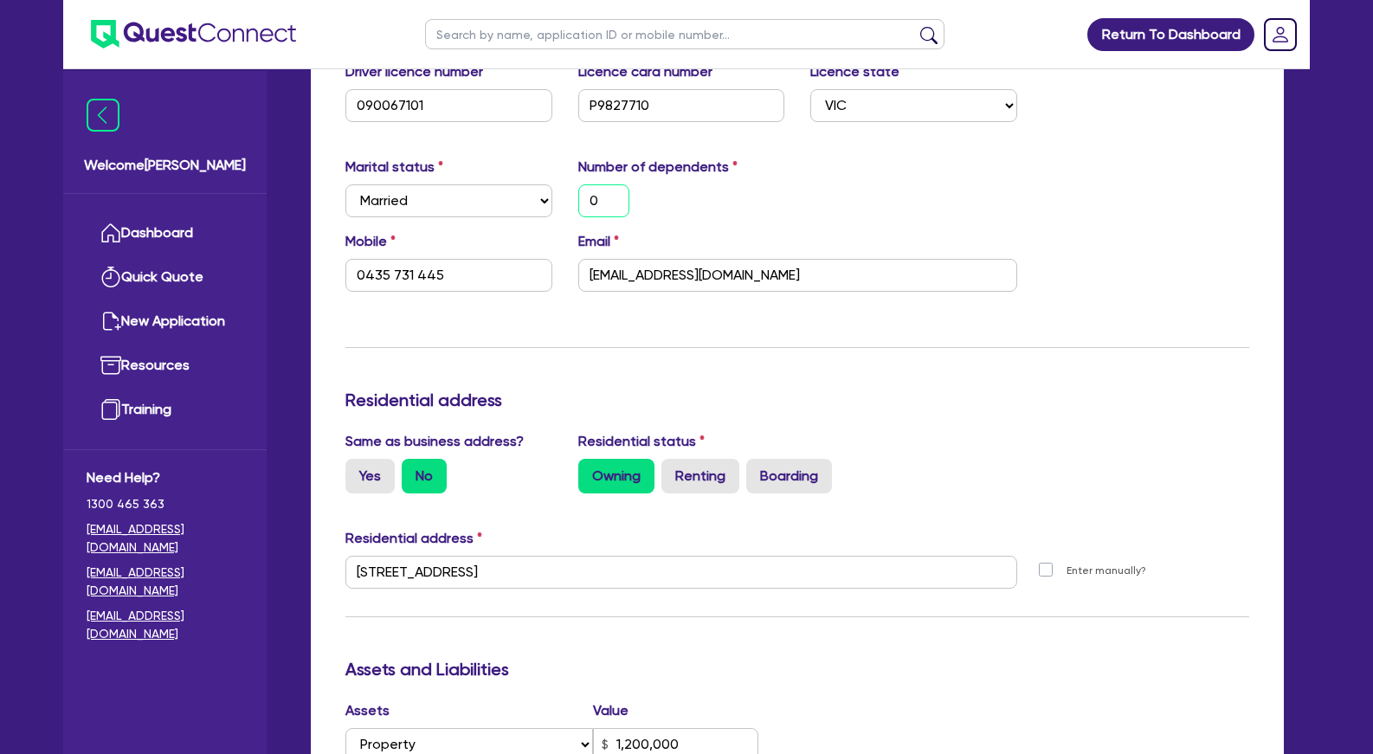
type input "737,041"
type input "4,500"
type input "95,000"
type input "2,303"
type input "195,000"
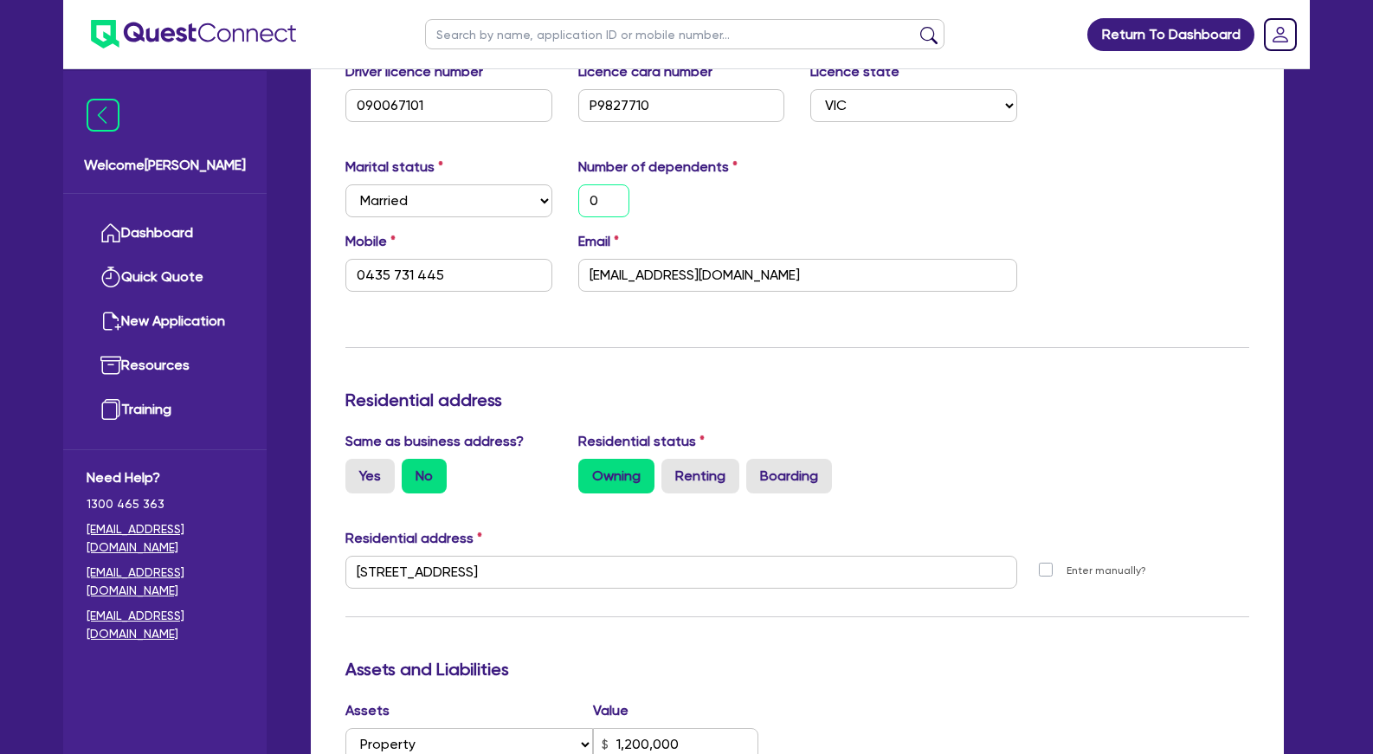
type input "3,500"
type input "140,000"
type input "3,000"
type input "75,000"
type input "1,400"
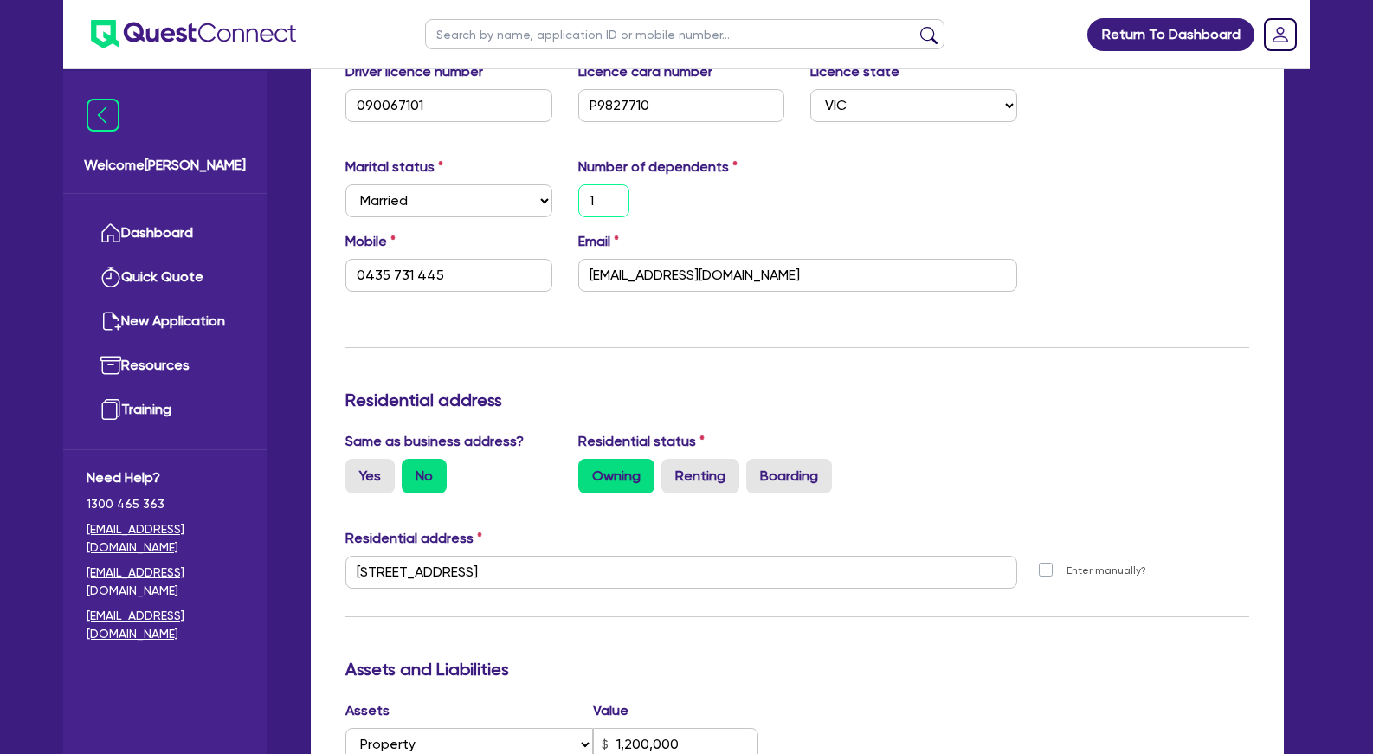
type input "1"
click at [703, 200] on div "1" at bounding box center [681, 200] width 233 height 33
click at [850, 210] on div "Marital status Select Single Married De Facto / Partner Number of dependents 1" at bounding box center [797, 194] width 930 height 74
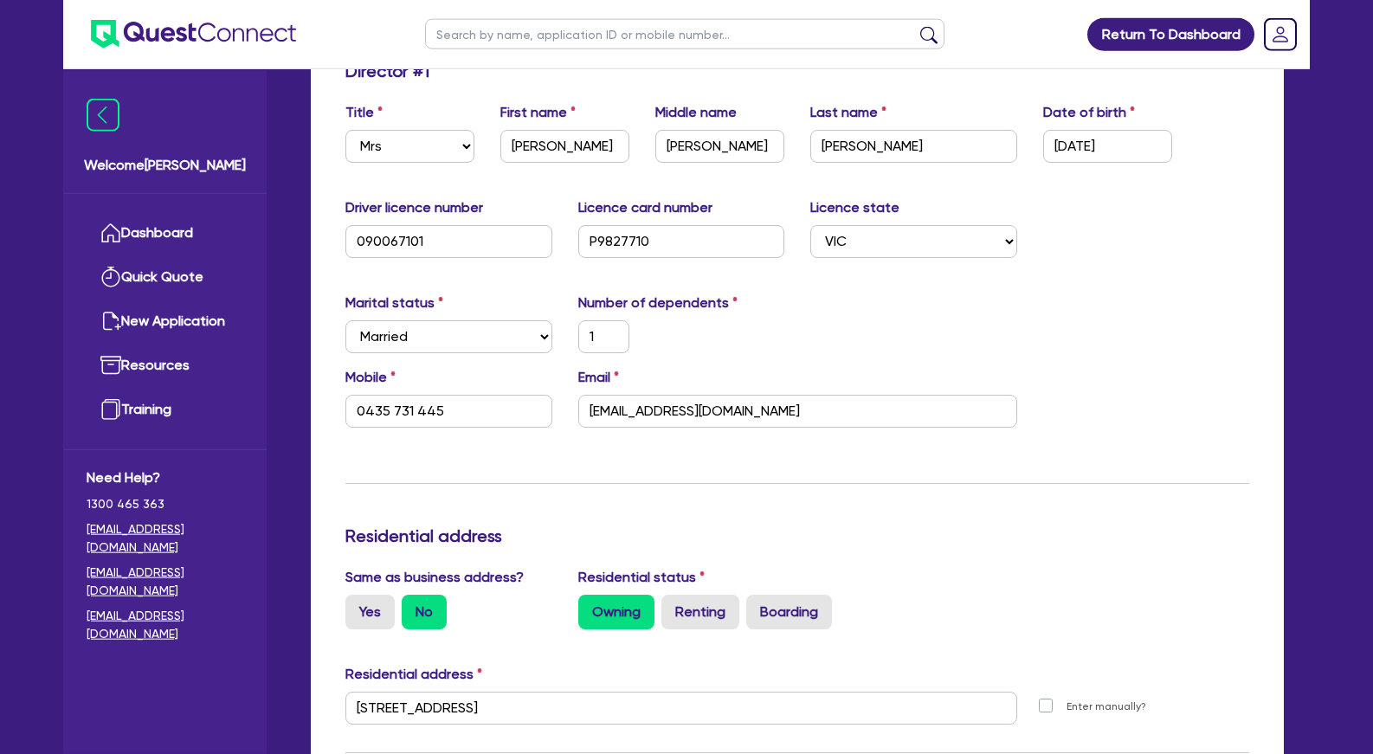
scroll to position [265, 0]
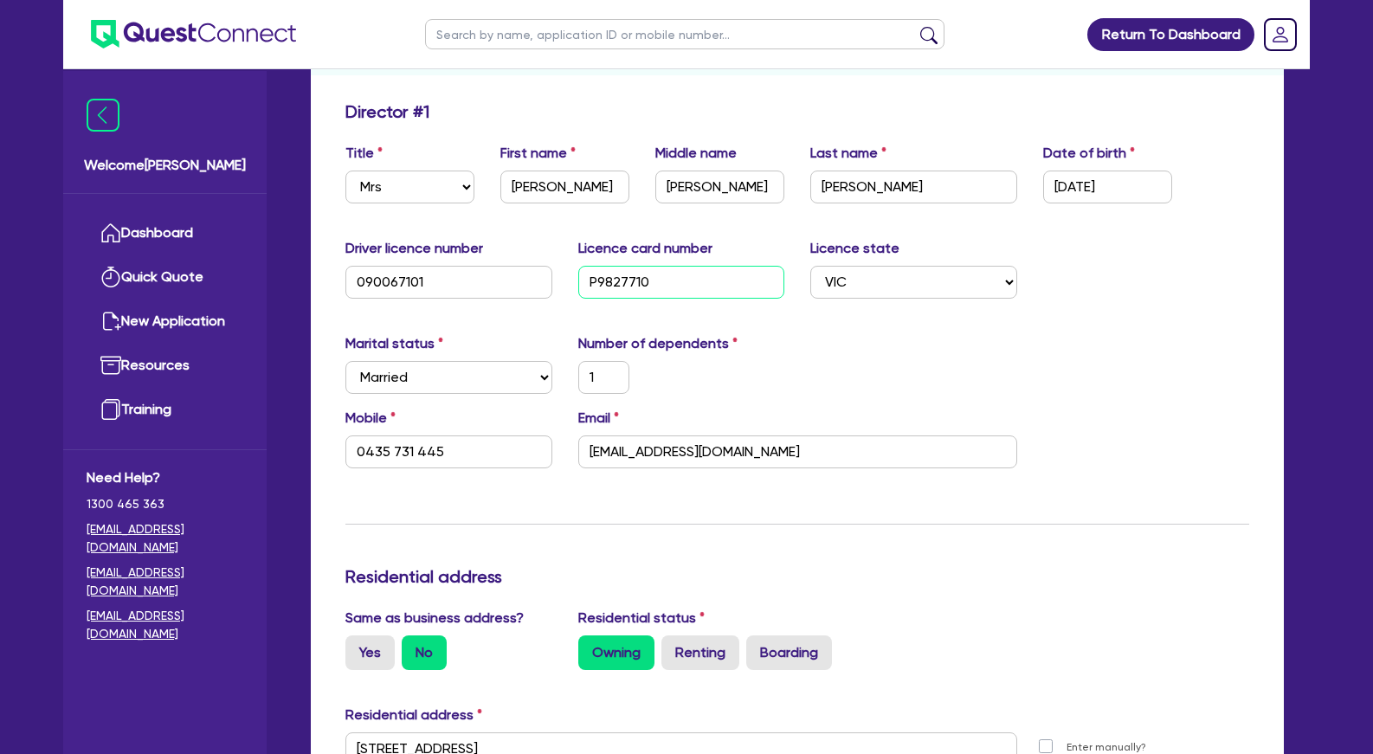
click at [616, 278] on input "P9827710" at bounding box center [681, 282] width 207 height 33
click at [889, 391] on div "Marital status Select Single Married De Facto / Partner Number of dependents 1" at bounding box center [797, 370] width 930 height 74
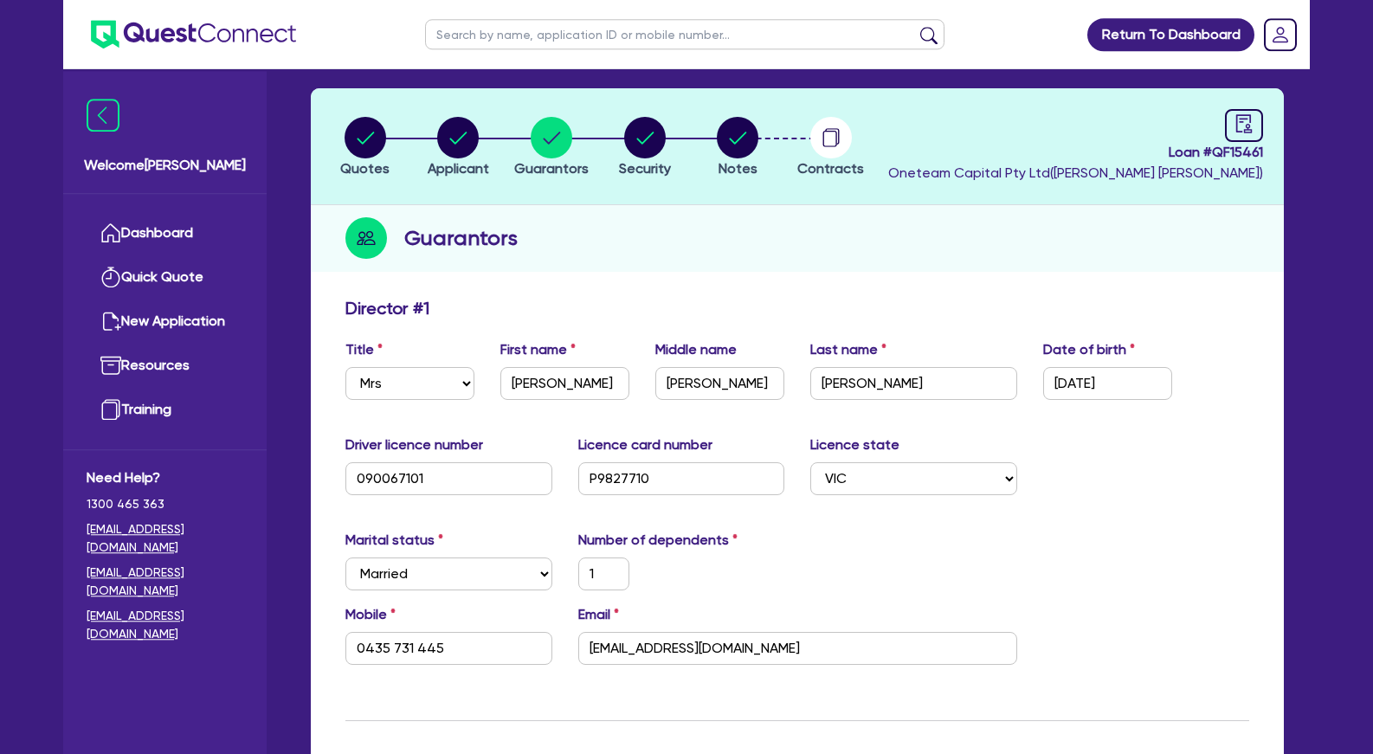
scroll to position [0, 0]
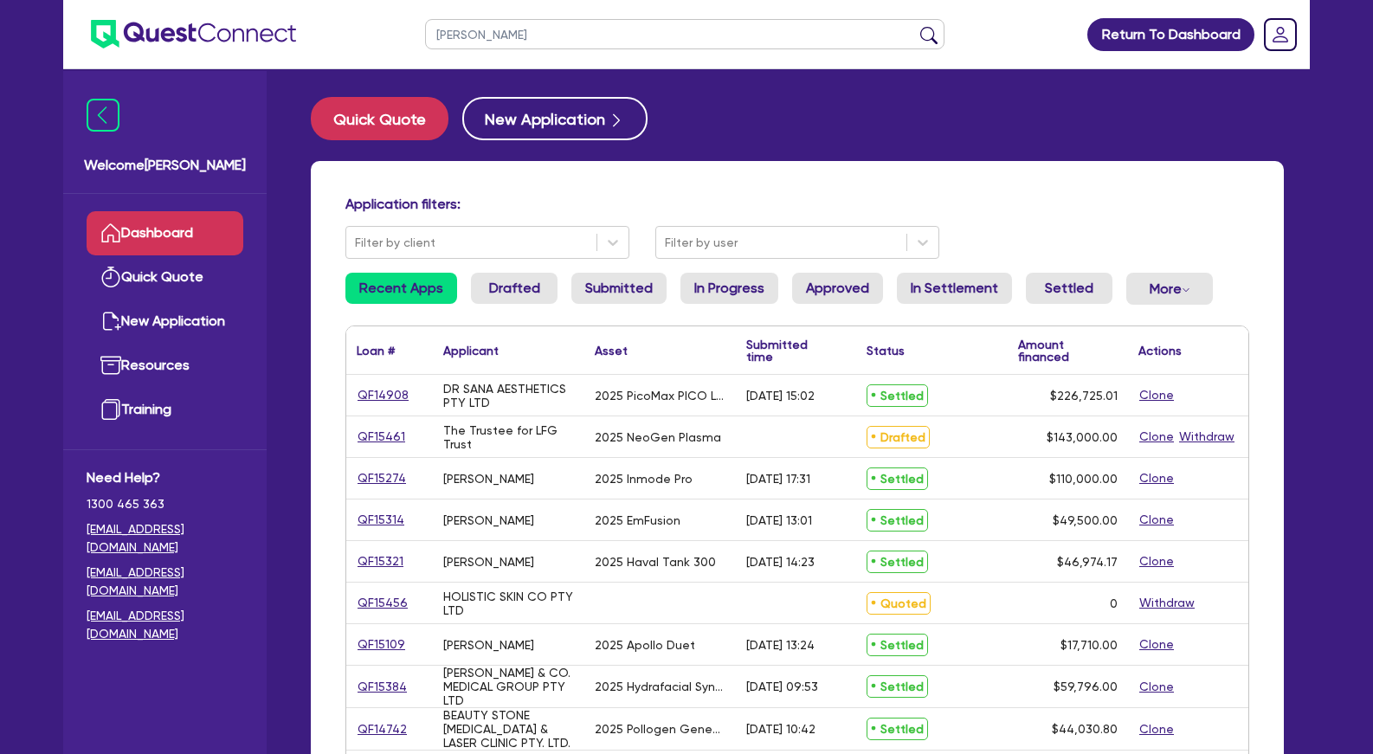
type input "lisa"
click at [915, 26] on button "submit" at bounding box center [929, 38] width 28 height 24
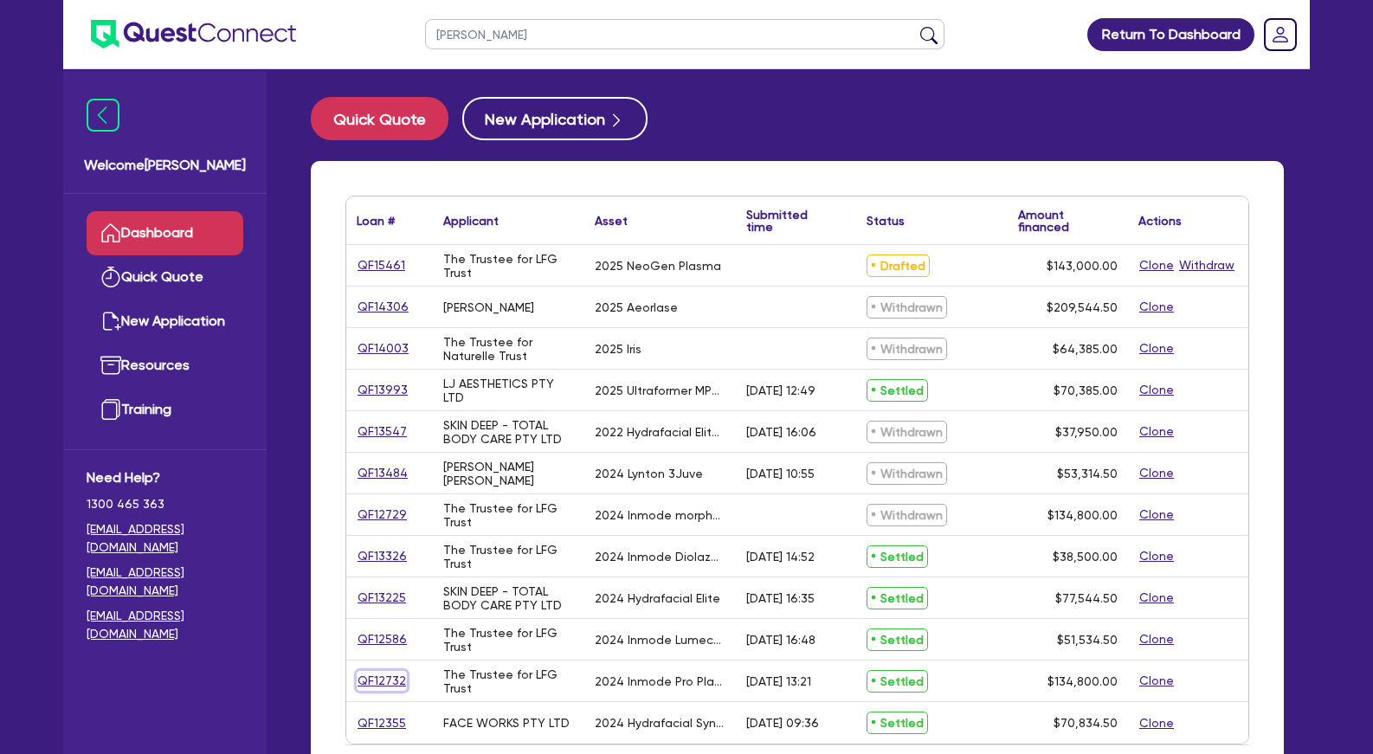
click at [387, 677] on link "QF12732" at bounding box center [382, 681] width 50 height 20
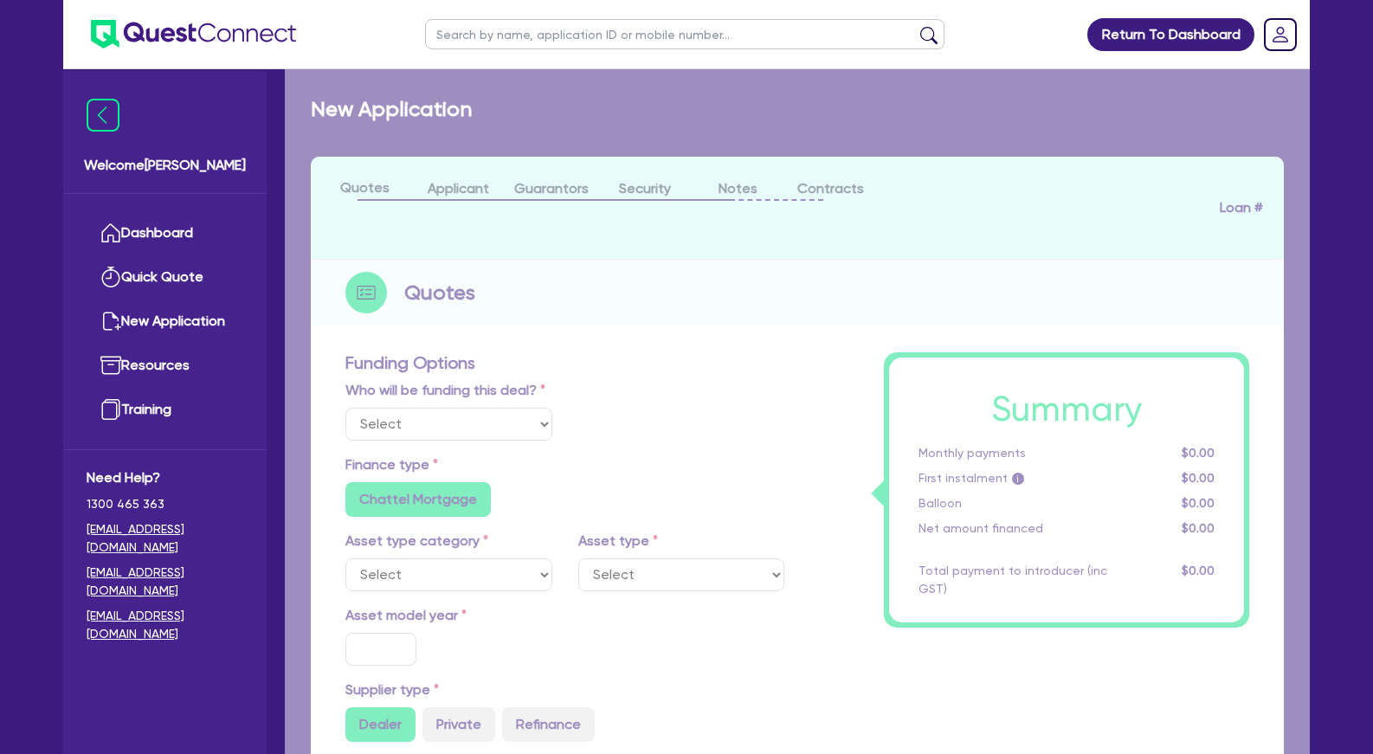
select select "Other"
select select "TERTIARY_ASSETS"
type input "2024"
radio input "true"
type input "134,800"
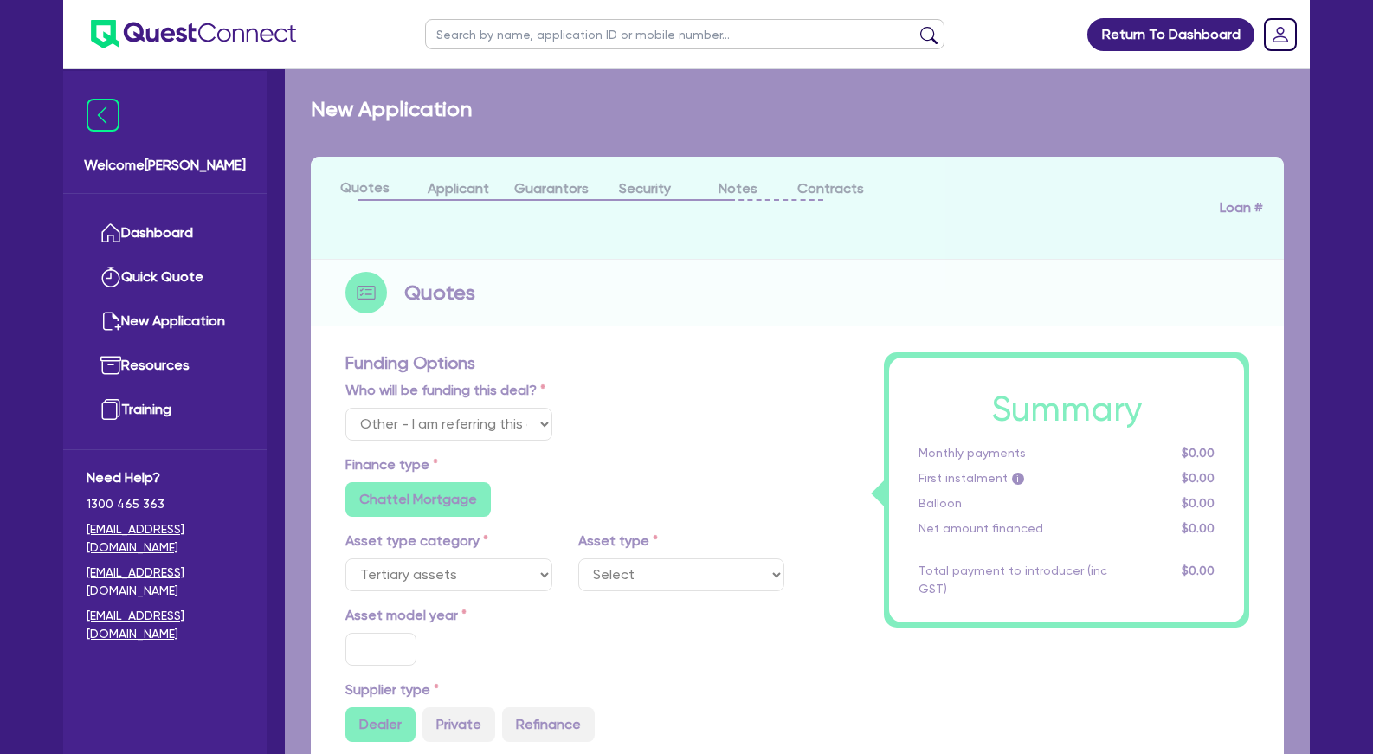
type input "5"
type input "6,740"
type input "12.15"
type input "495"
type input "900"
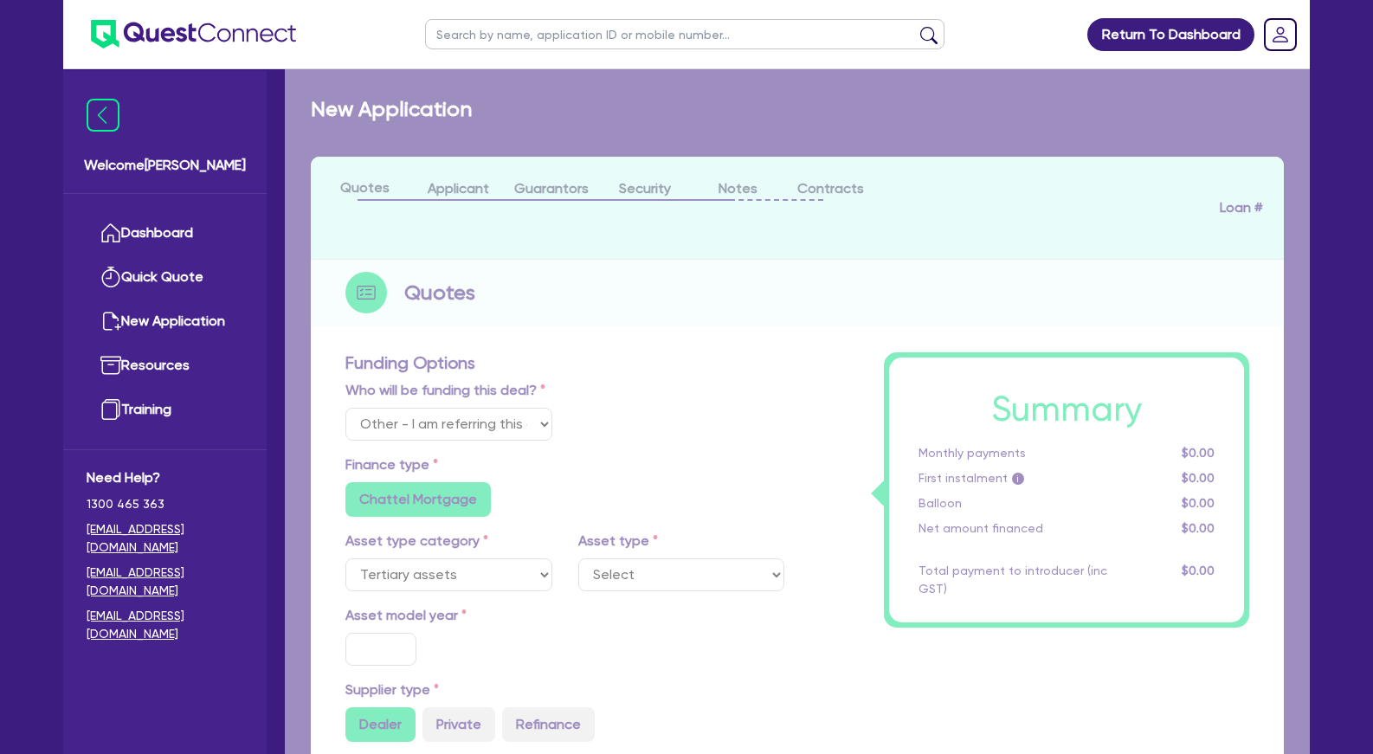
radio input "false"
select select "BEAUTY_EQUIPMENT"
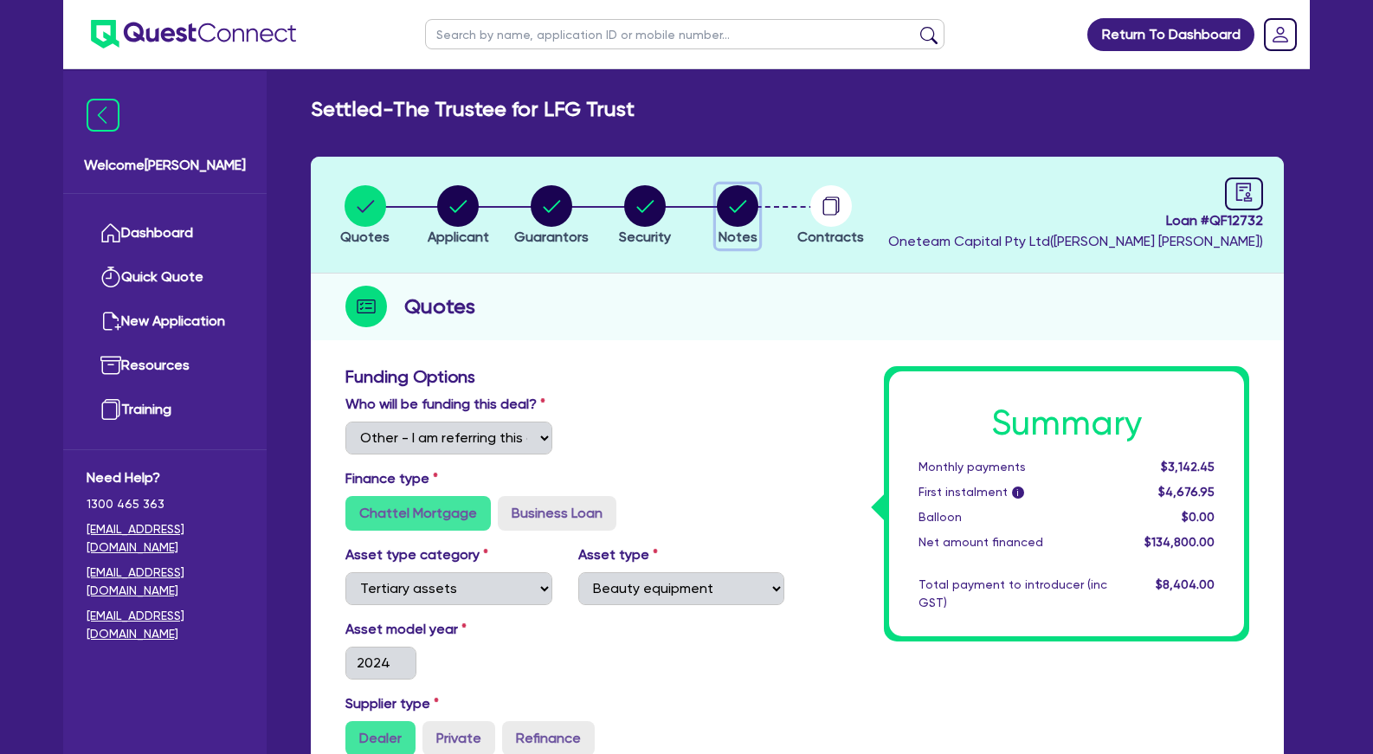
click at [737, 214] on circle "button" at bounding box center [738, 206] width 42 height 42
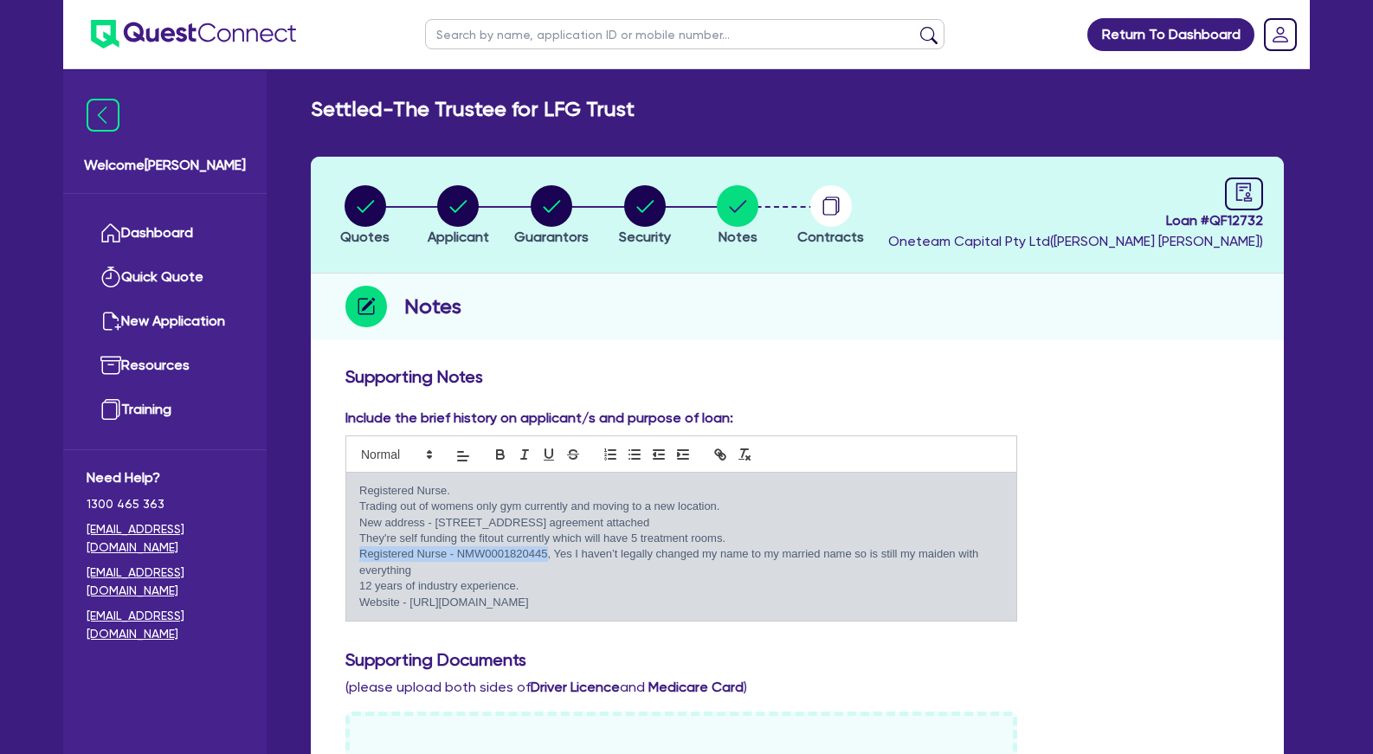
drag, startPoint x: 360, startPoint y: 555, endPoint x: 545, endPoint y: 552, distance: 185.3
click at [545, 552] on p "Registered Nurse - NMW0001820445, Yes I haven’t legally changed my name to my m…" at bounding box center [681, 562] width 644 height 32
copy p "Registered Nurse - NMW0001820445"
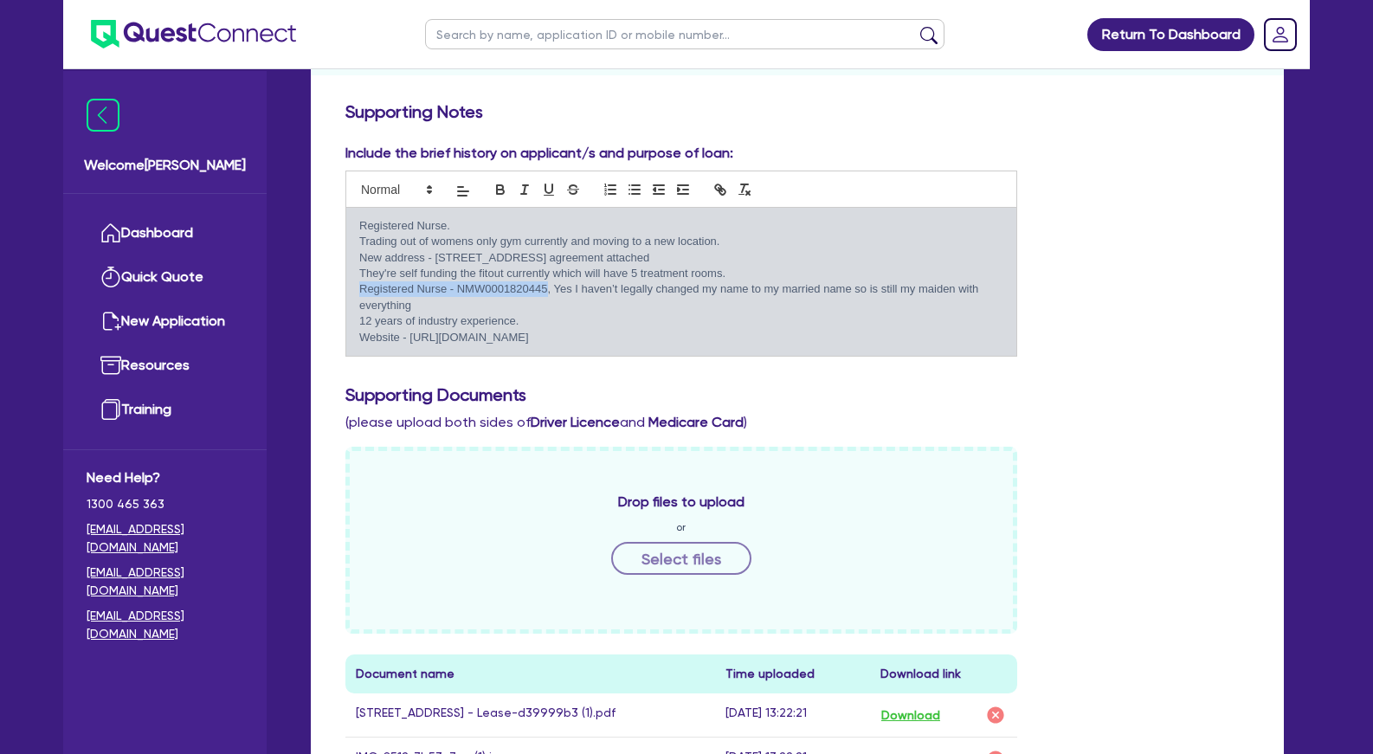
drag, startPoint x: 590, startPoint y: 338, endPoint x: 360, endPoint y: 325, distance: 230.6
click at [360, 325] on div "Registered Nurse. Trading out of womens only gym currently and moving to a new …" at bounding box center [681, 282] width 670 height 149
copy div "12 years of industry experience. Website - https://www.thedermloft.com.au/"
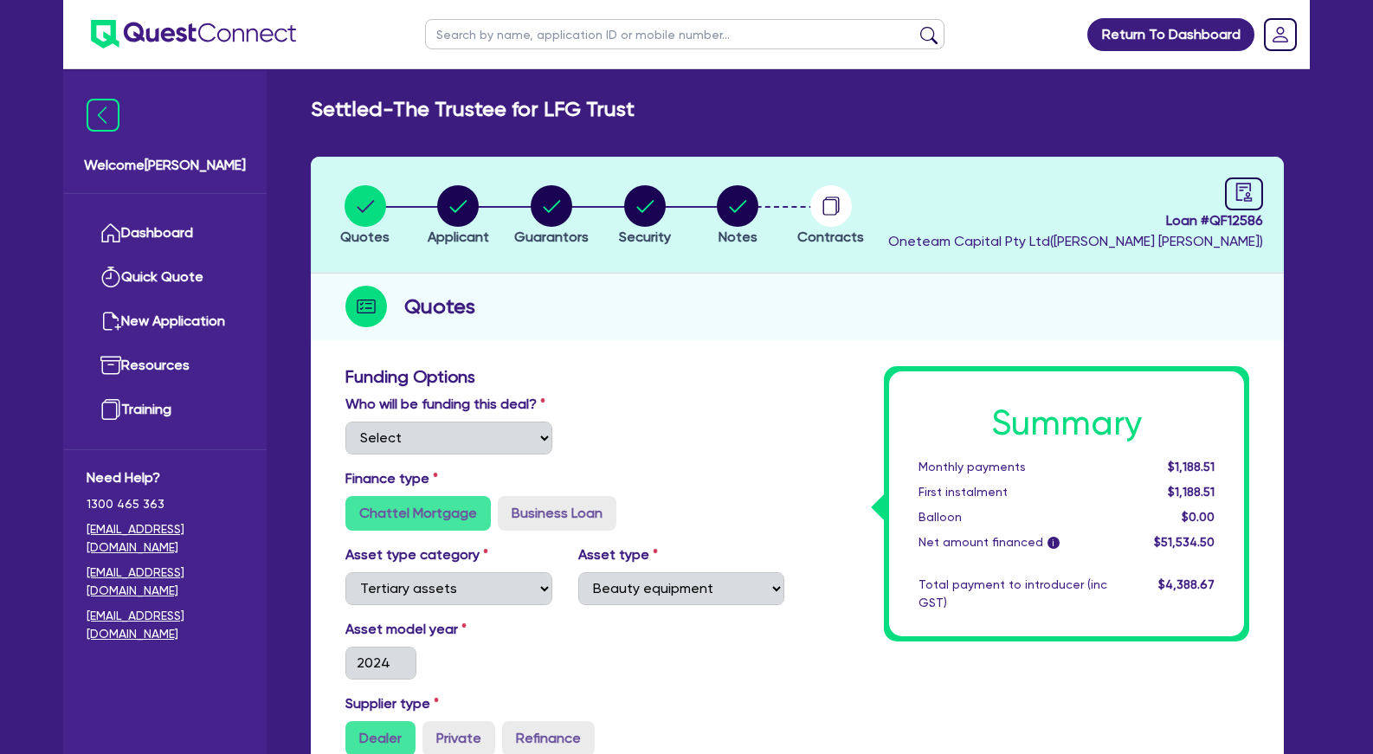
select select "TERTIARY_ASSETS"
select select "BEAUTY_EQUIPMENT"
